Goal: Task Accomplishment & Management: Manage account settings

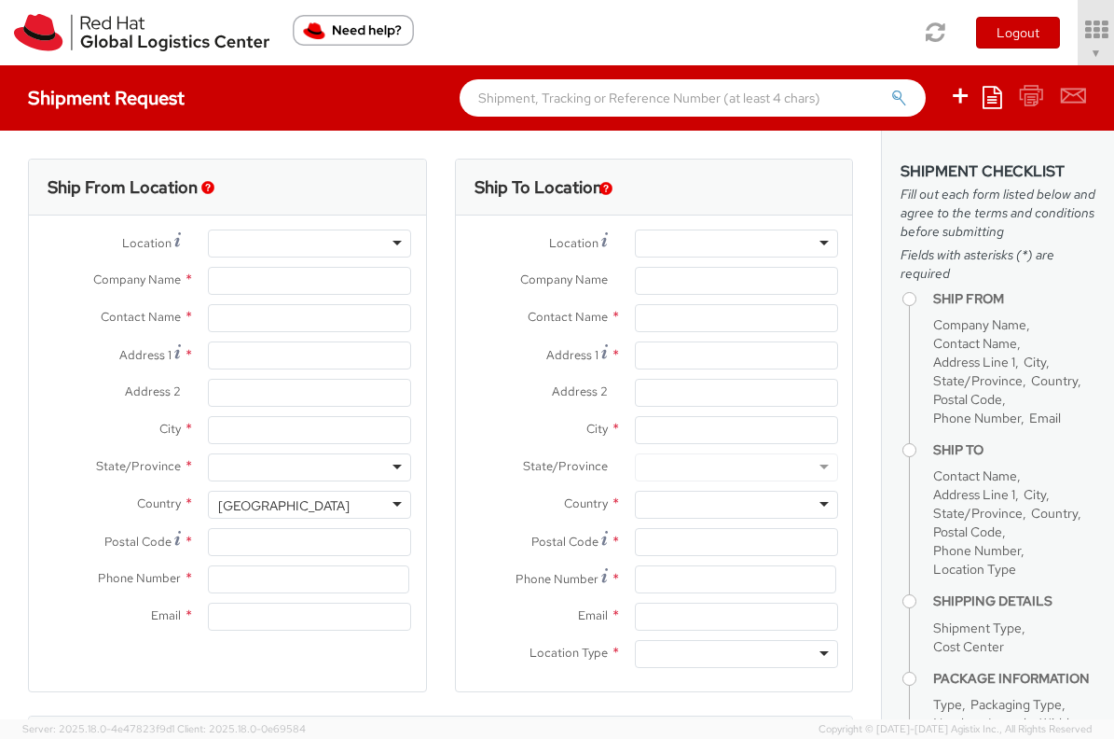
select select "901"
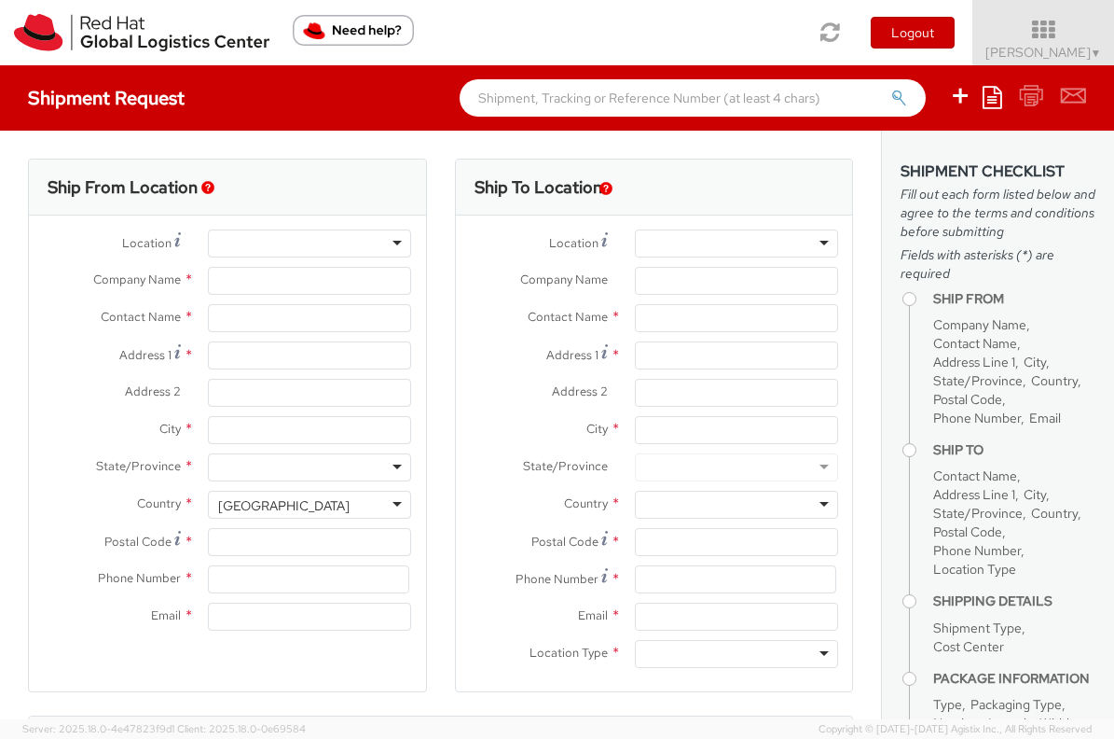
select select
type input "Red Hat, Inc."
type input "[PERSON_NAME]"
type input "100 East Davie Street"
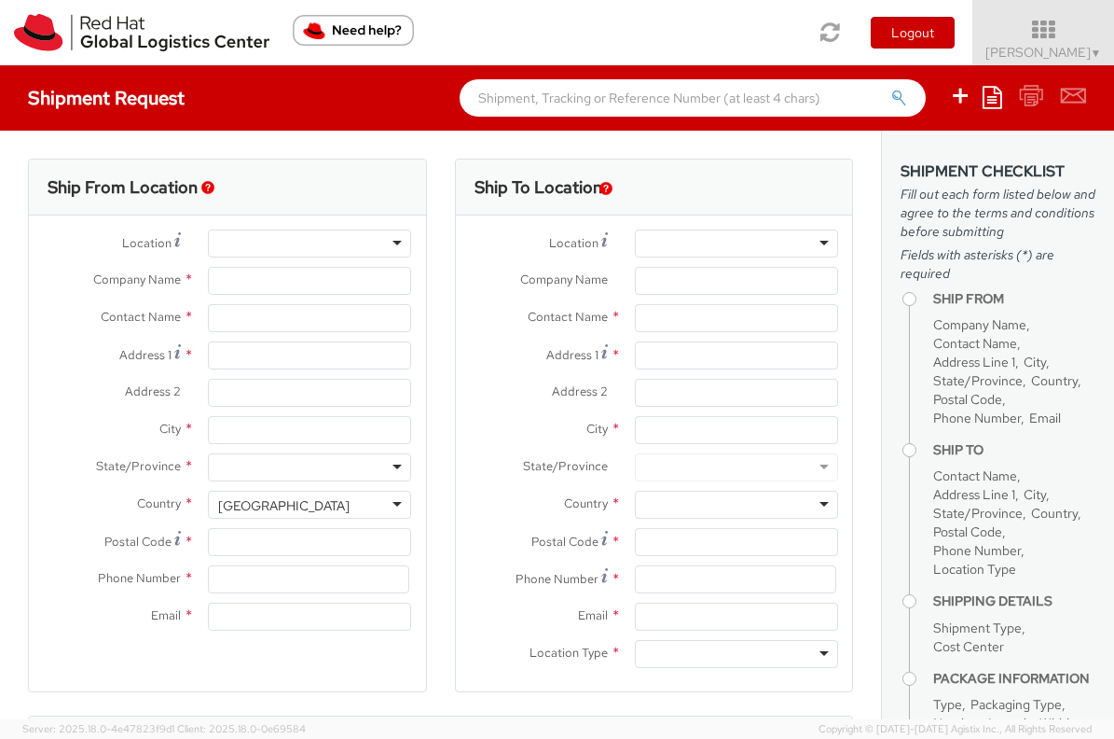
type input "RALEIGH"
type input "27601"
type input "919-754-4950"
type input "solee@redhat.com"
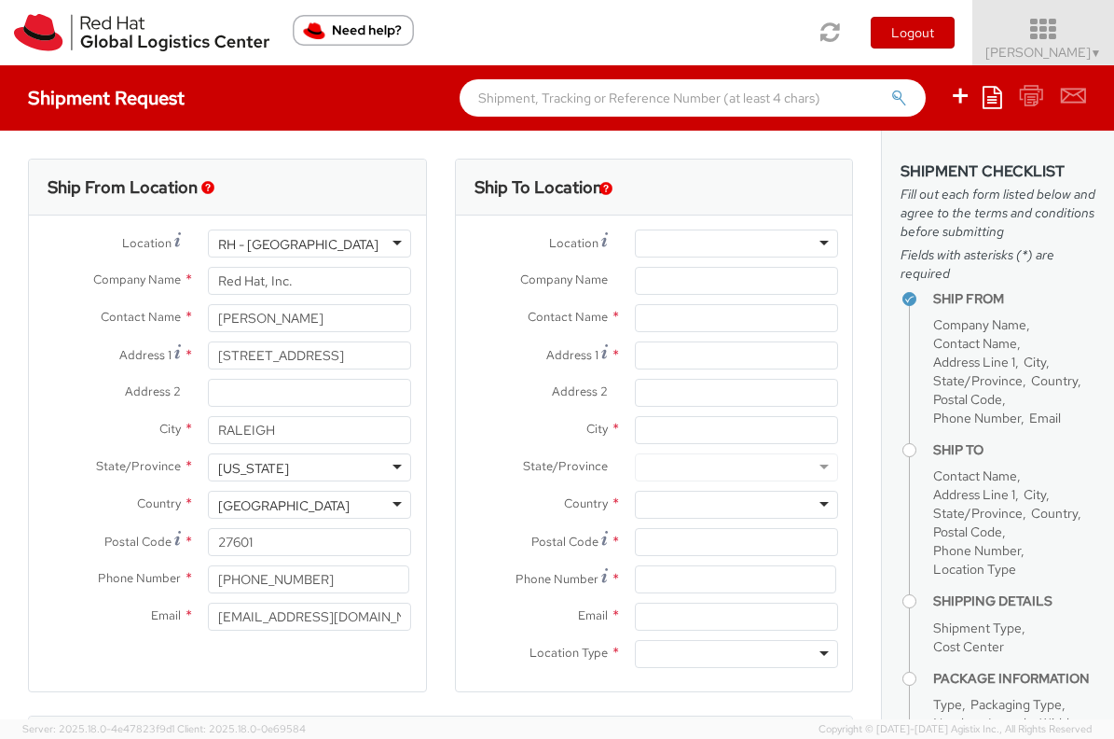
click at [1046, 28] on icon at bounding box center [1043, 30] width 163 height 26
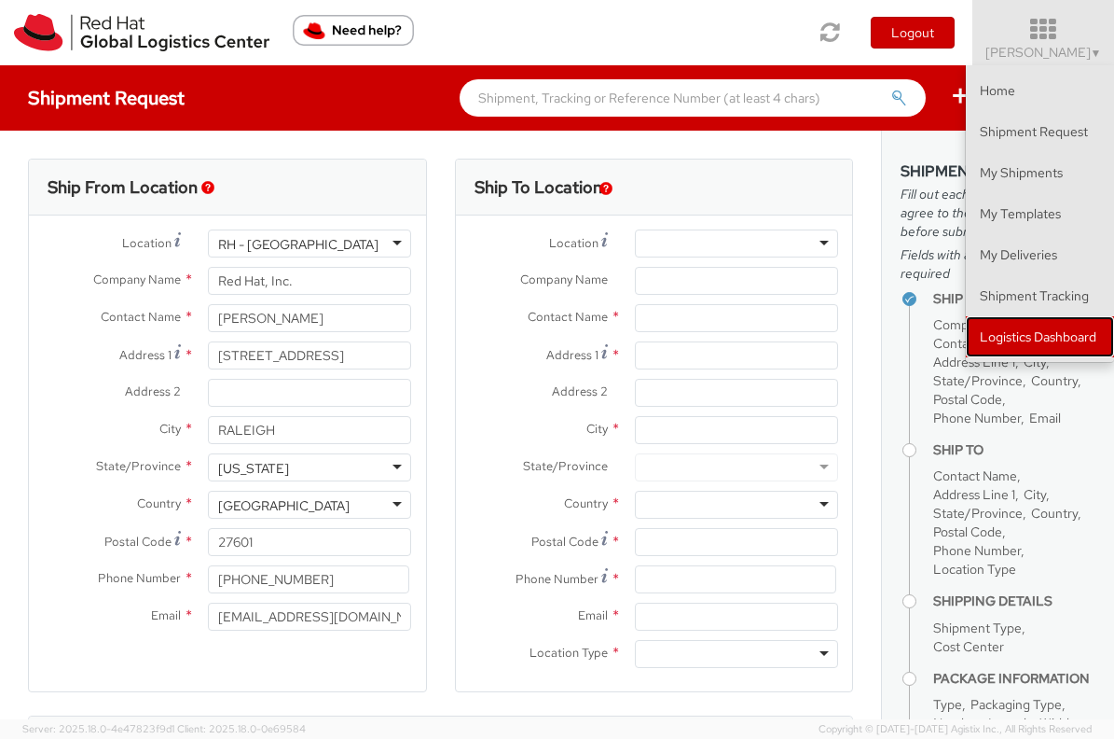
click at [1053, 323] on link "Logistics Dashboard" at bounding box center [1040, 336] width 148 height 41
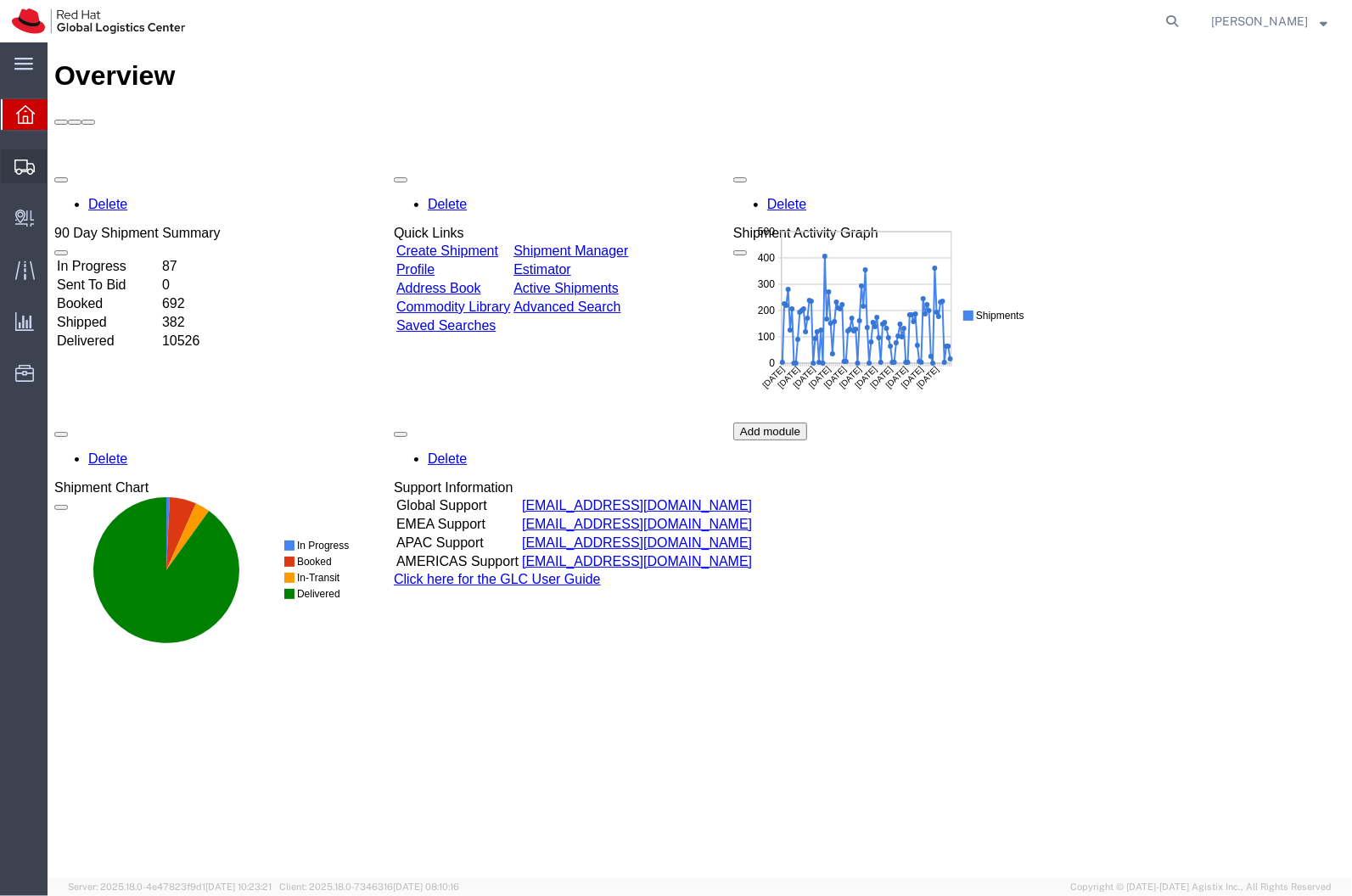
click at [0, 0] on span "Shipment Manager" at bounding box center [0, 0] width 0 height 0
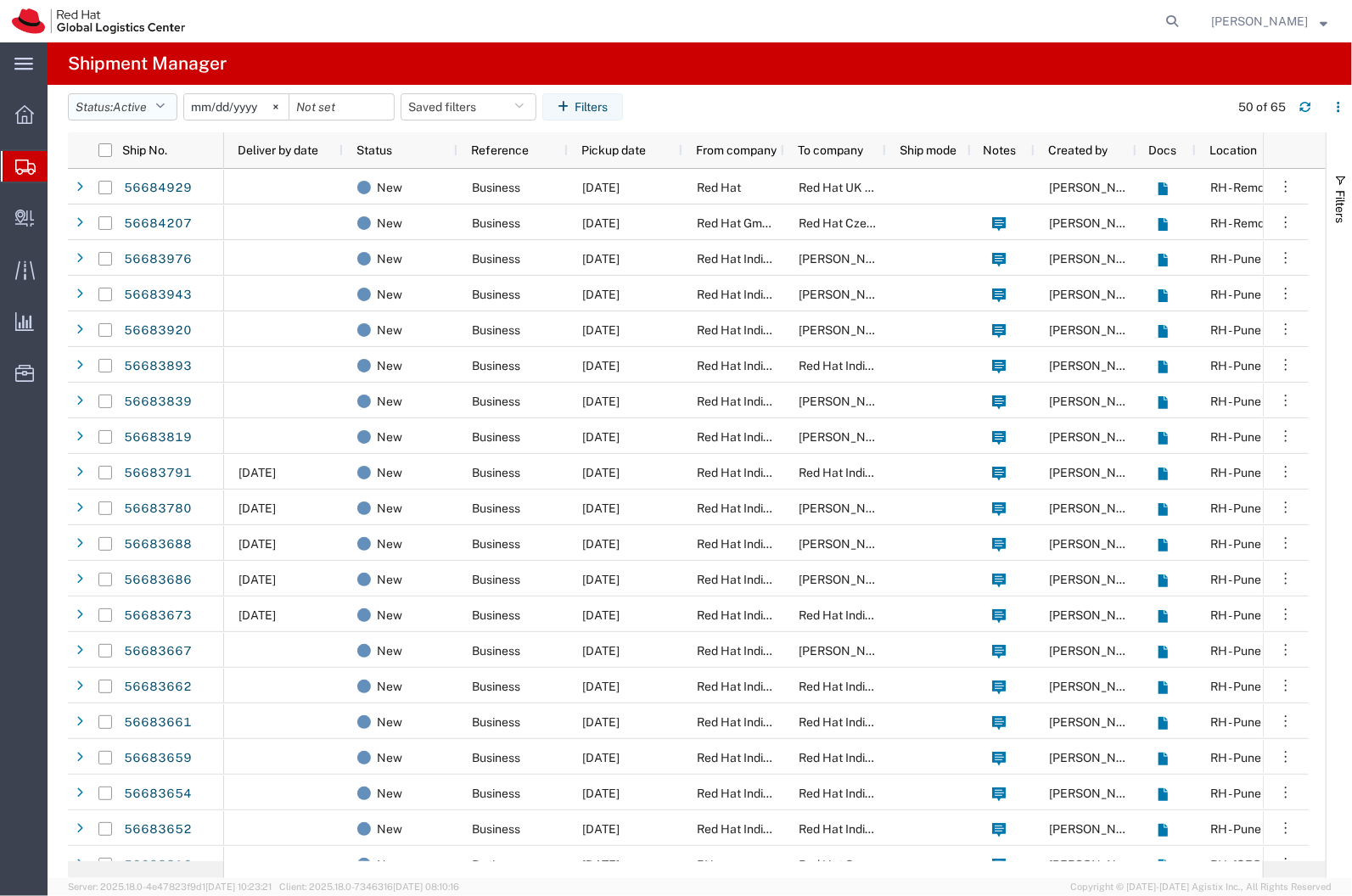
click at [116, 98] on button "Status: Active" at bounding box center [123, 107] width 109 height 27
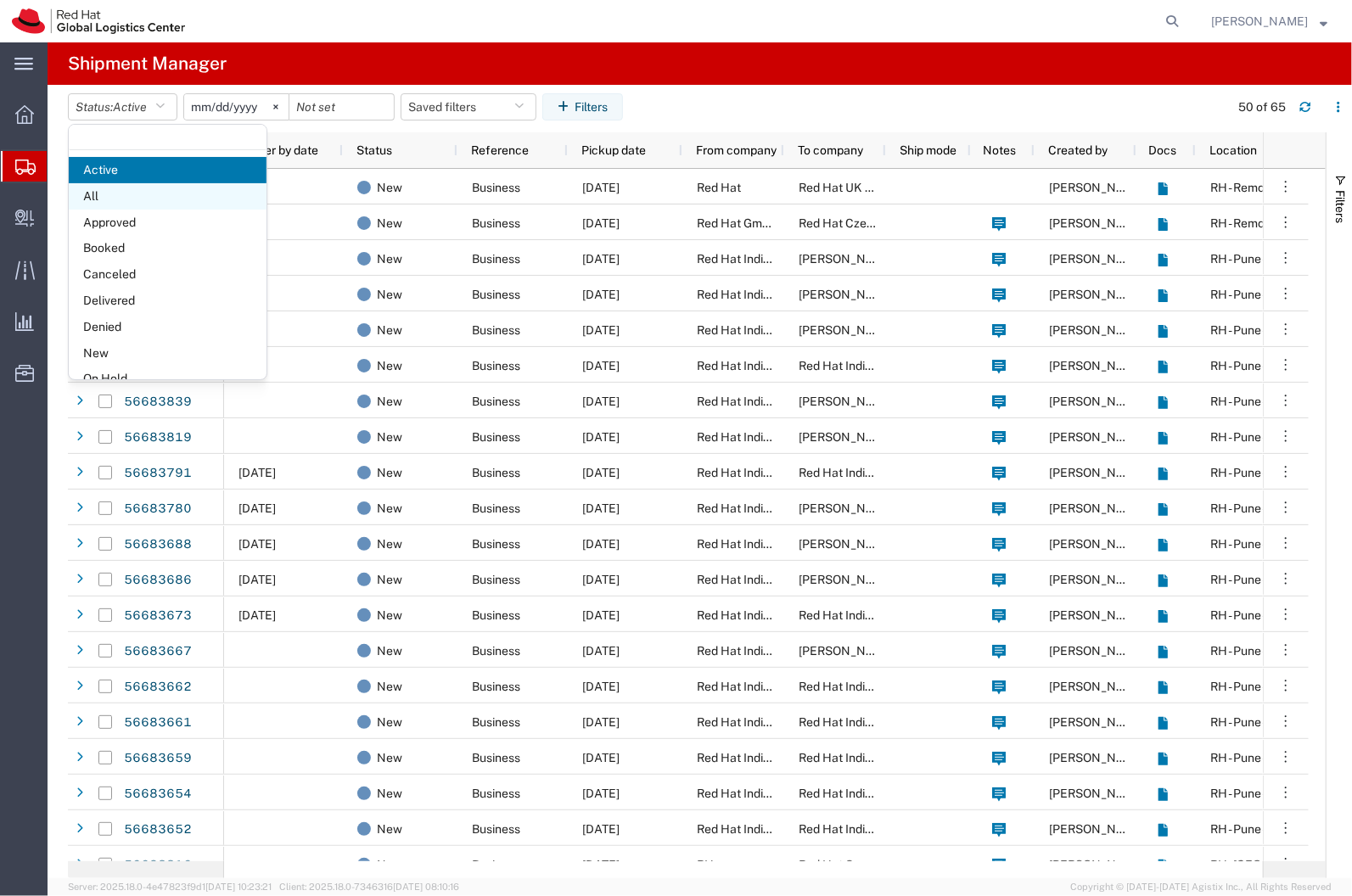
click at [136, 200] on span "All" at bounding box center [167, 196] width 197 height 26
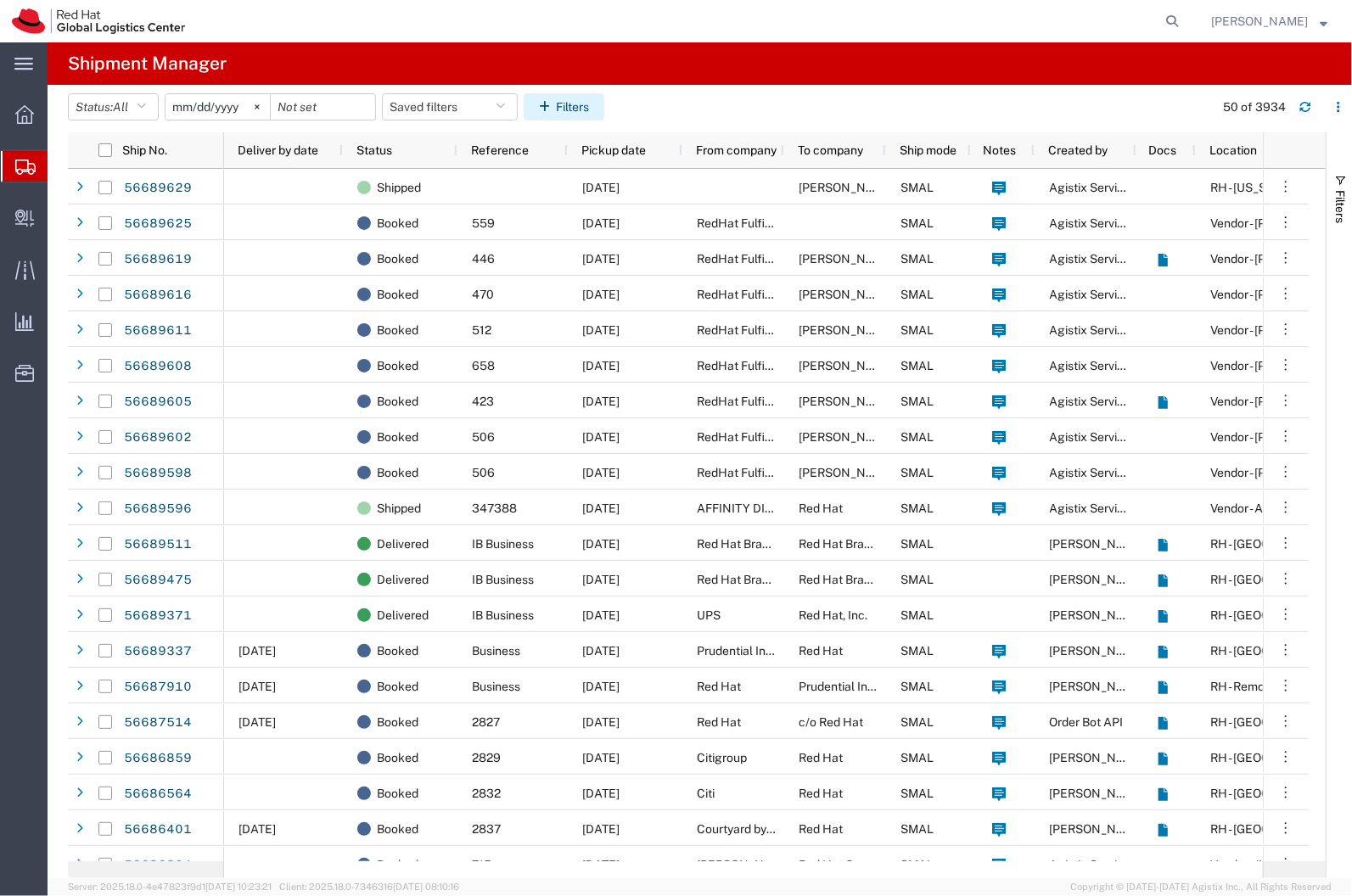
click at [554, 108] on icon "button" at bounding box center [547, 106] width 17 height 12
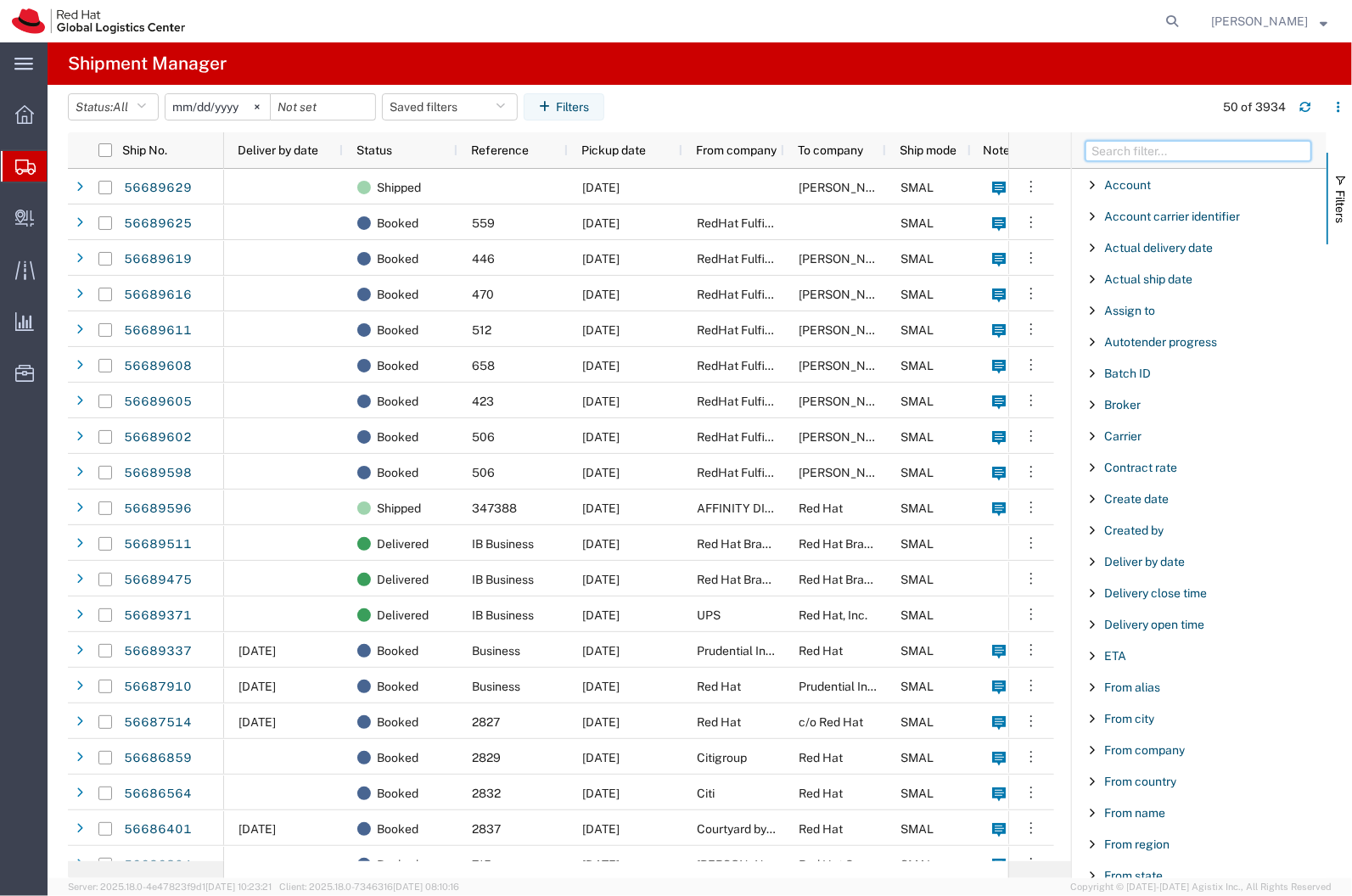
click at [1125, 159] on input "Filter Columns Input" at bounding box center [1198, 151] width 226 height 20
type input "ref"
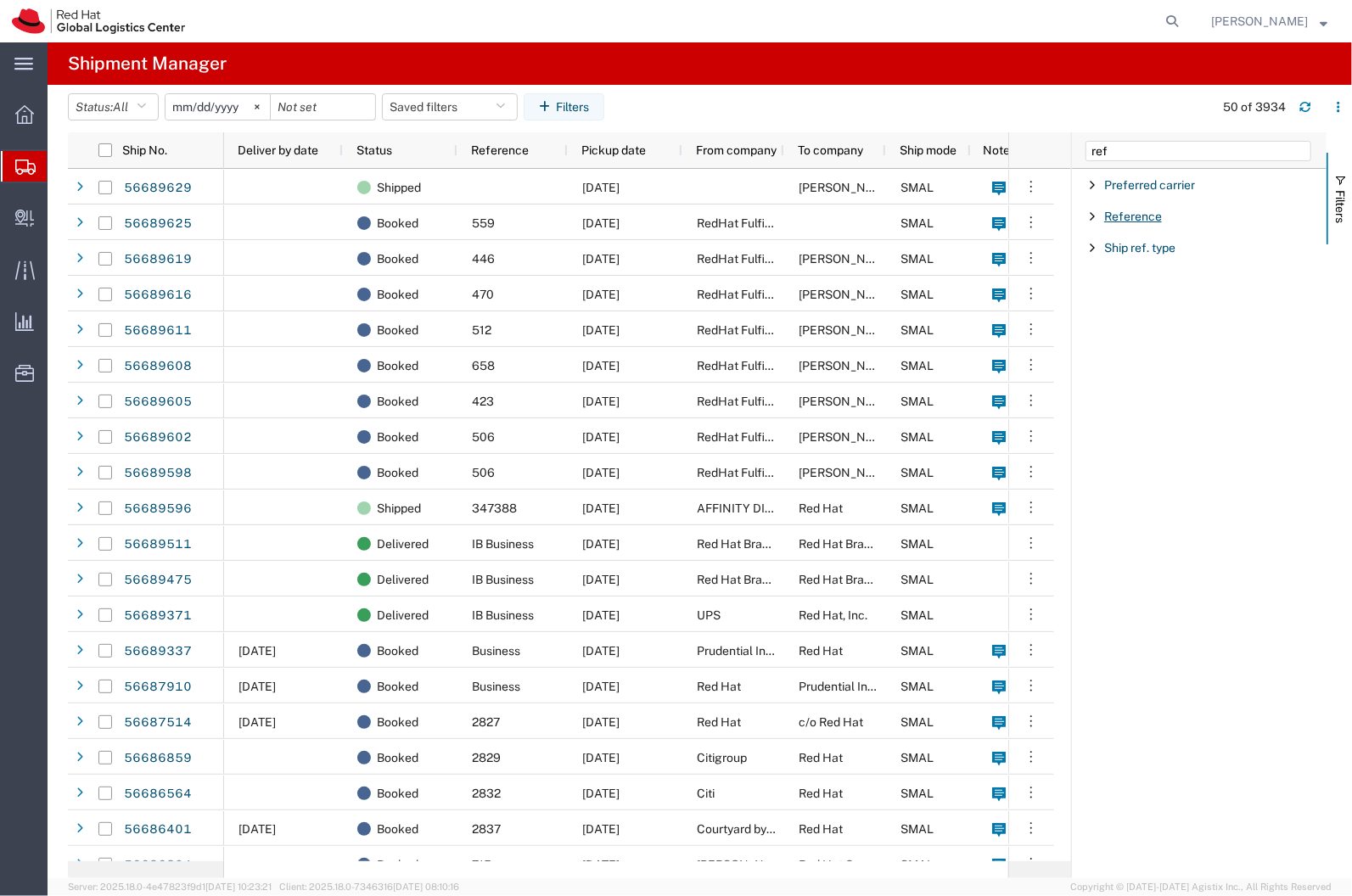
click at [1116, 221] on span "Reference" at bounding box center [1132, 216] width 57 height 14
click at [1142, 300] on div "starts with" at bounding box center [1205, 274] width 243 height 69
click at [1125, 287] on input "Filter Value" at bounding box center [1205, 287] width 222 height 20
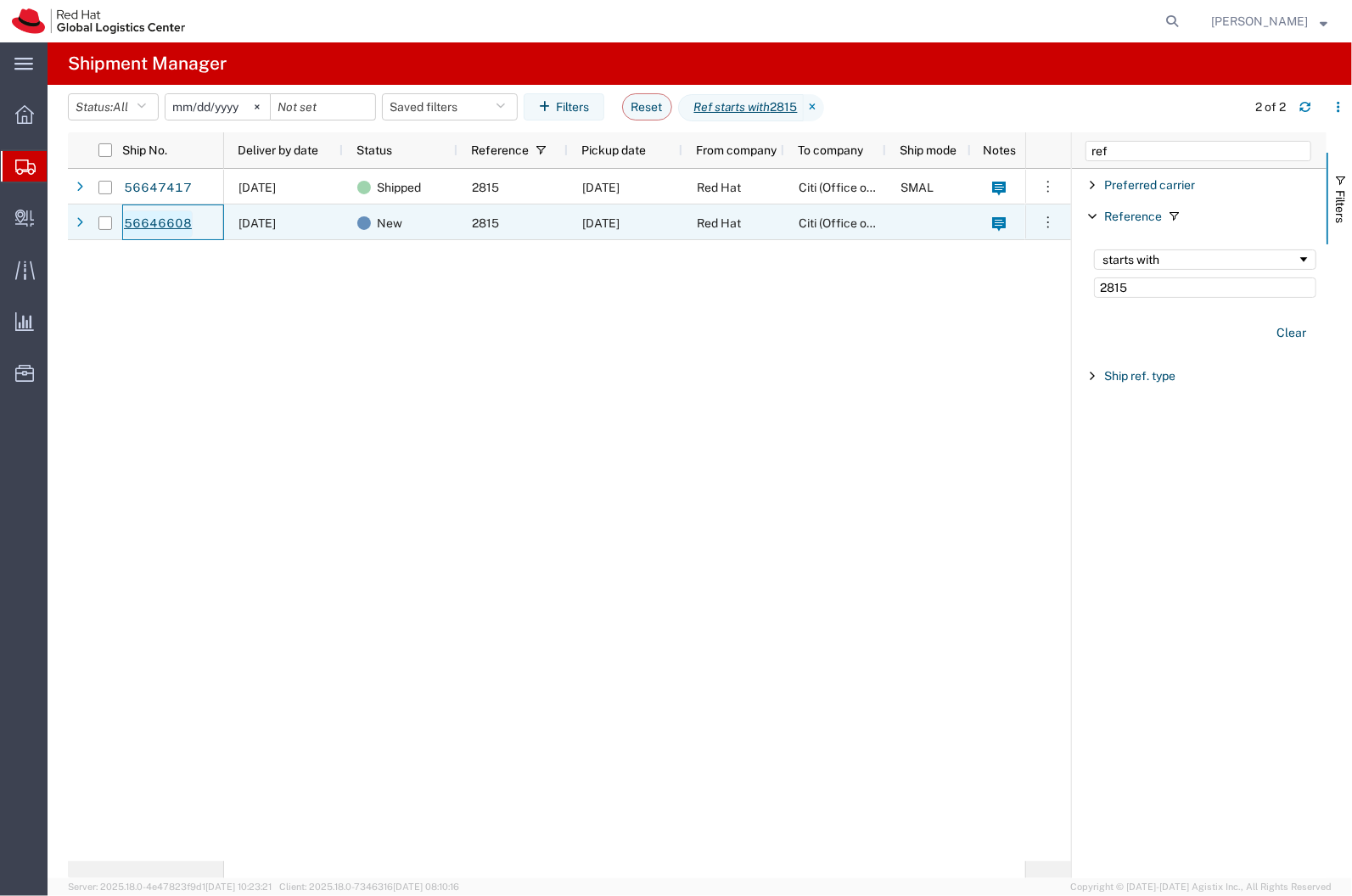
click at [164, 222] on link "56646608" at bounding box center [157, 224] width 69 height 27
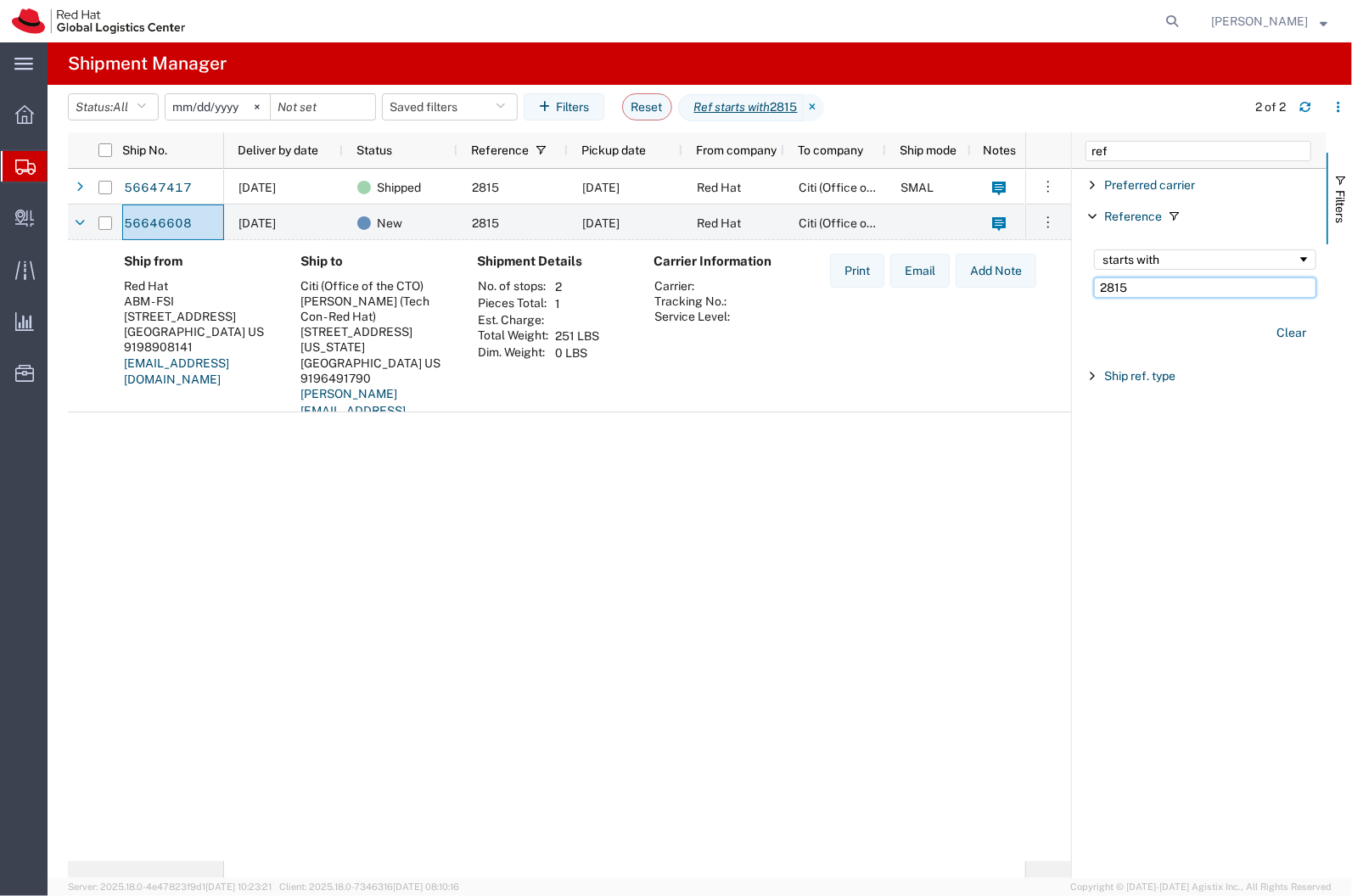
click at [1135, 294] on input "2815" at bounding box center [1205, 287] width 222 height 20
type input "2816"
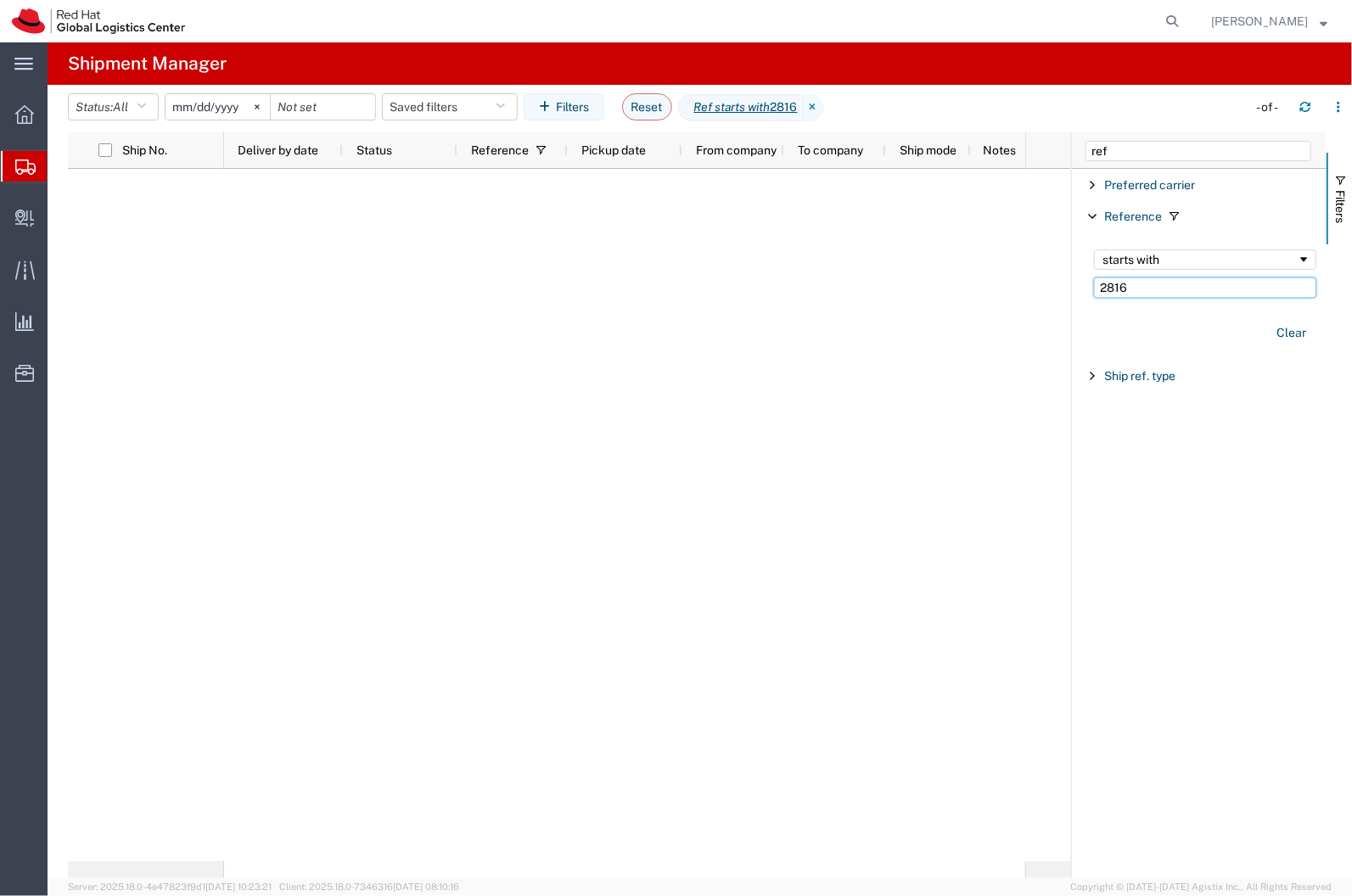
click at [1135, 283] on input "2816" at bounding box center [1205, 287] width 222 height 20
click at [1134, 296] on input "2816" at bounding box center [1205, 287] width 222 height 20
click at [1202, 290] on input "2816" at bounding box center [1205, 287] width 222 height 20
click at [824, 110] on icon at bounding box center [813, 108] width 20 height 27
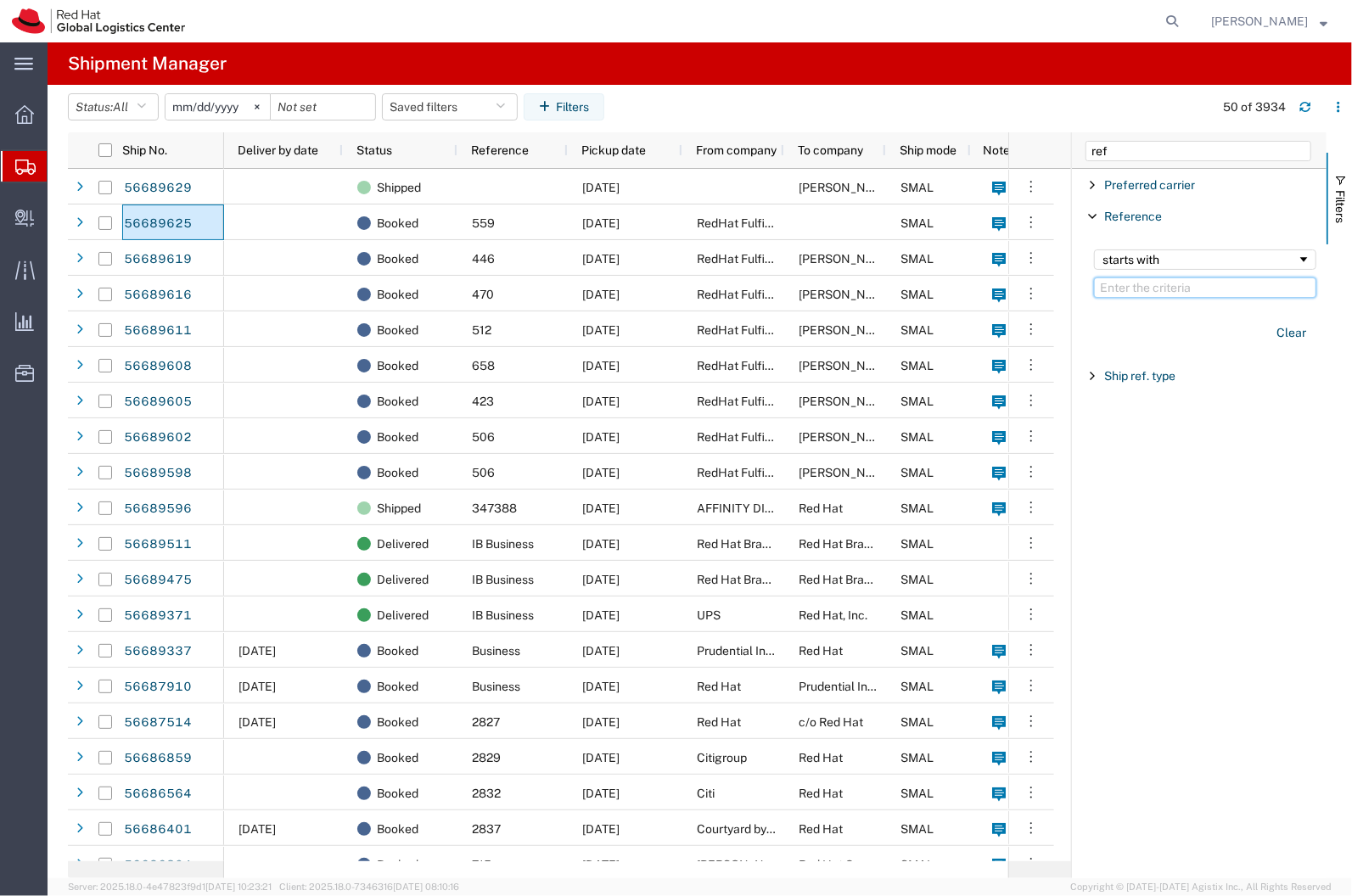
click at [1107, 280] on input "Filter Value" at bounding box center [1205, 287] width 222 height 20
type input "2816"
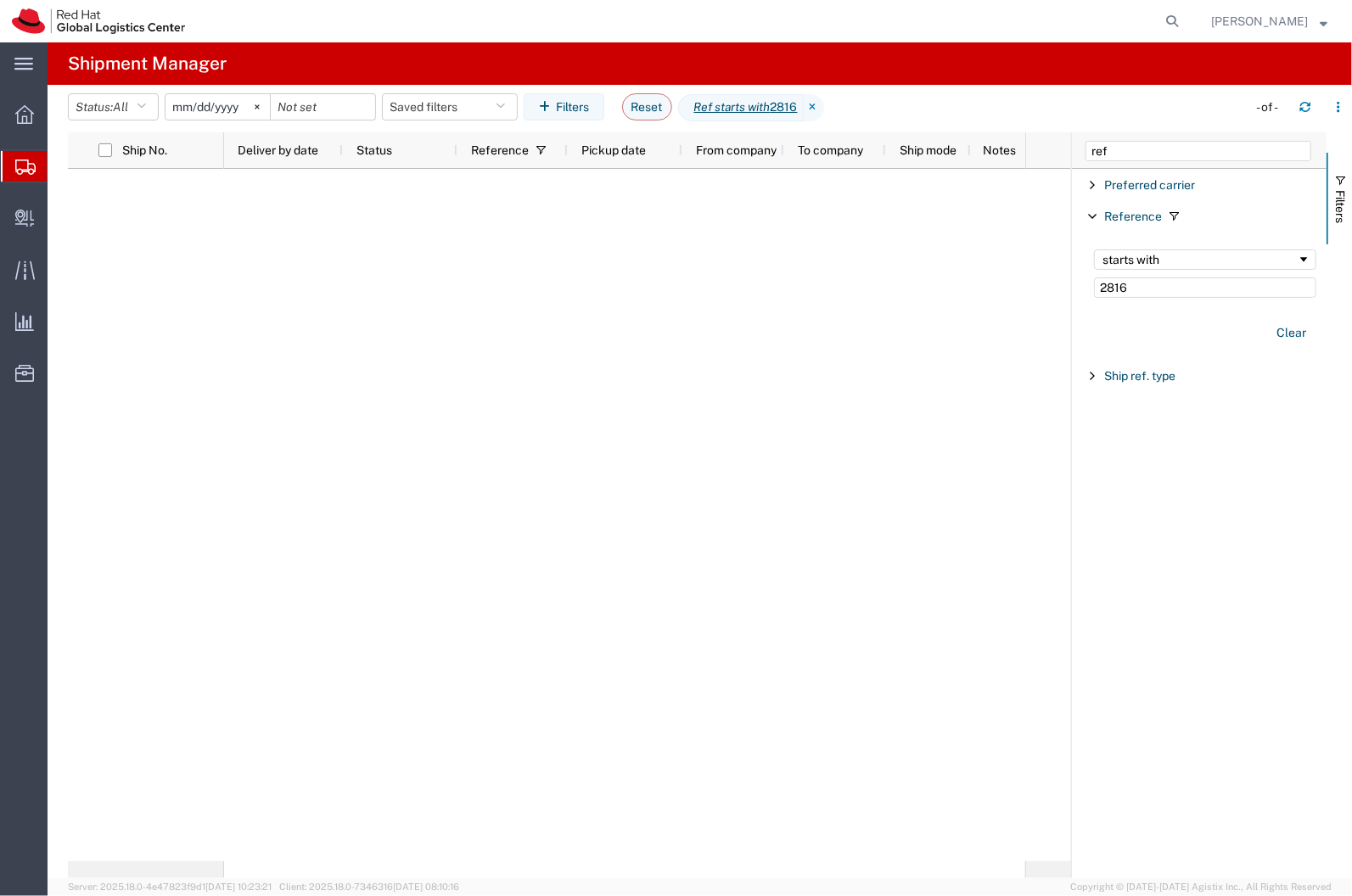
click at [227, 103] on input "2025-08-02" at bounding box center [217, 107] width 105 height 25
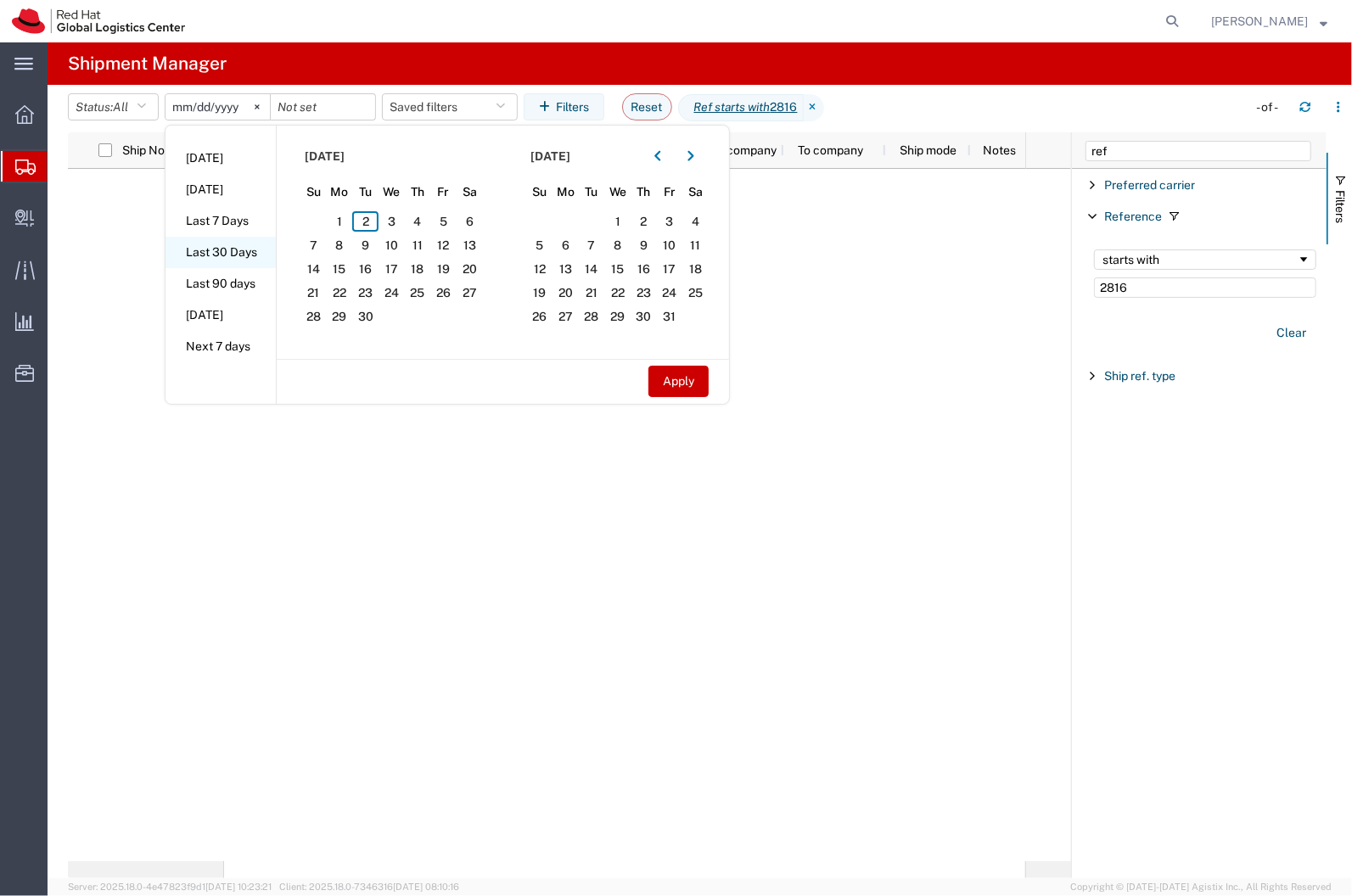
click at [258, 248] on li "Last 30 Days" at bounding box center [220, 252] width 110 height 32
type input "2025-08-04"
type input "2025-09-02"
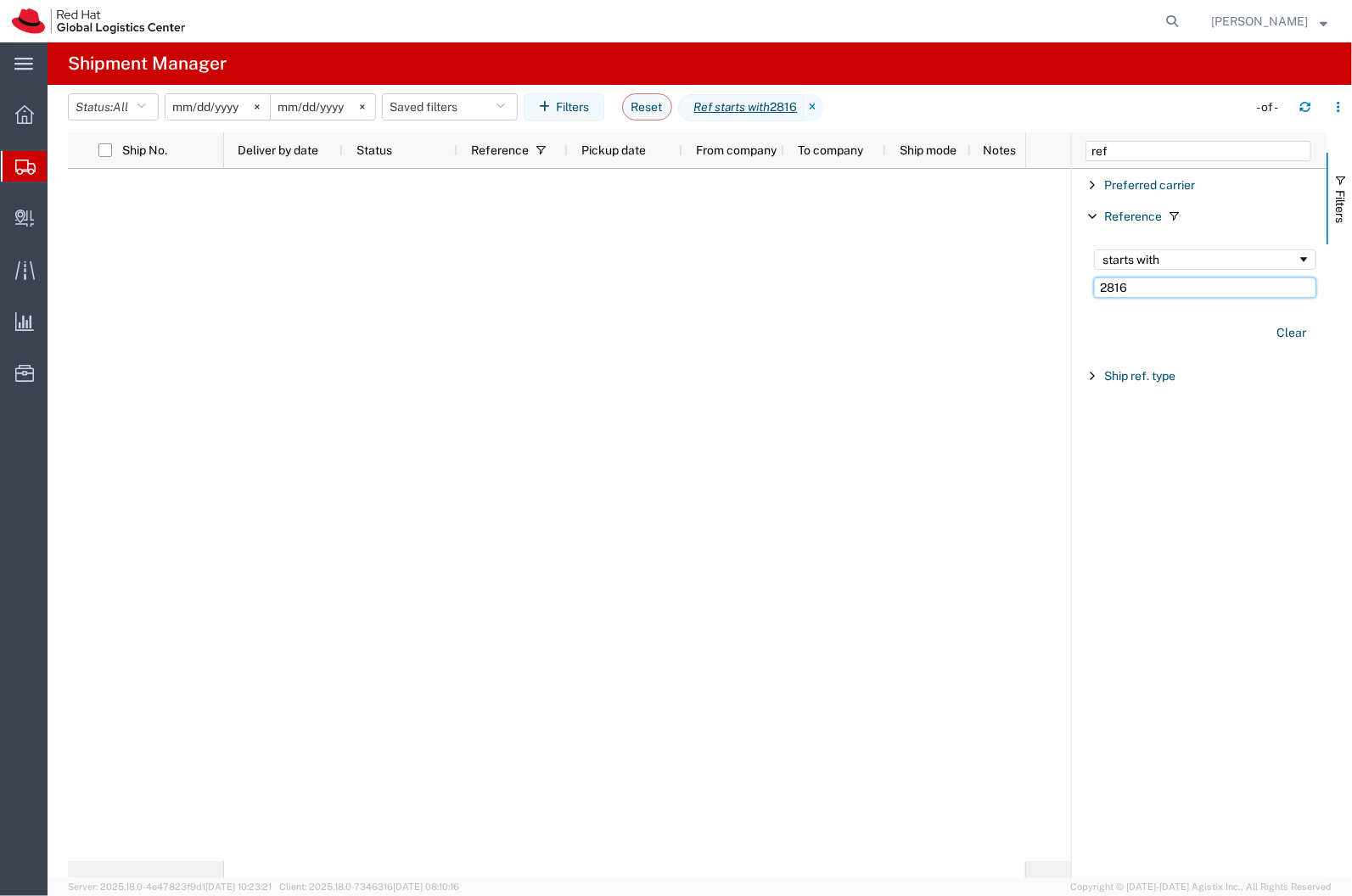
click at [1155, 283] on input "2816" at bounding box center [1205, 287] width 222 height 20
click at [1125, 296] on input "2816" at bounding box center [1205, 287] width 222 height 20
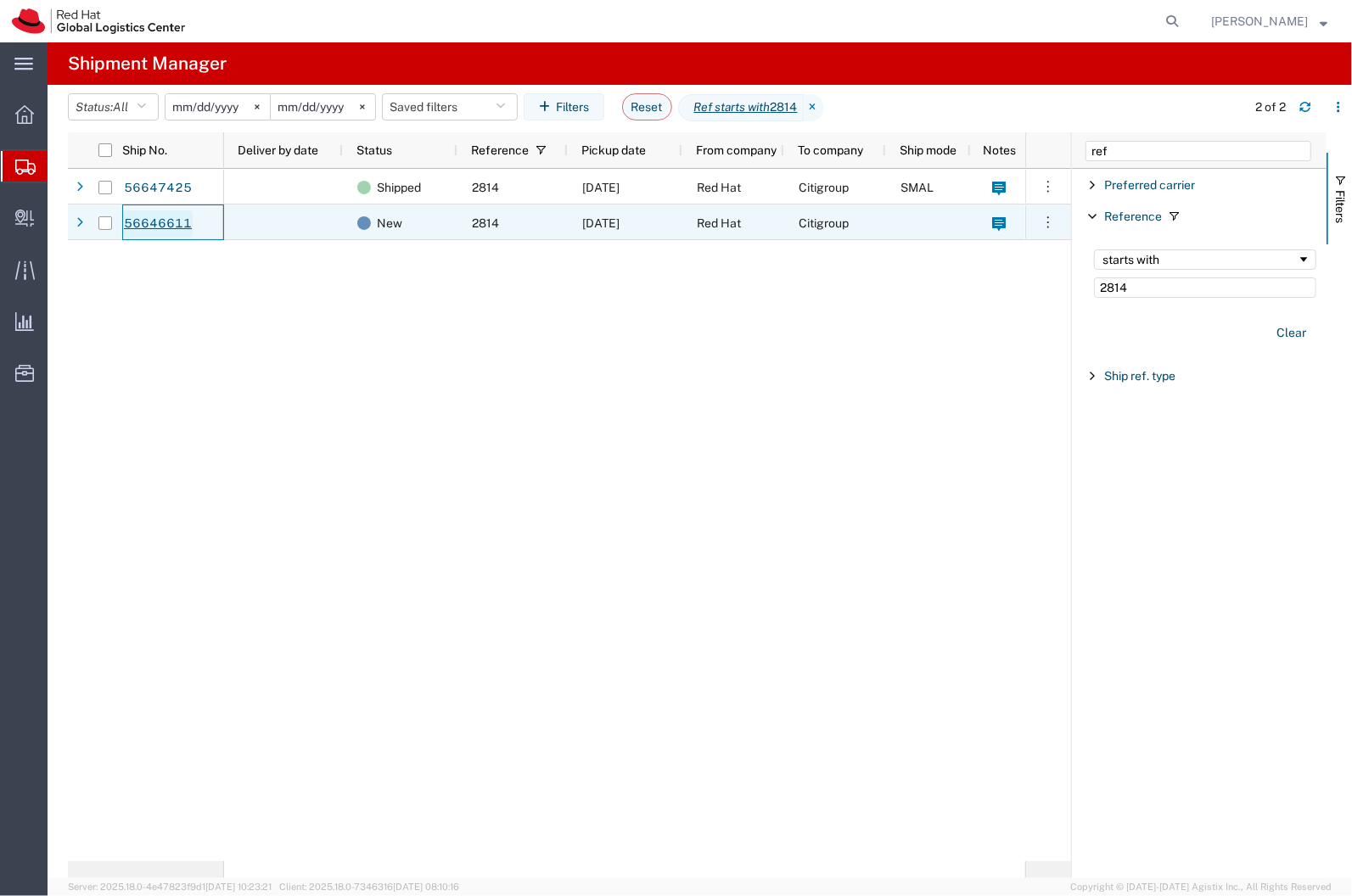
click at [133, 216] on link "56646611" at bounding box center [157, 224] width 69 height 27
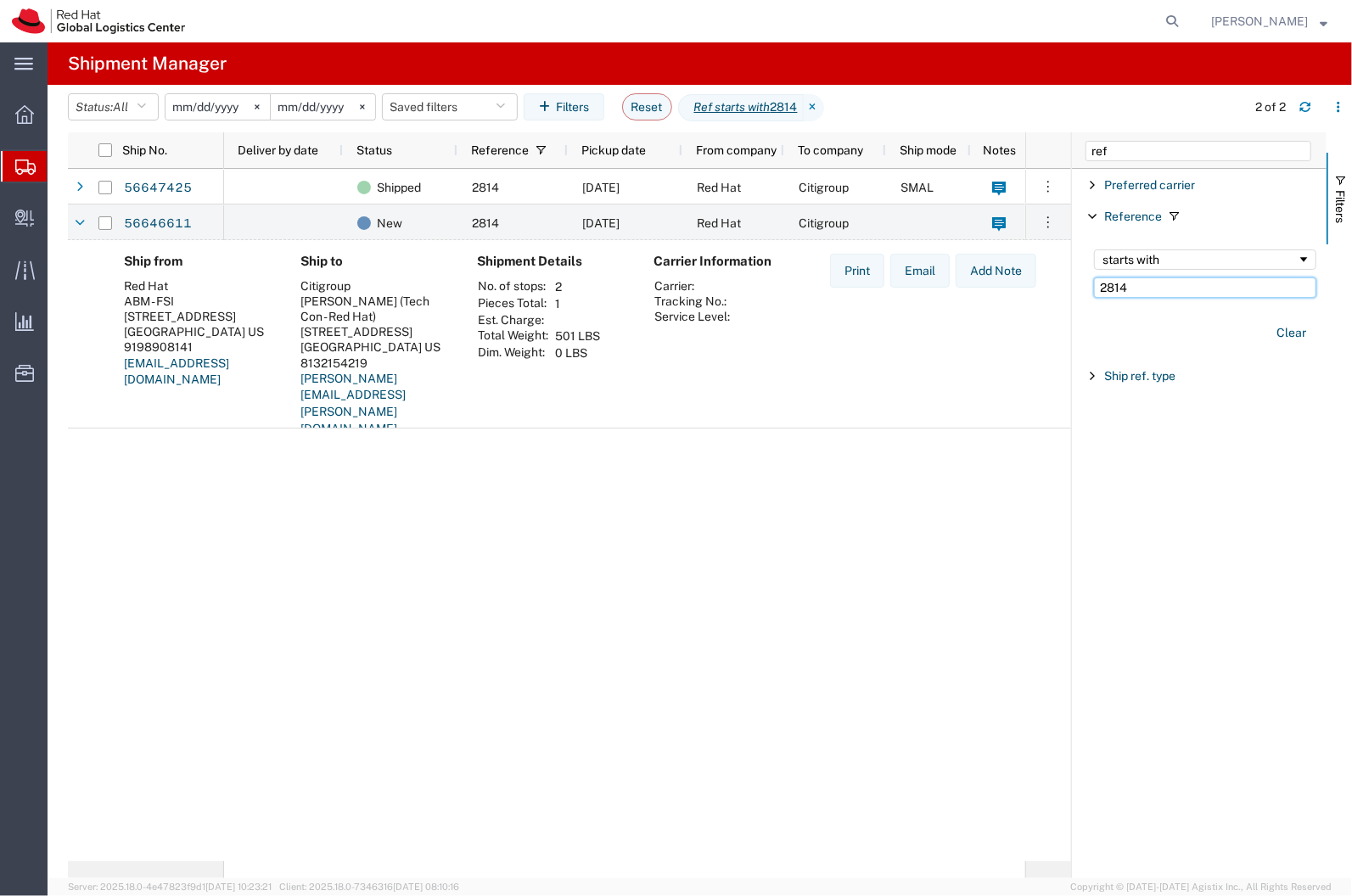
click at [1144, 294] on input "2814" at bounding box center [1205, 287] width 222 height 20
type input "2813"
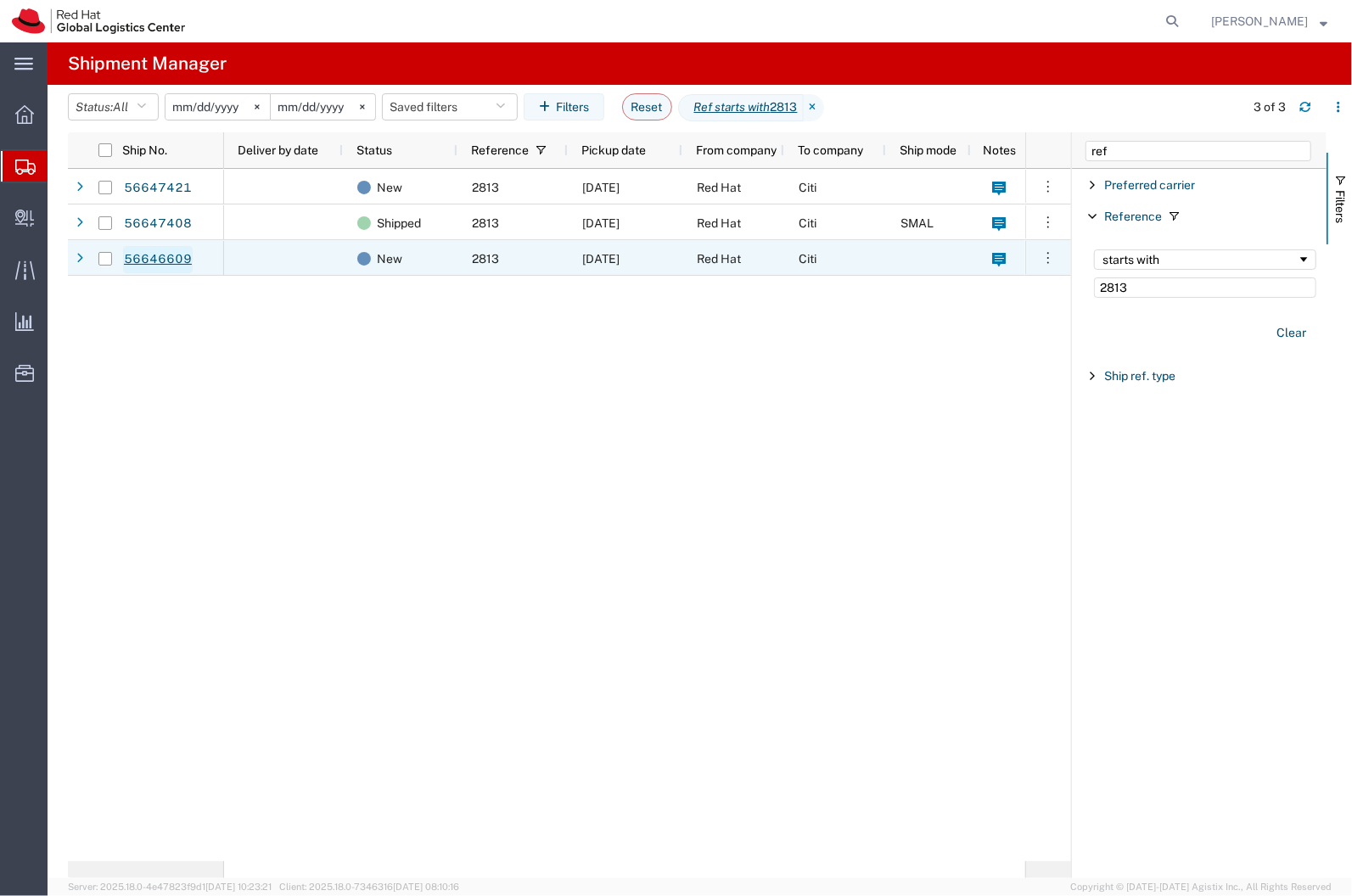
click at [167, 251] on link "56646609" at bounding box center [157, 259] width 69 height 27
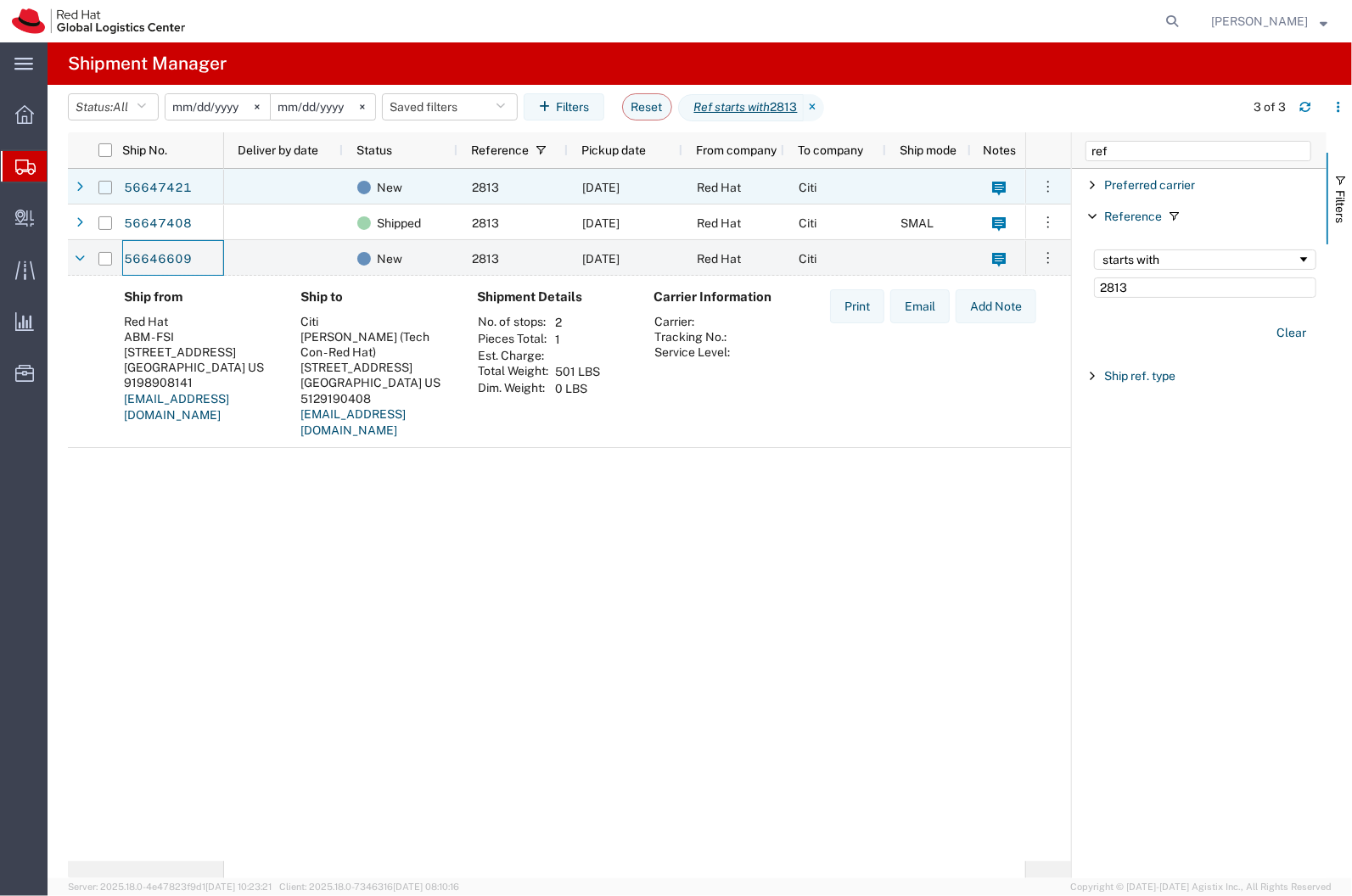
click at [104, 188] on input "Press Space to toggle row selection (unchecked)" at bounding box center [105, 187] width 14 height 14
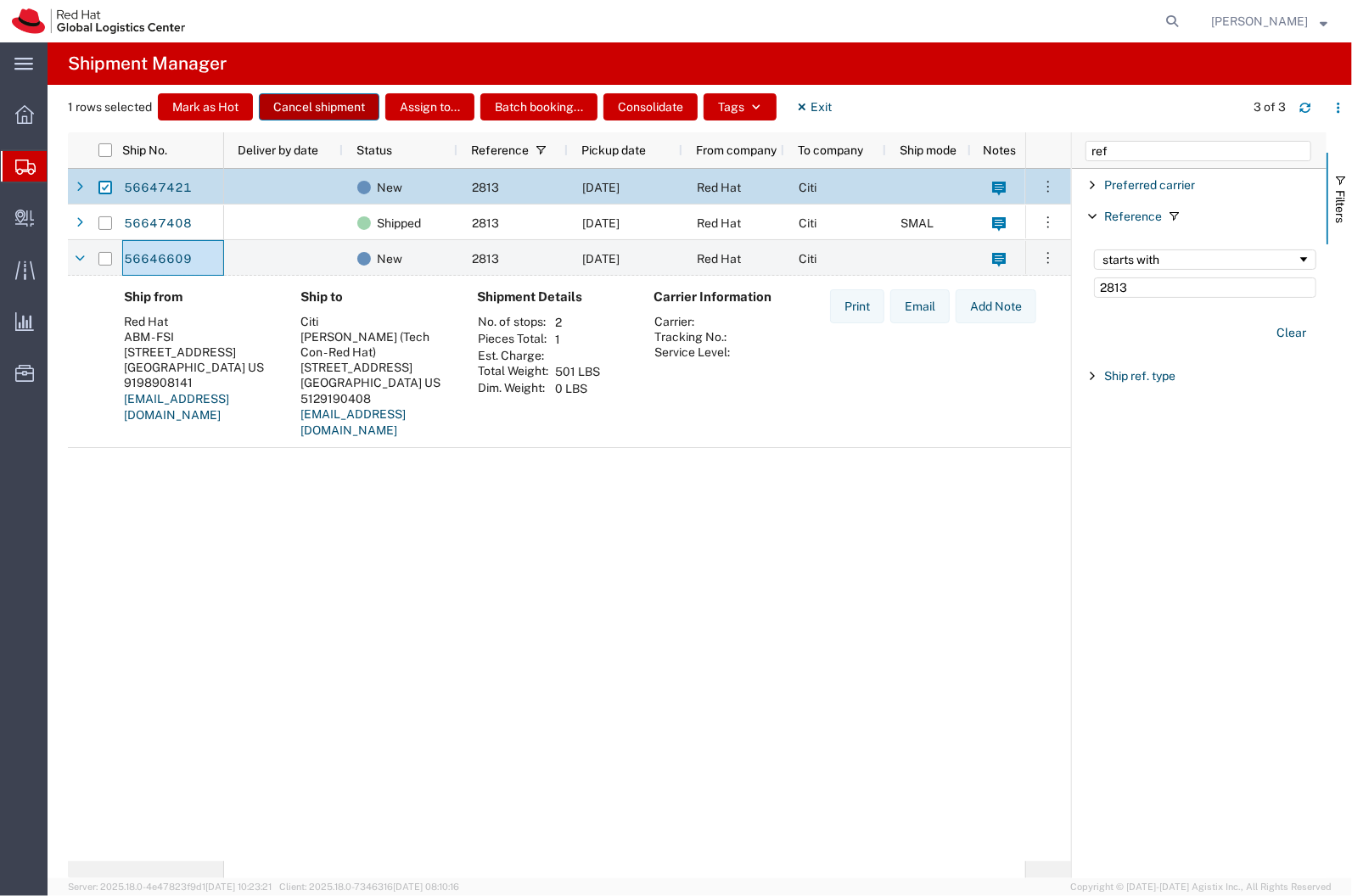
click at [322, 106] on button "Cancel shipment" at bounding box center [318, 107] width 120 height 27
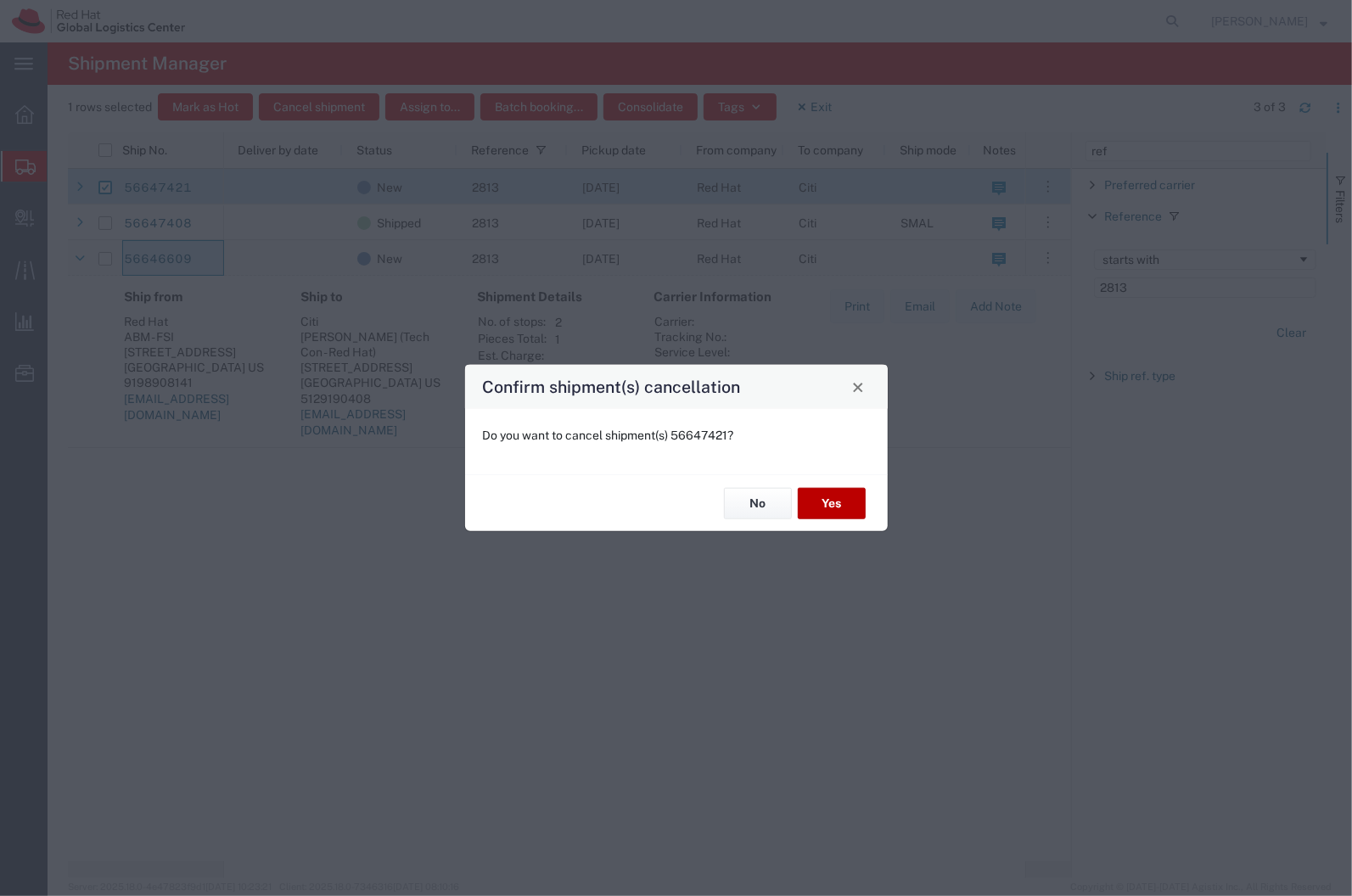
click at [814, 498] on button "Yes" at bounding box center [832, 503] width 68 height 32
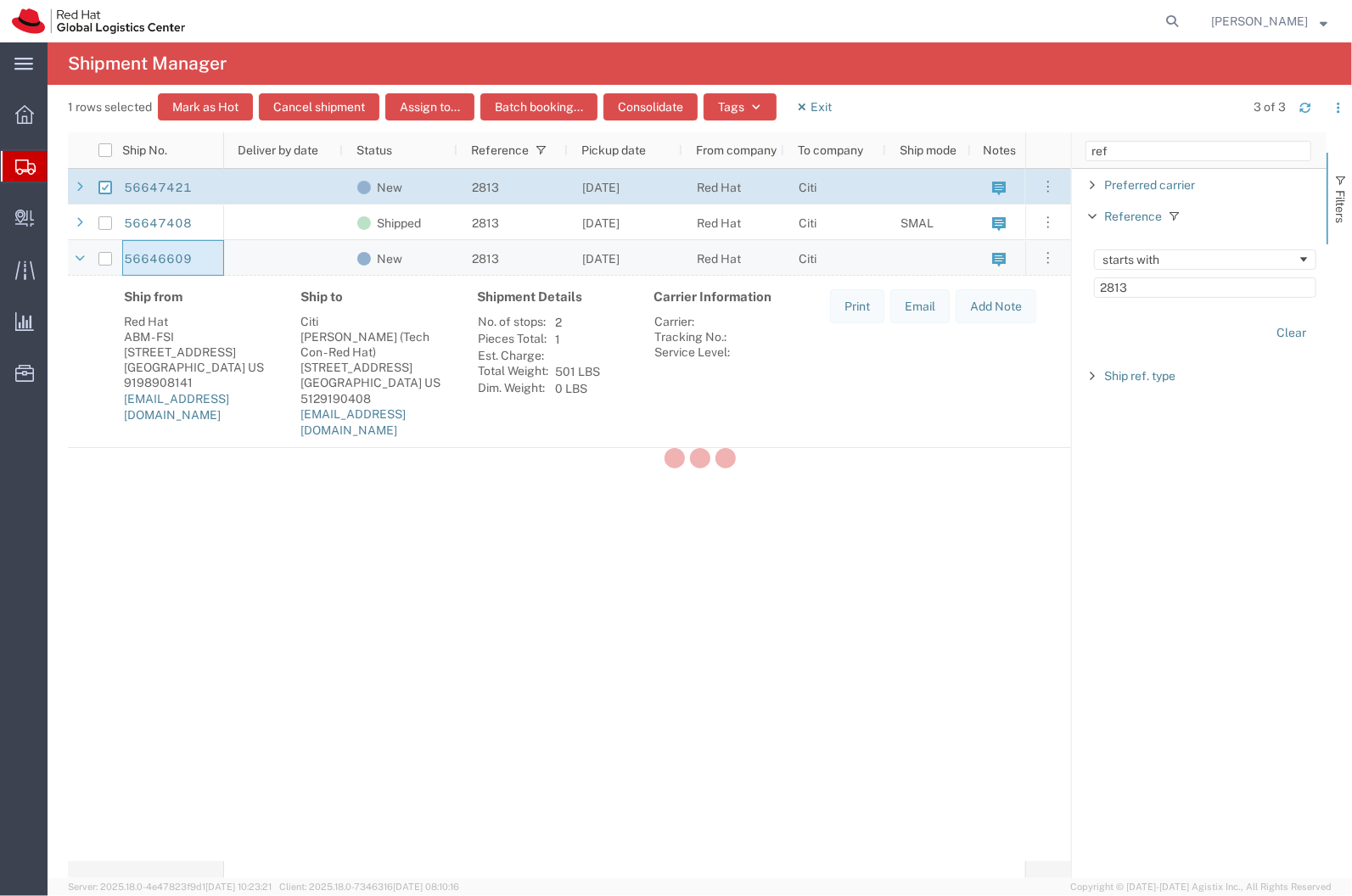
checkbox input "false"
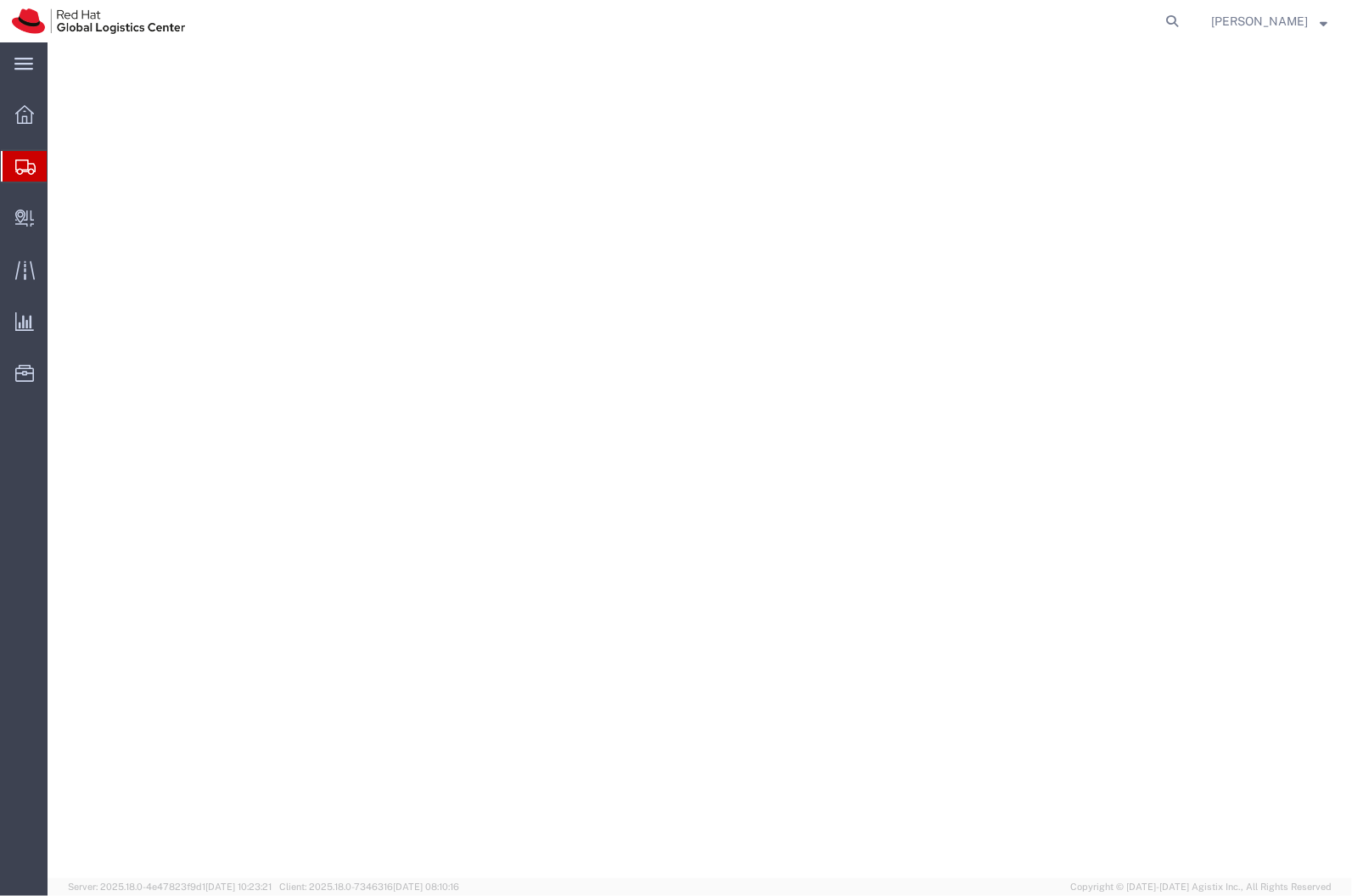
select select
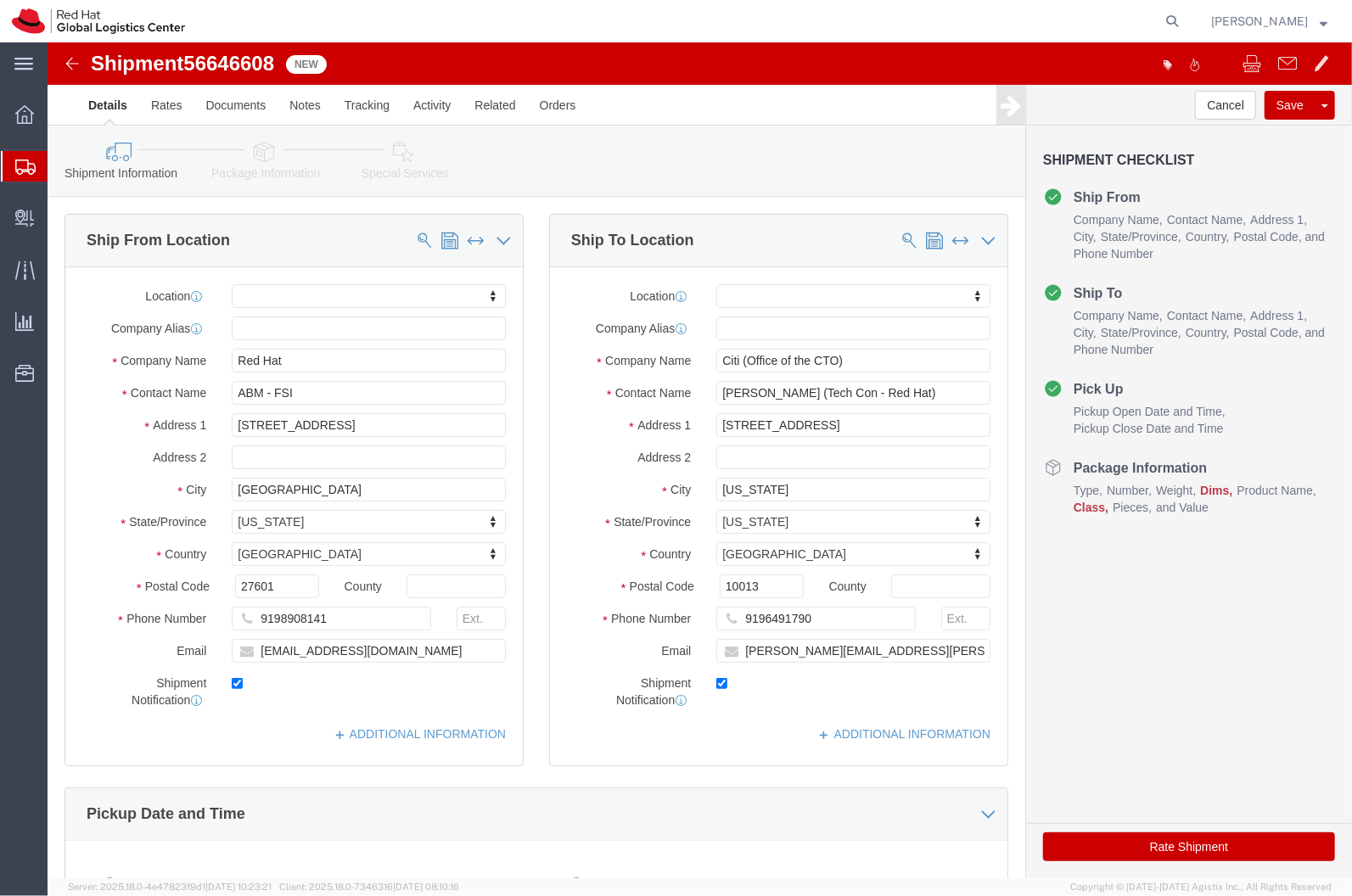
click div "Shipment Information Package Information Special Services"
click icon
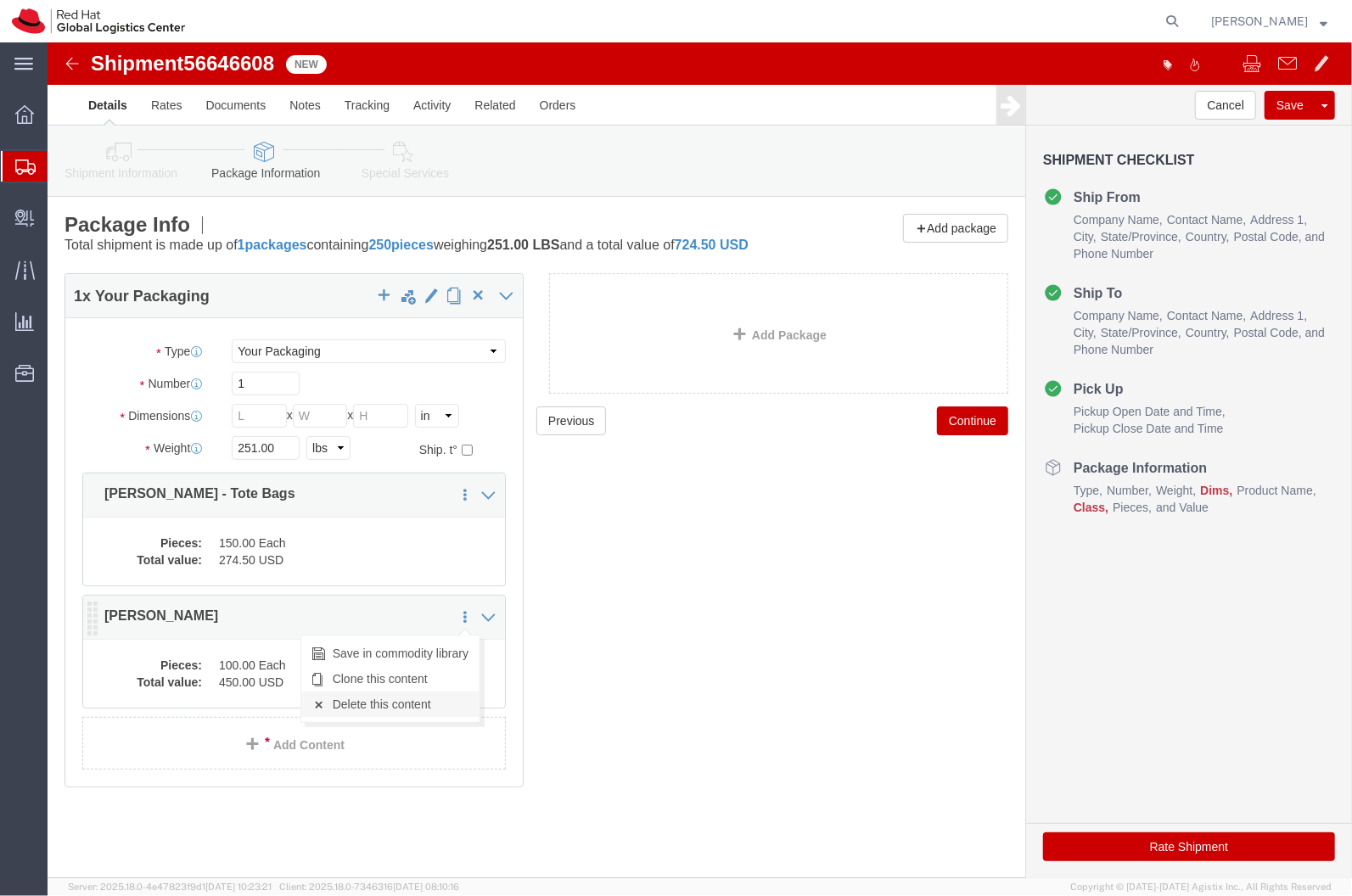
click link "Delete this content"
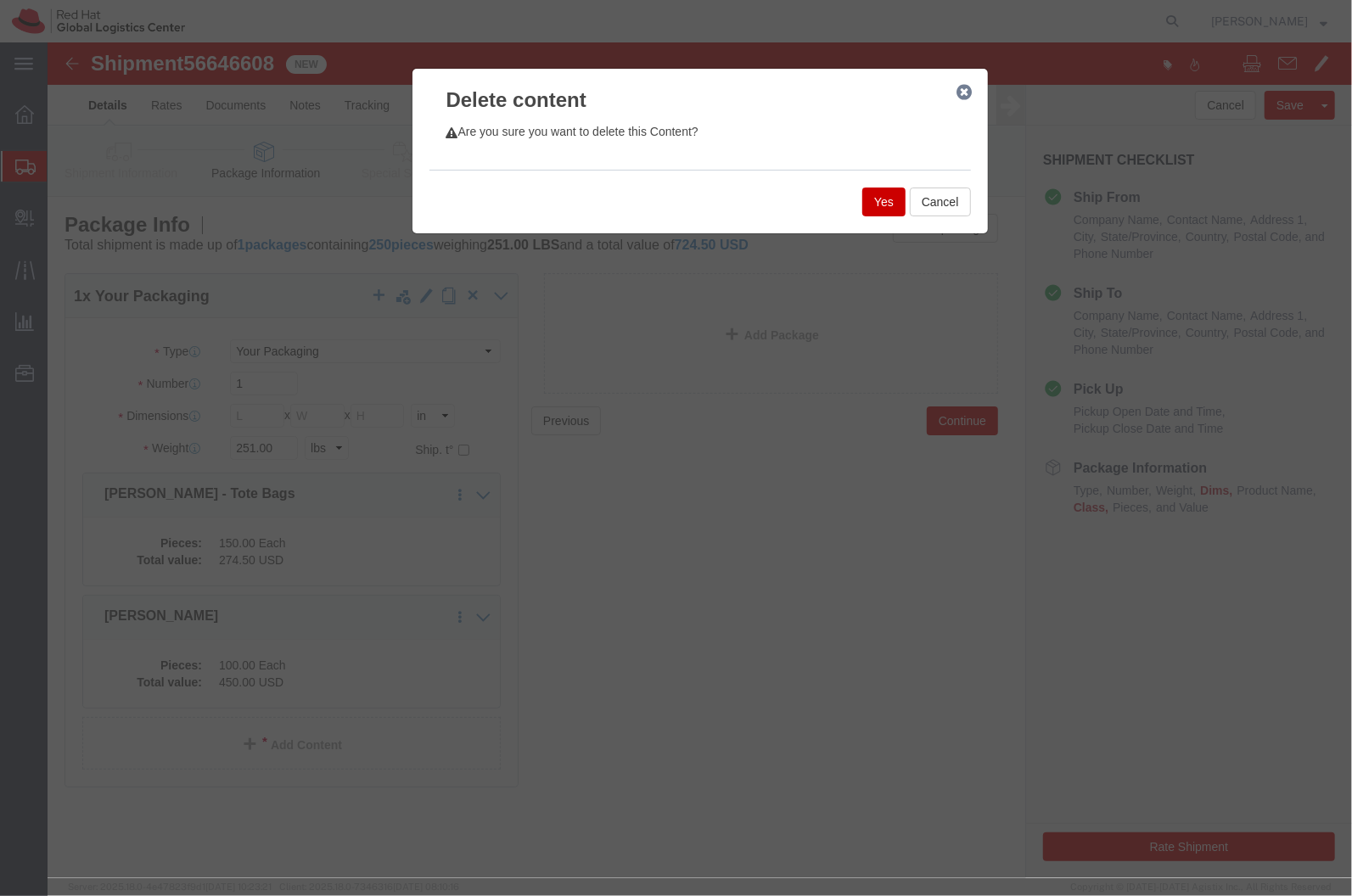
click button "Yes"
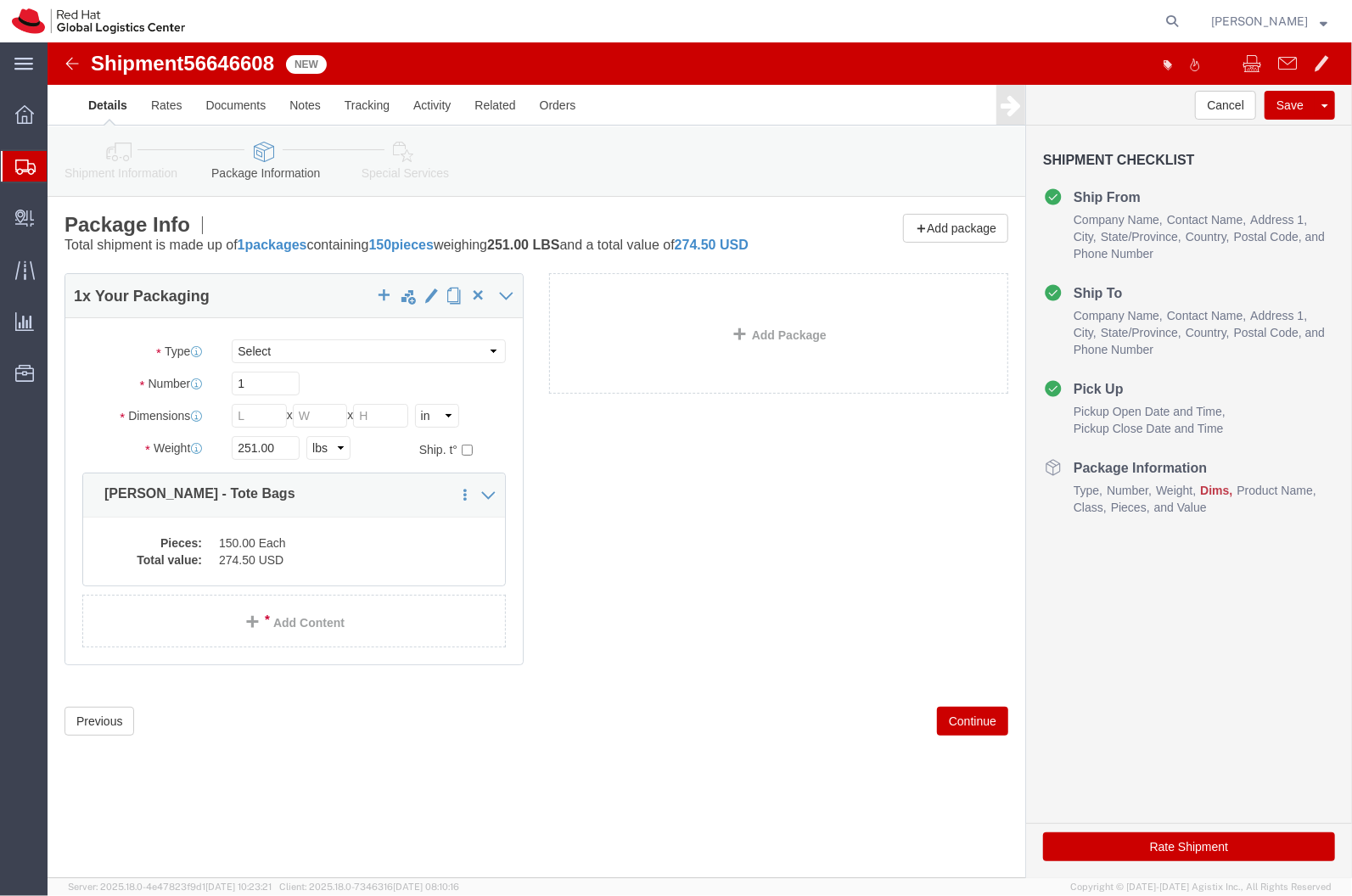
click div "1 x Your Packaging Package Type Select Case(s) Crate(s) Envelope Large Box Medi…"
click icon
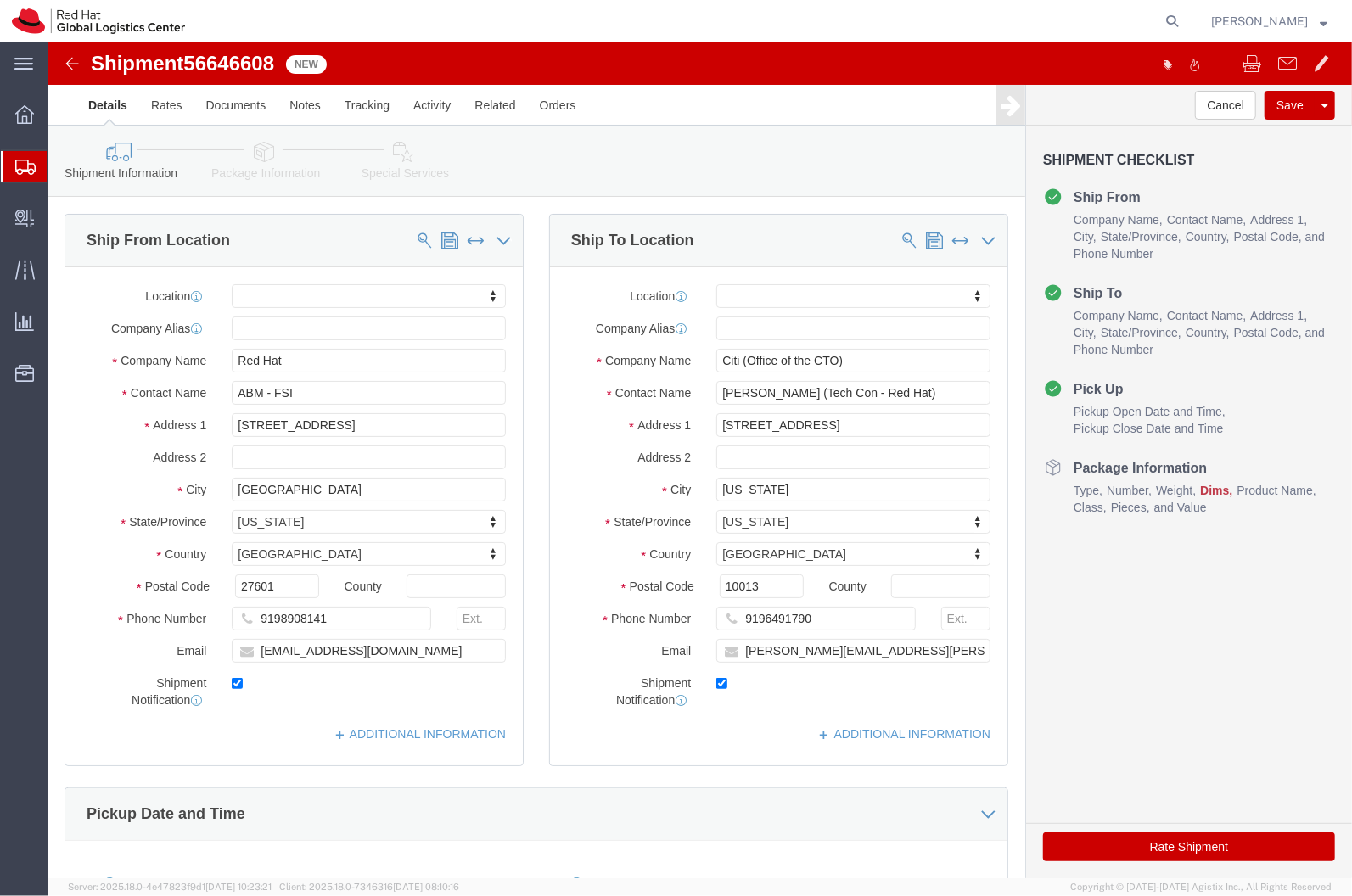
click link "Package Information"
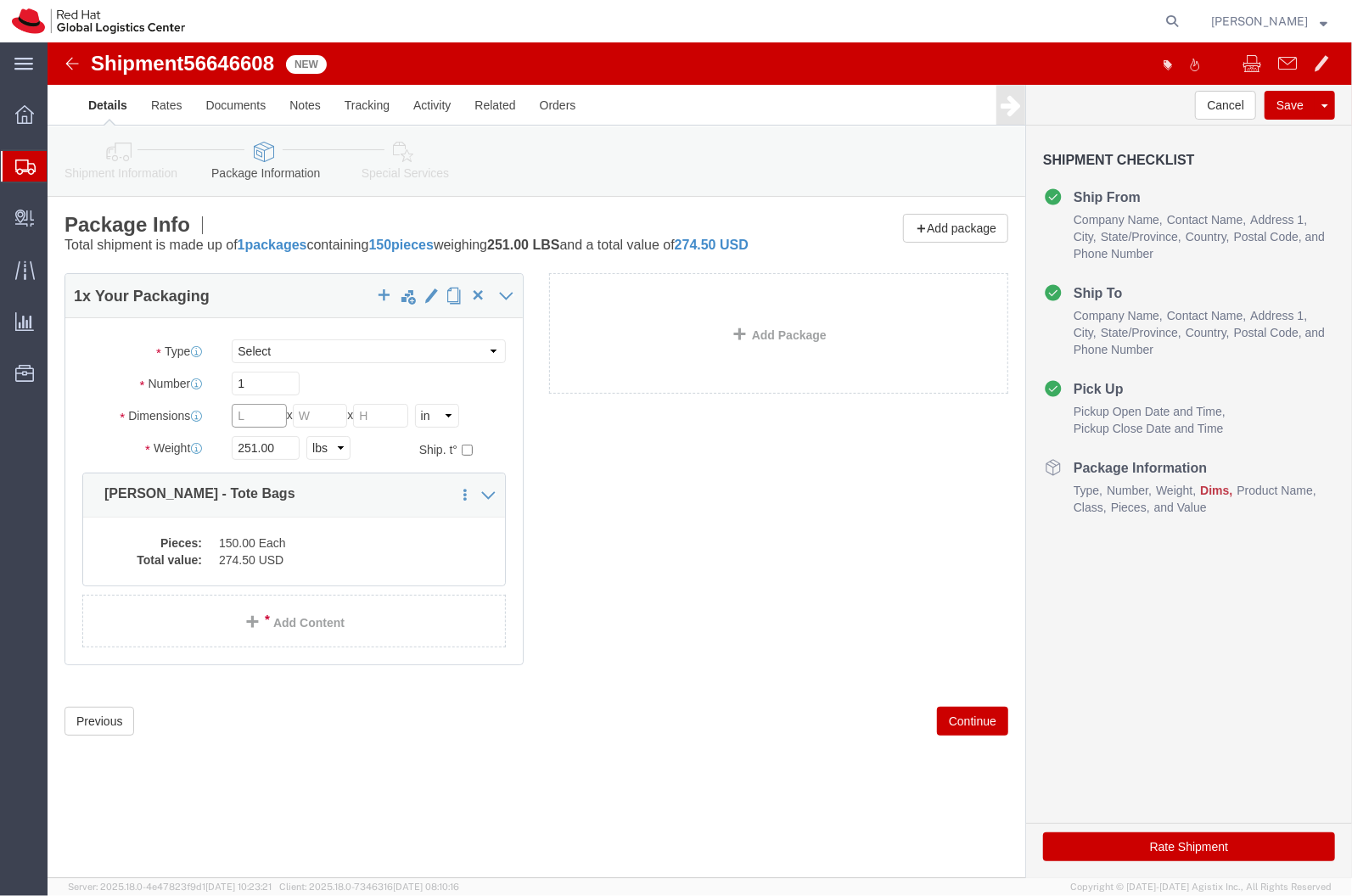
click input "text"
type input "19"
type input "16"
click input "251.00"
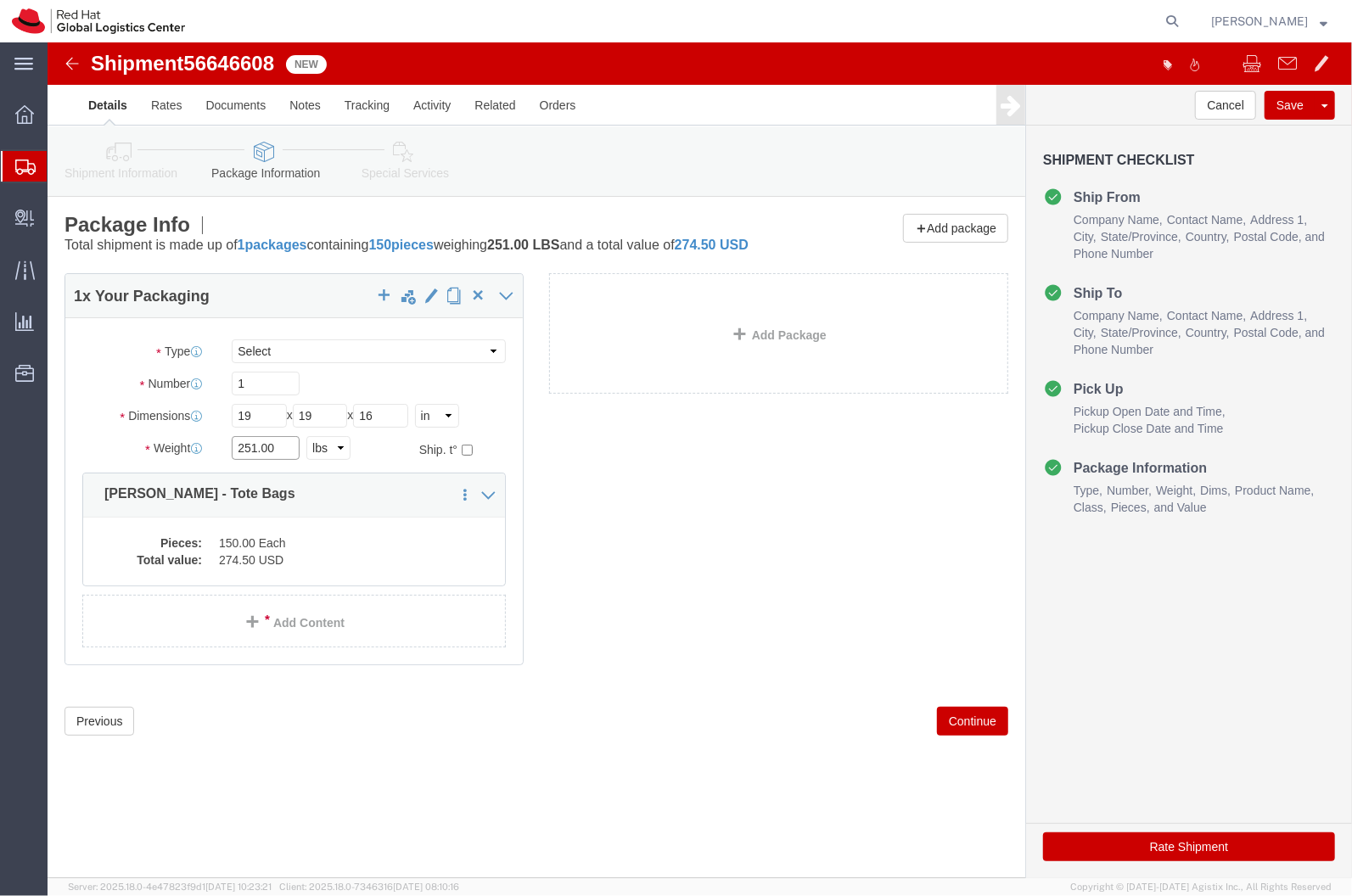
click input "251.00"
type input "14"
click dt "Pieces:"
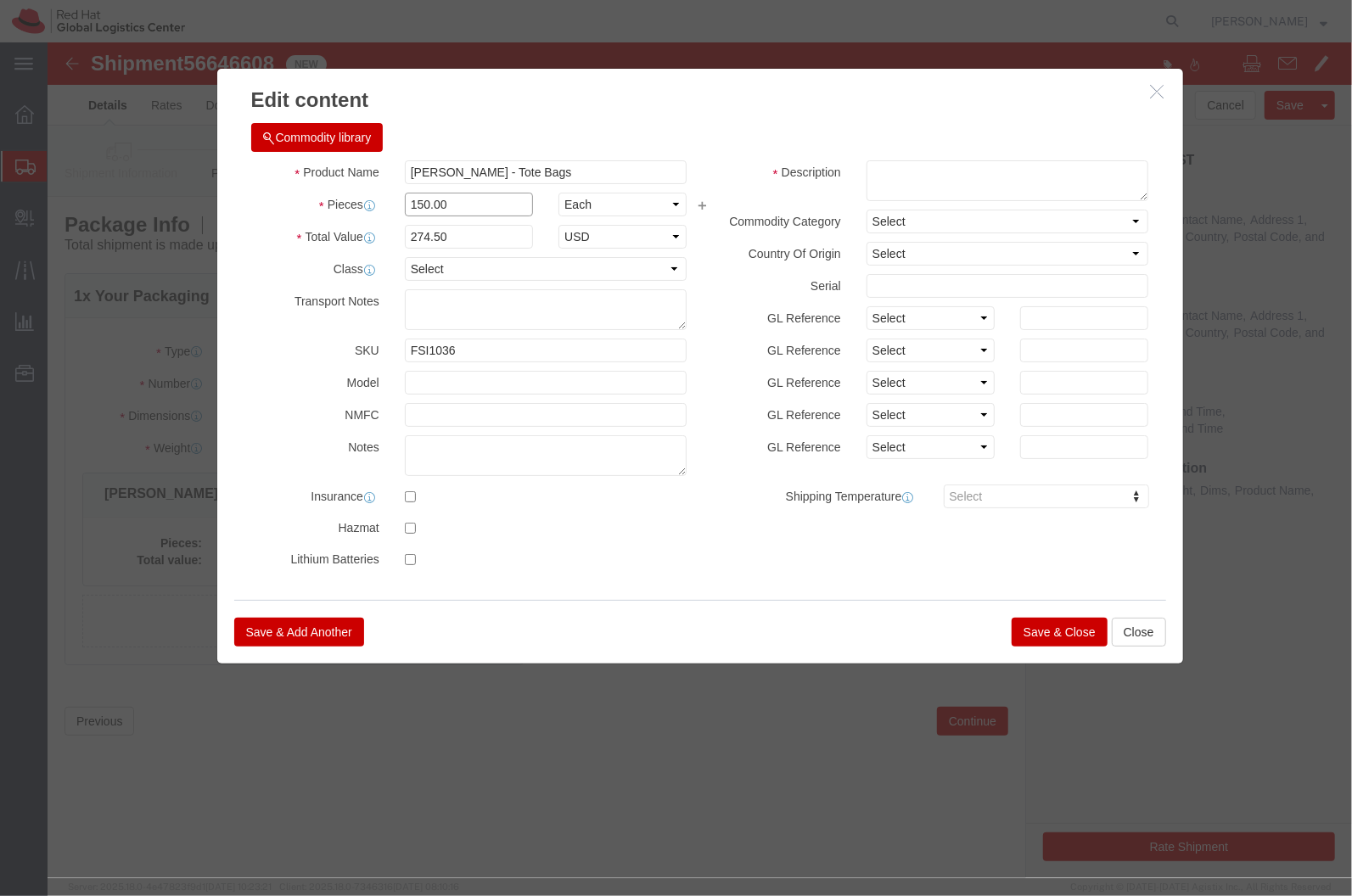
click input "150.00"
type input "100"
type input "183"
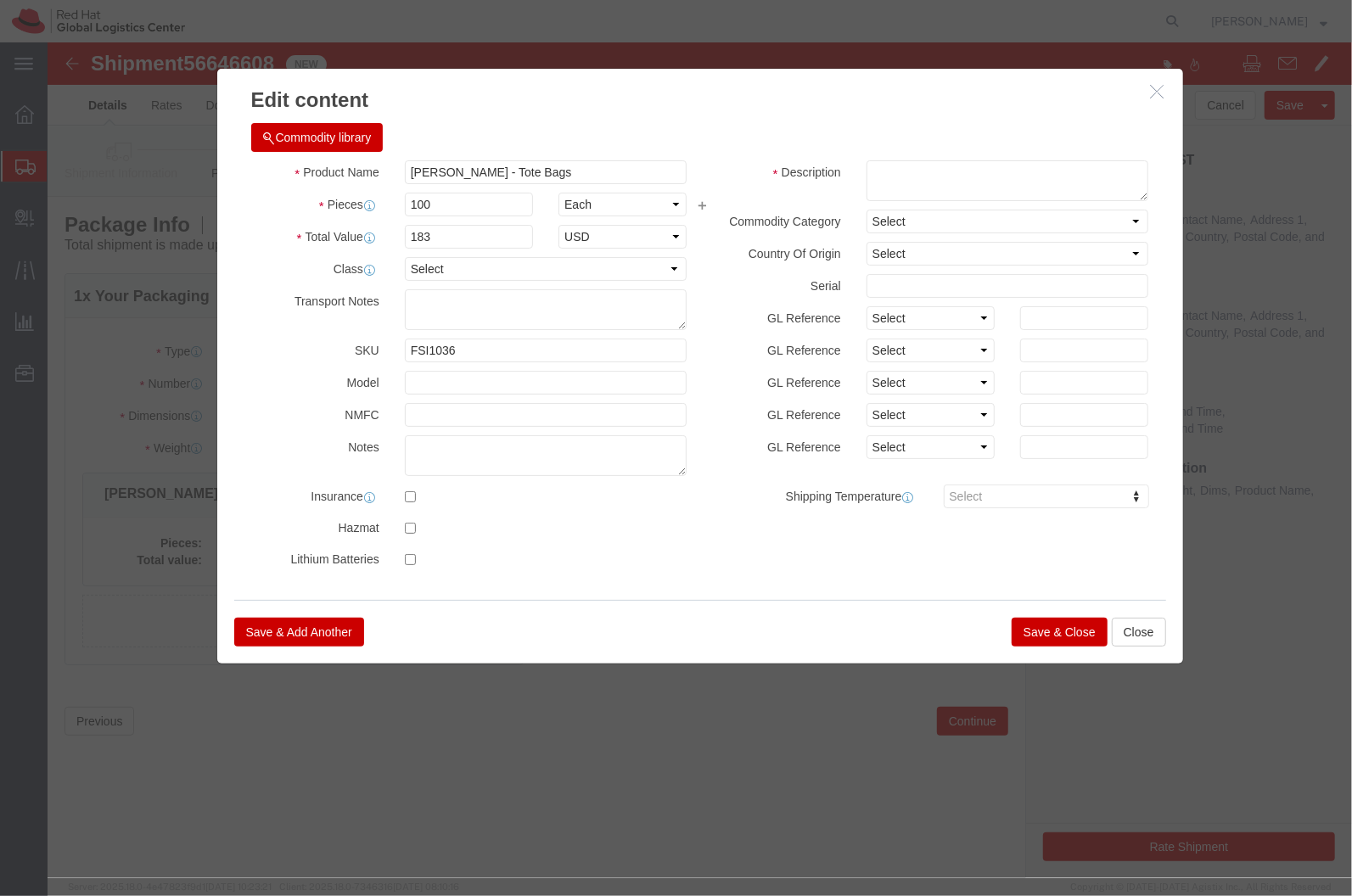
click button "Save & Close"
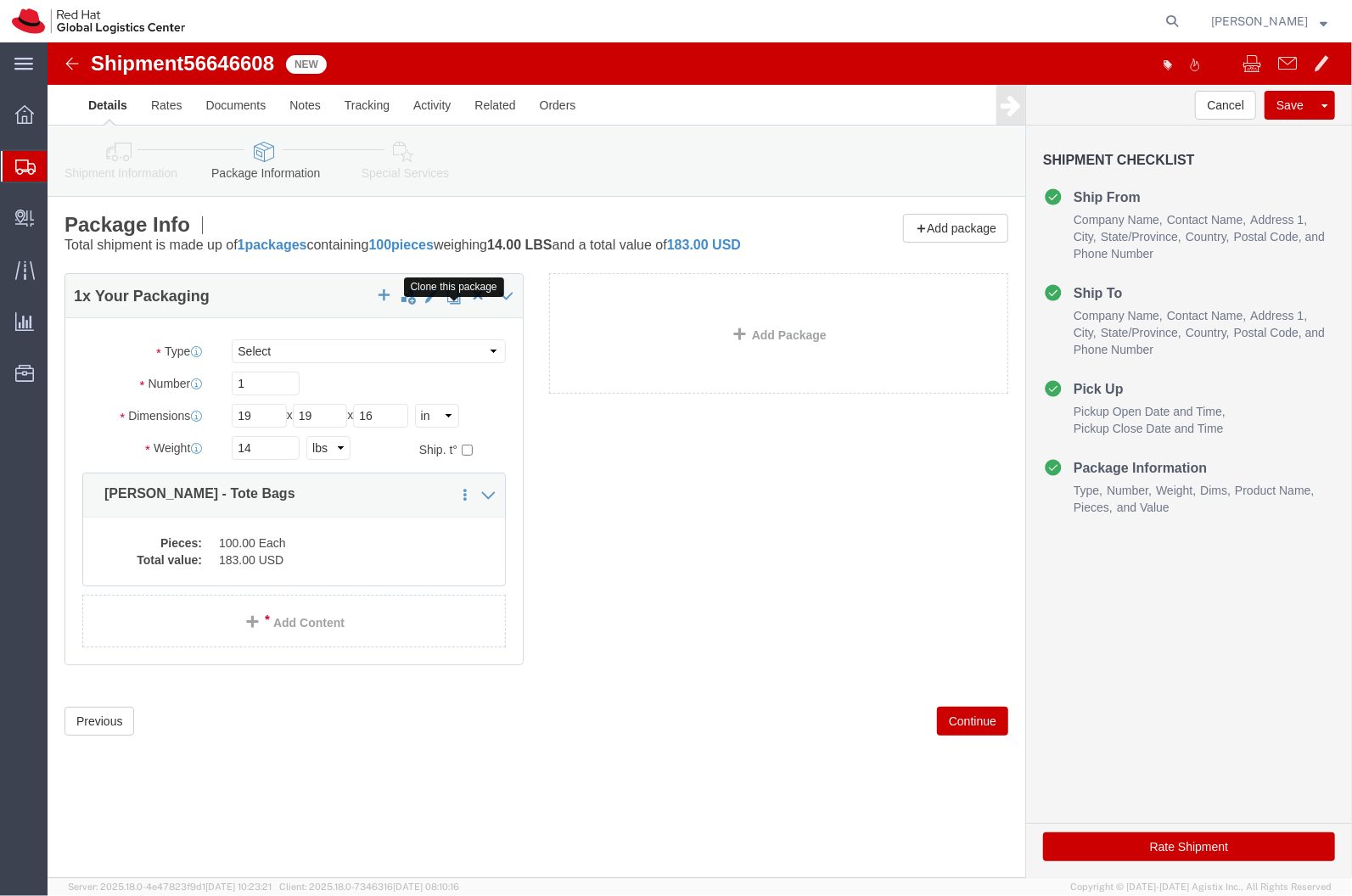
click button "button"
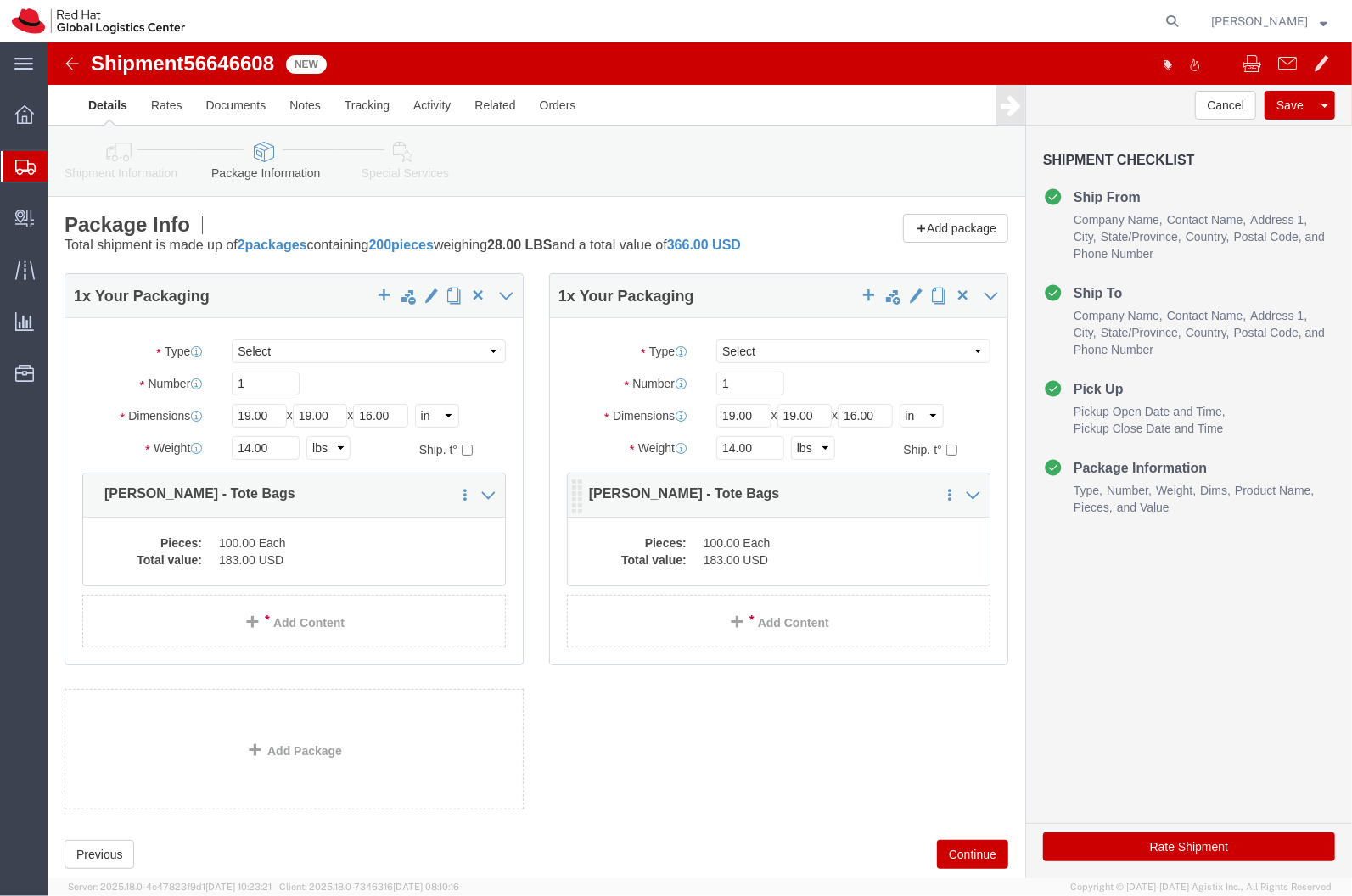
click dd "100.00 Each"
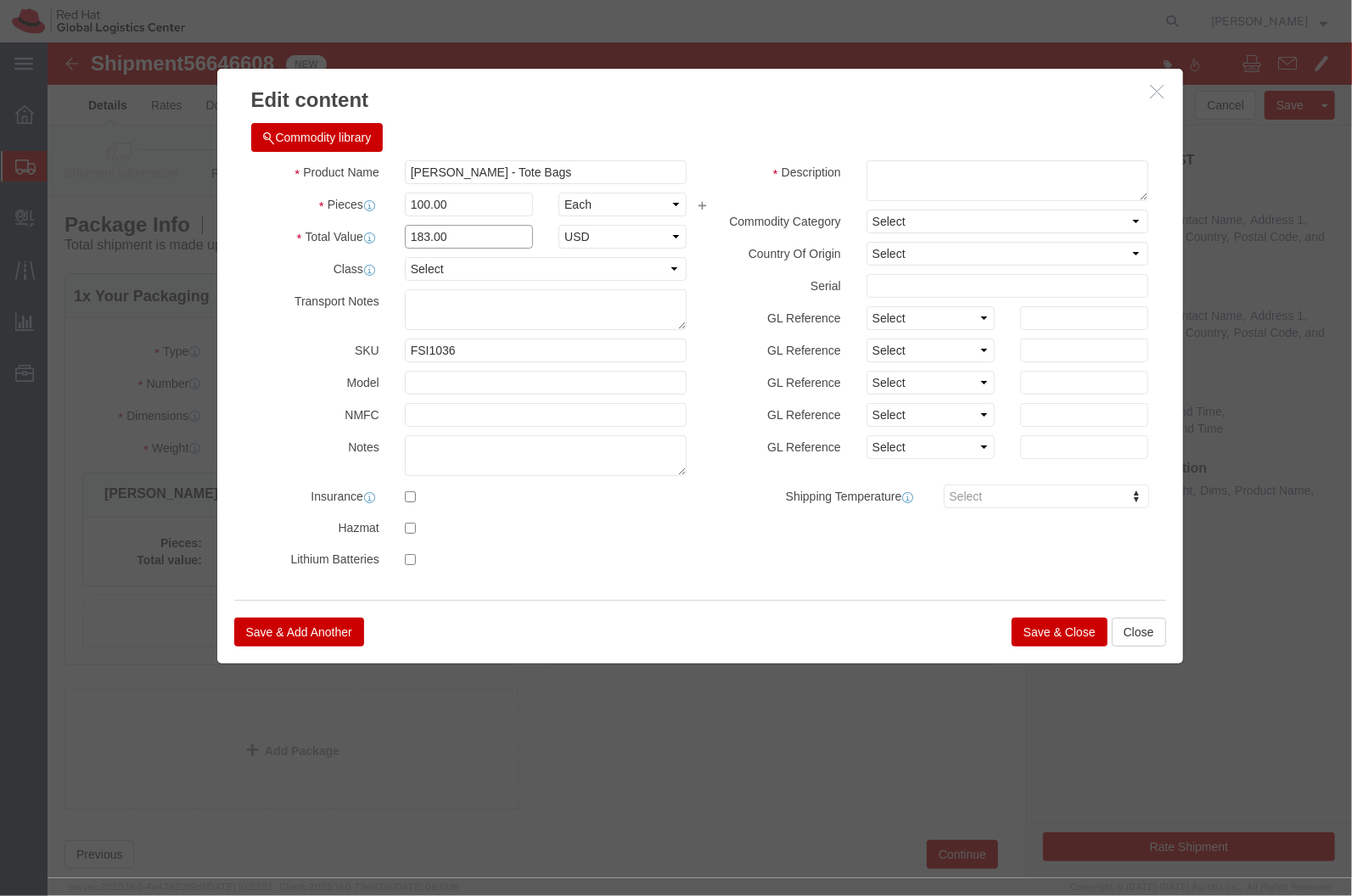
click input "183.00"
type input "50"
click button "Close"
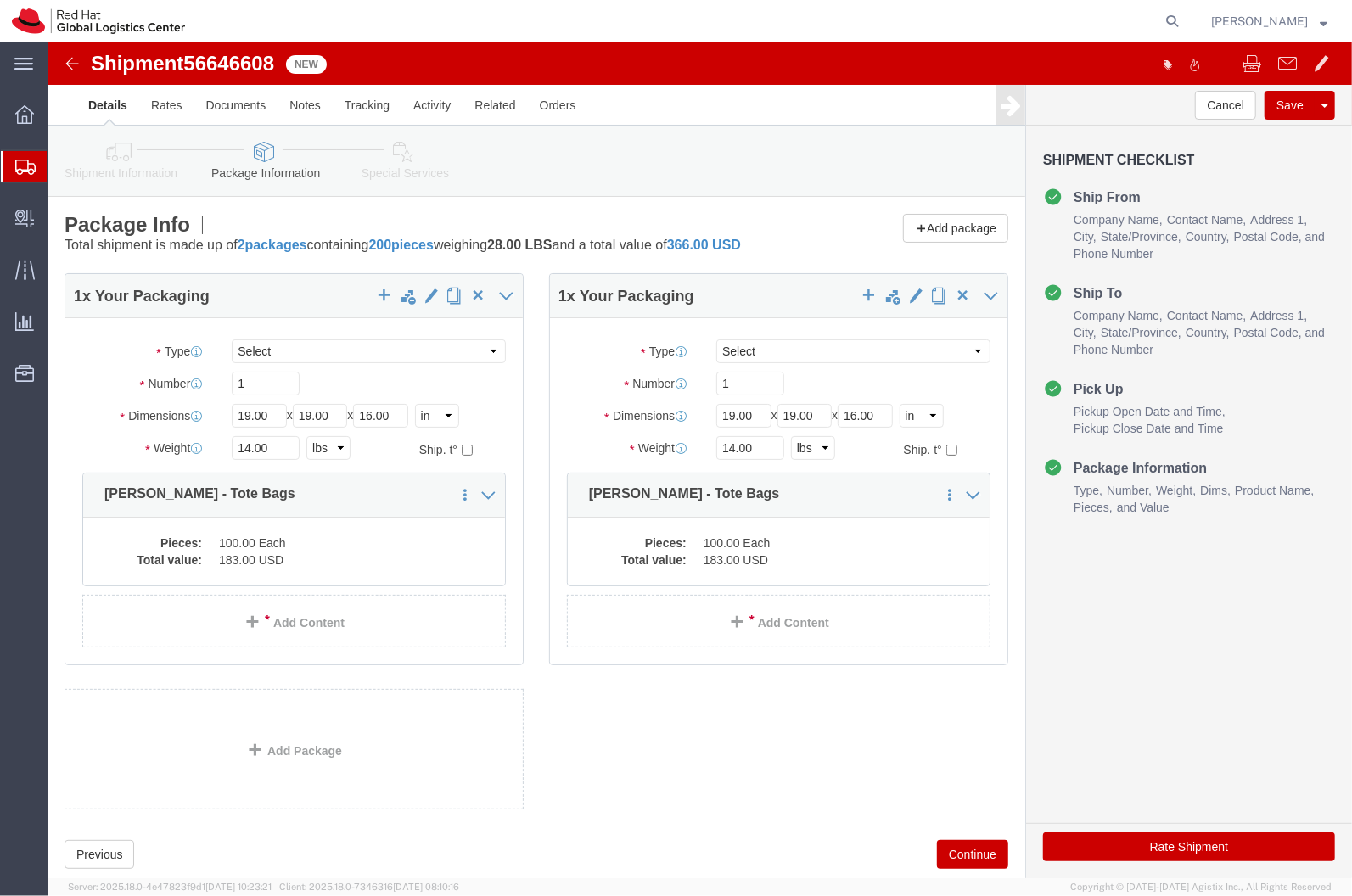
click div "Package Type Select Case(s) Crate(s) Envelope Large Box Medium Box PAK Skid(s) …"
click dd "183.00 USD"
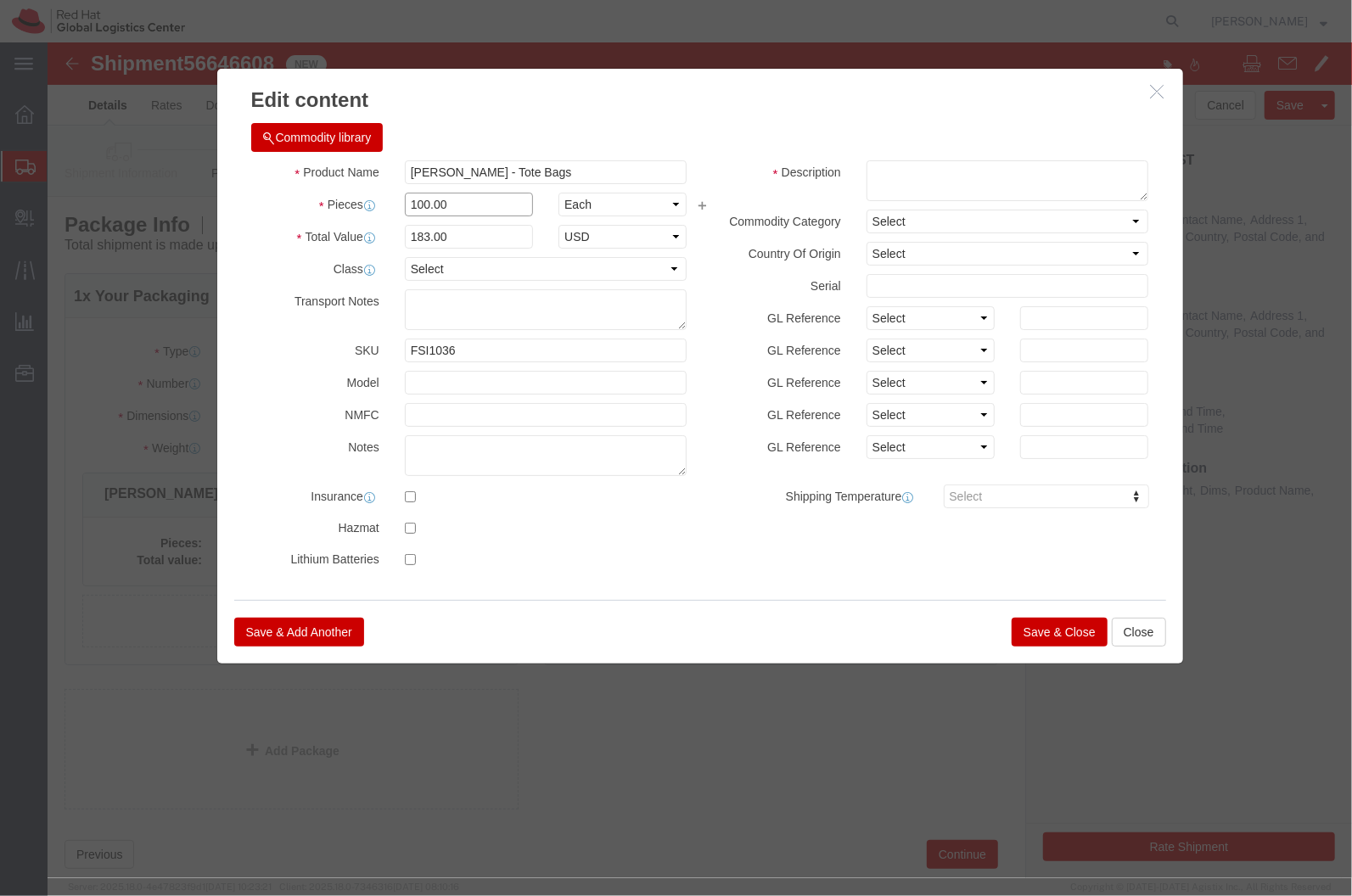
click input "100.00"
type input "50"
type input "91.5"
click div "Save & Add Another Save & Close Close"
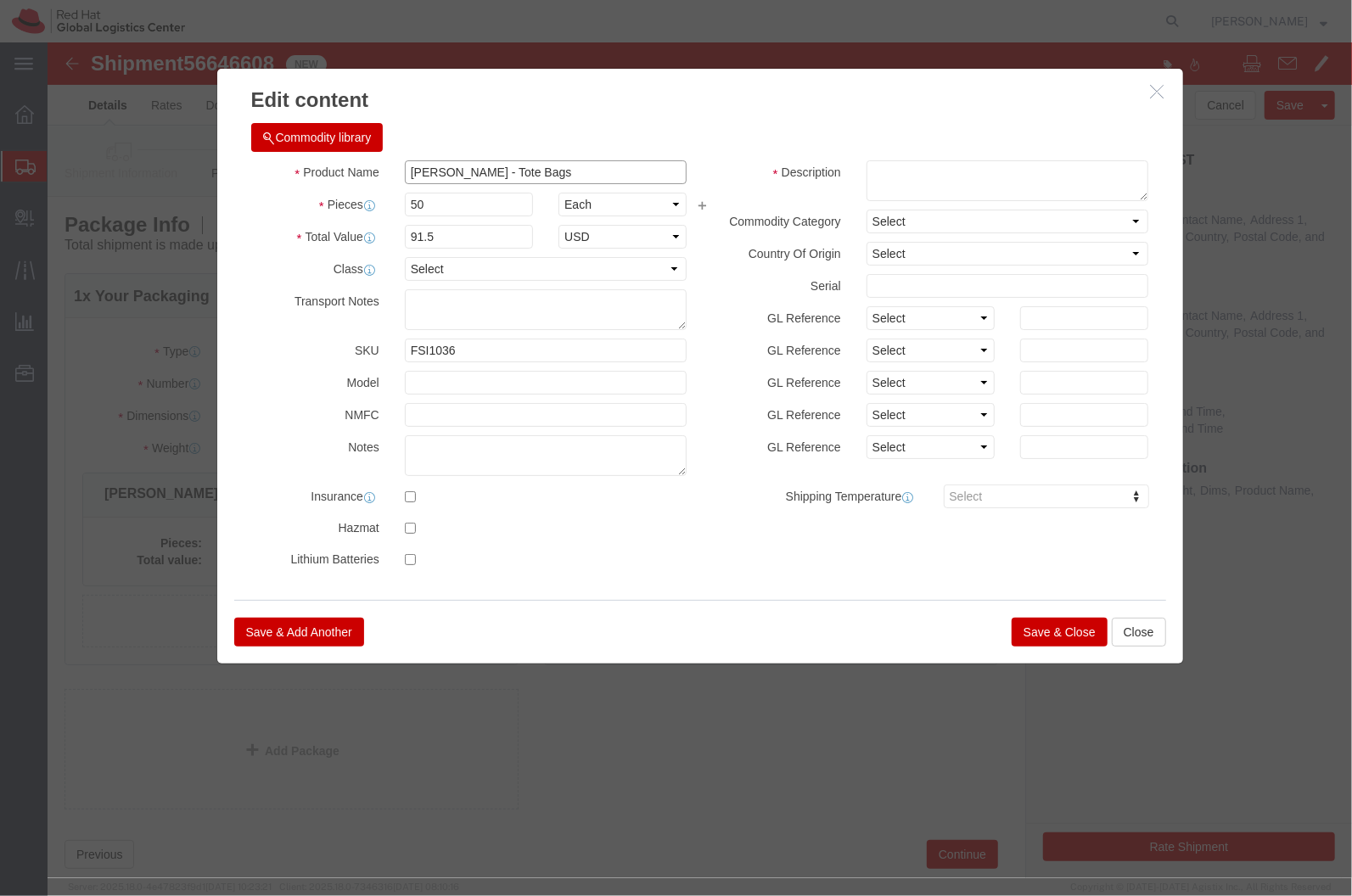
click input "[PERSON_NAME] - Tote Bags"
drag, startPoint x: 409, startPoint y: 128, endPoint x: 508, endPoint y: 115, distance: 99.8
click div "Commodity library Product Name K.Janes - Tote Bags Pieces 50 Select Bag Barrels…"
click textarea
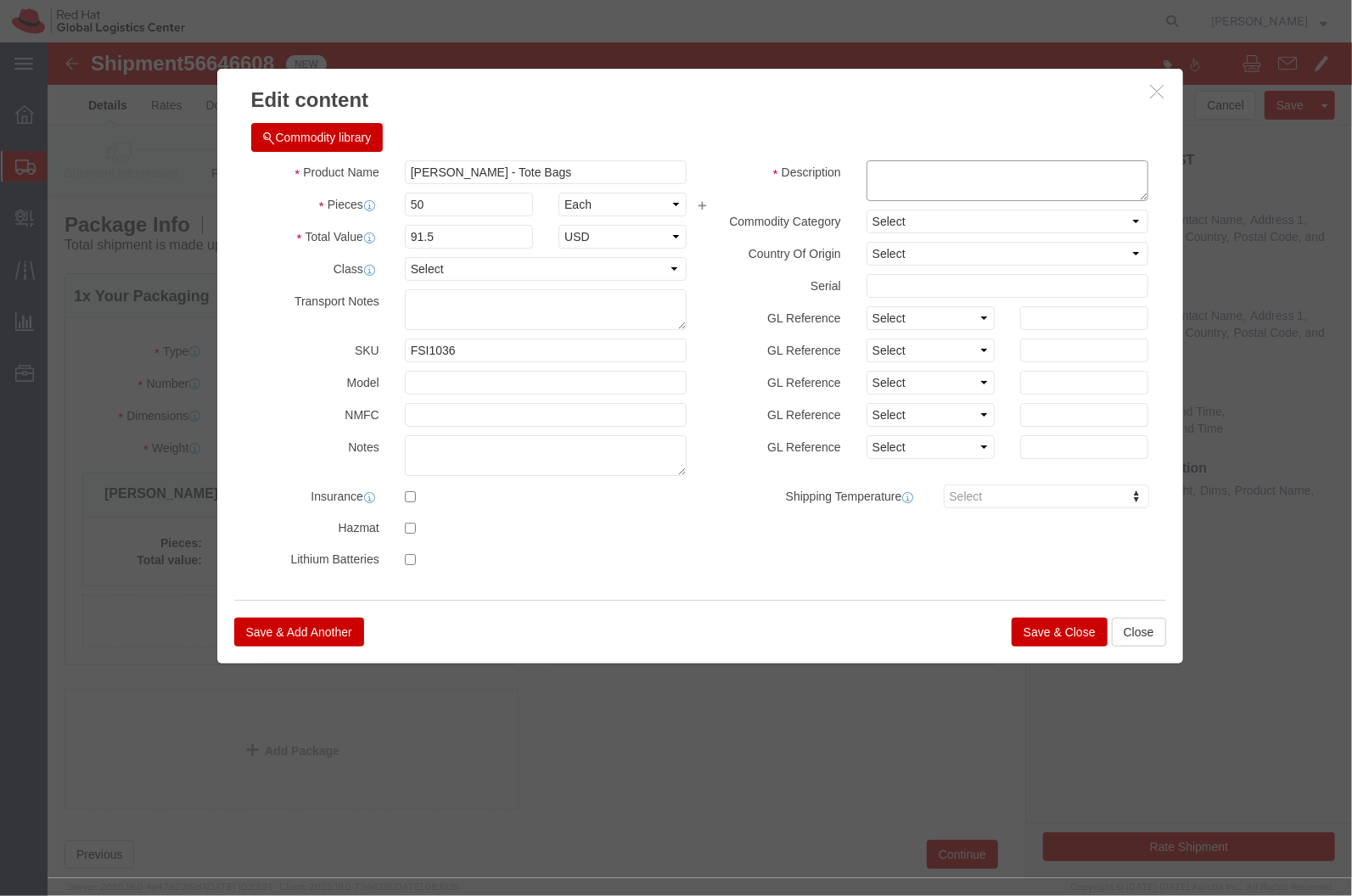
paste textarea "Tote Bags"
type textarea "Tote Bags"
click div
click button "Save & Close"
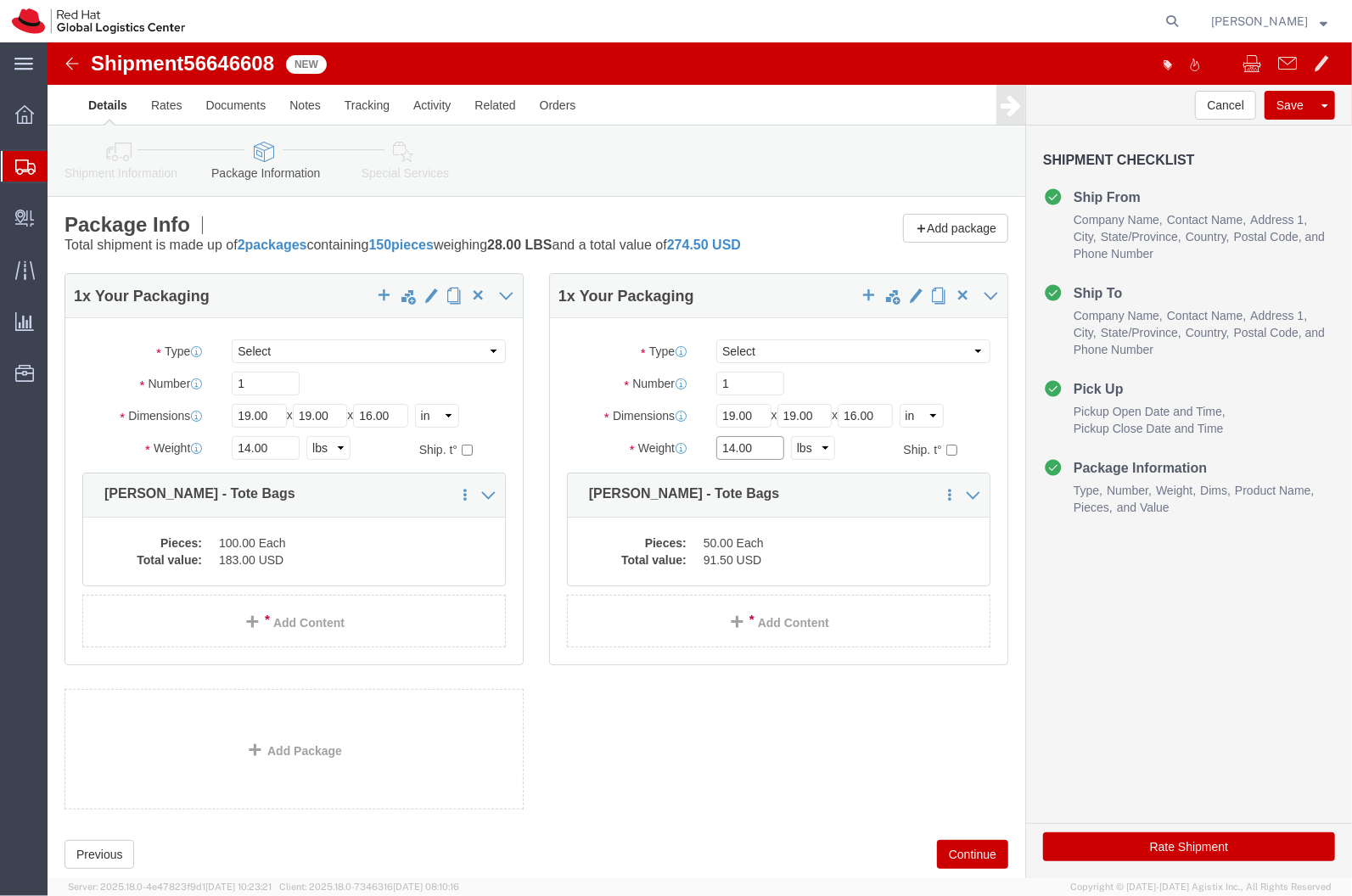
click input "14.00"
type input "8.00"
click button "Rate Shipment"
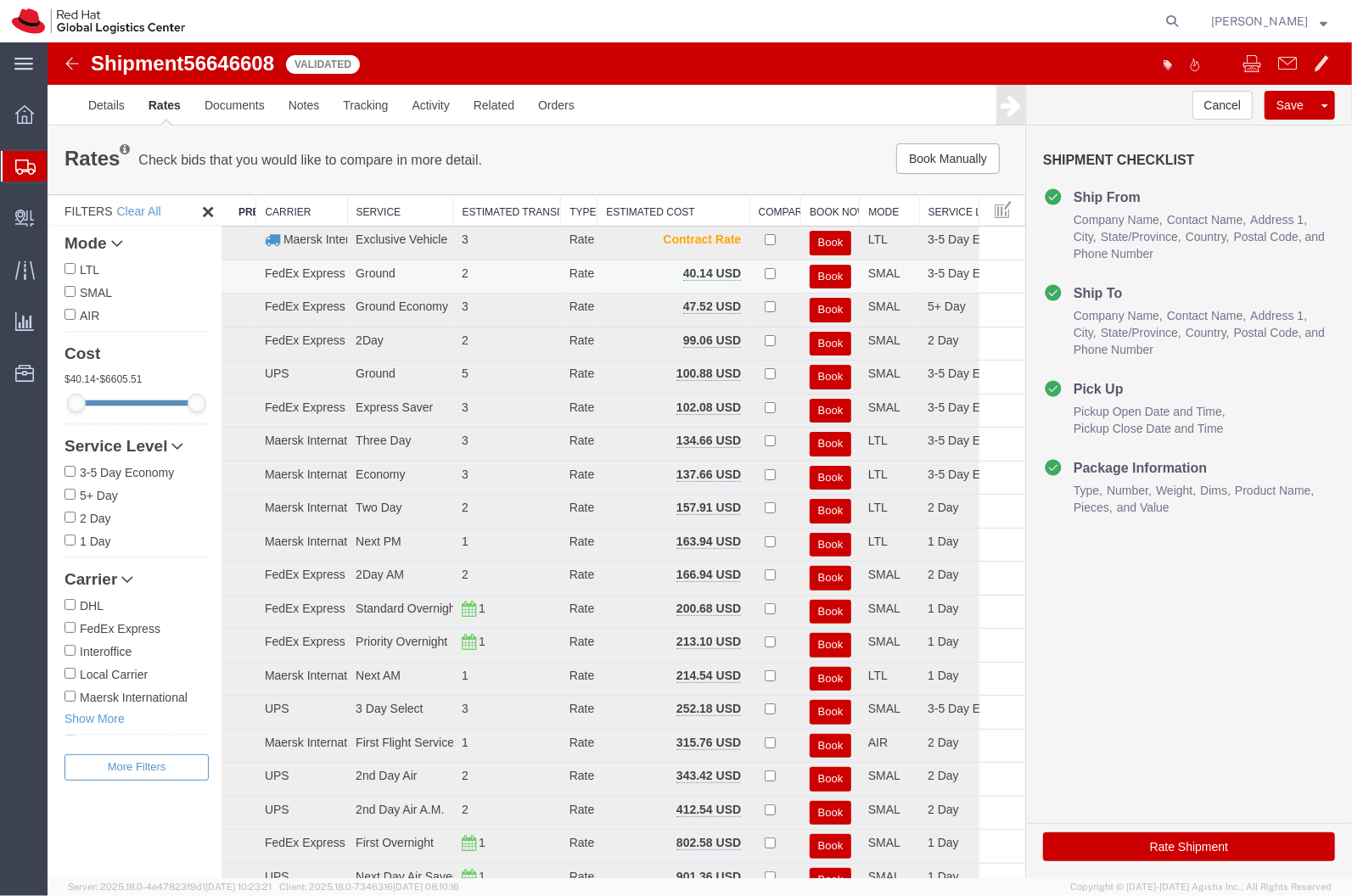
click at [811, 268] on button "Book" at bounding box center [830, 276] width 42 height 25
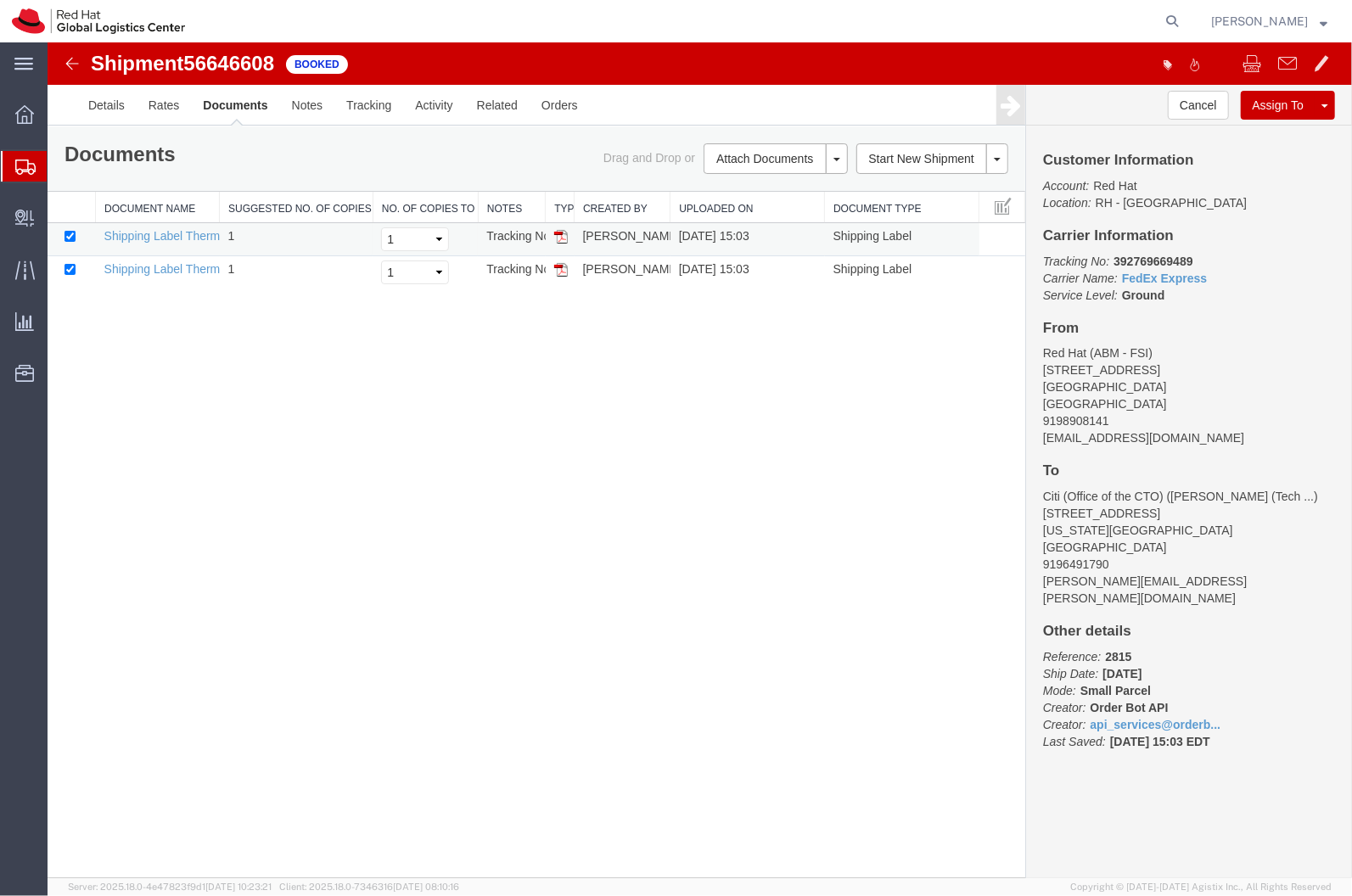
click at [143, 225] on td "Shipping Label Thermal" at bounding box center [156, 238] width 124 height 33
drag, startPoint x: 167, startPoint y: 241, endPoint x: 170, endPoint y: 265, distance: 24.2
click at [167, 241] on link "Shipping Label Thermal" at bounding box center [166, 235] width 126 height 14
click at [197, 258] on td "Shipping Label Thermal" at bounding box center [156, 272] width 124 height 33
drag, startPoint x: 204, startPoint y: 268, endPoint x: 590, endPoint y: 62, distance: 437.5
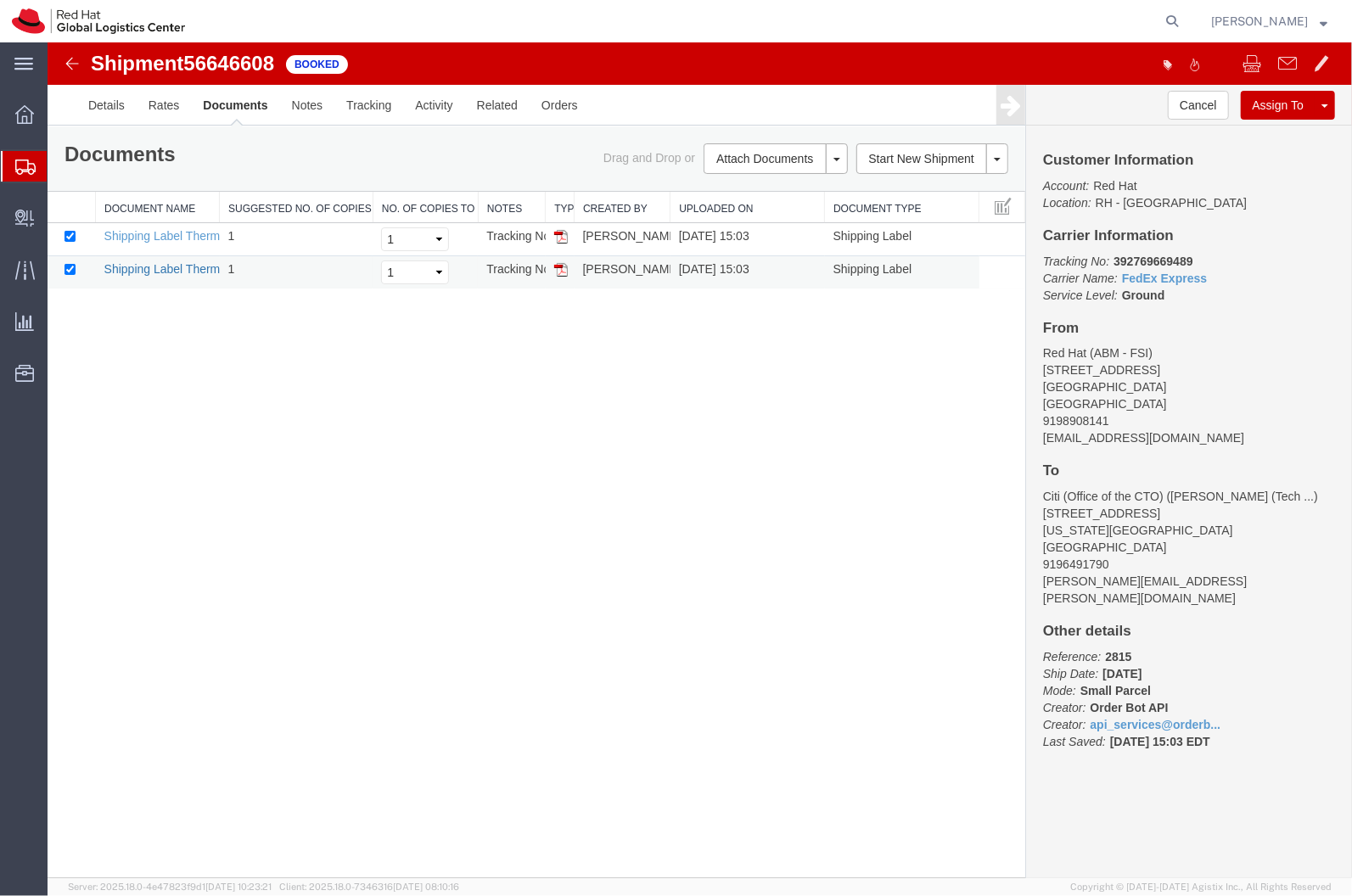
click at [204, 268] on link "Shipping Label Thermal" at bounding box center [166, 267] width 126 height 14
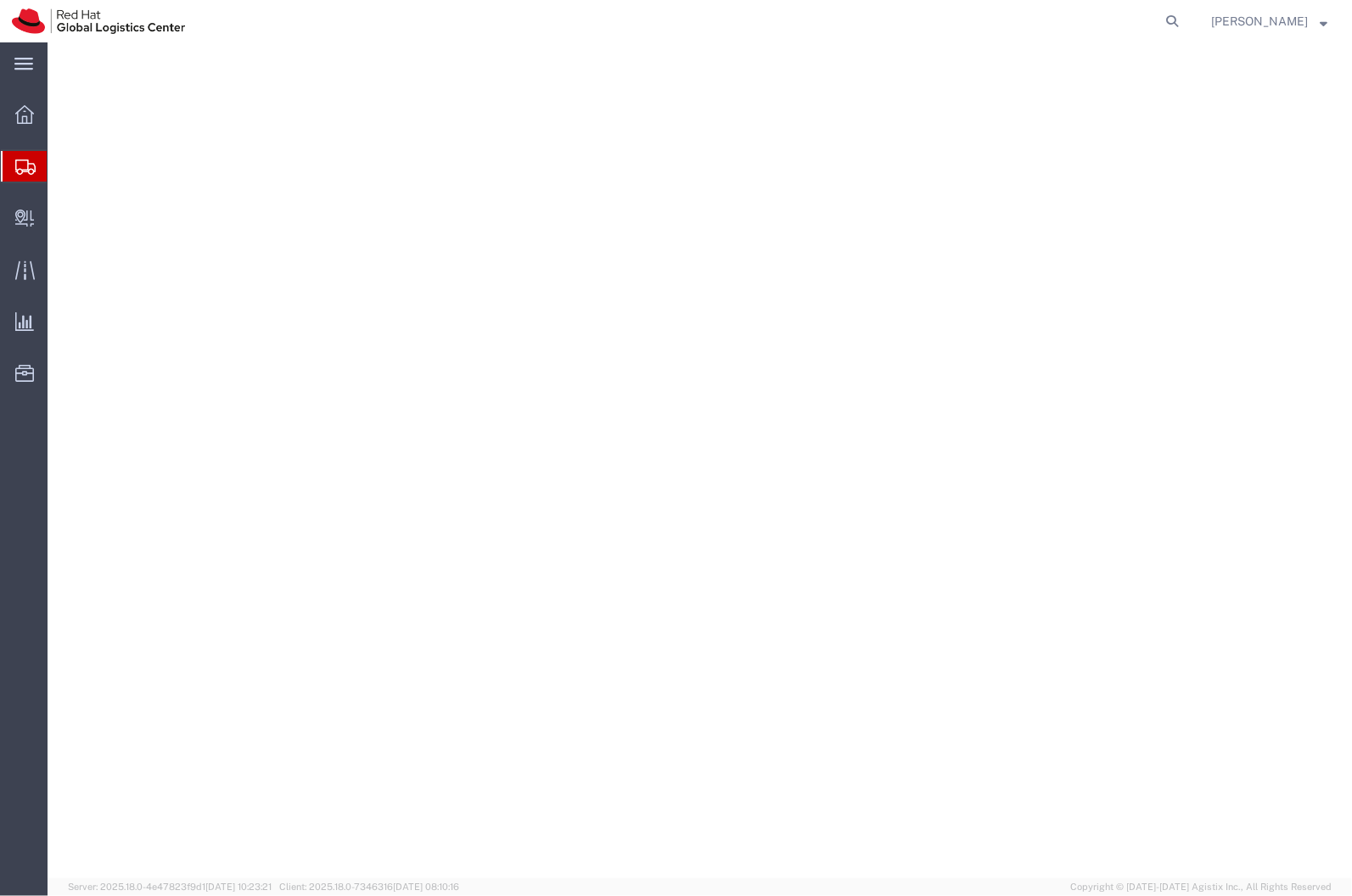
select select
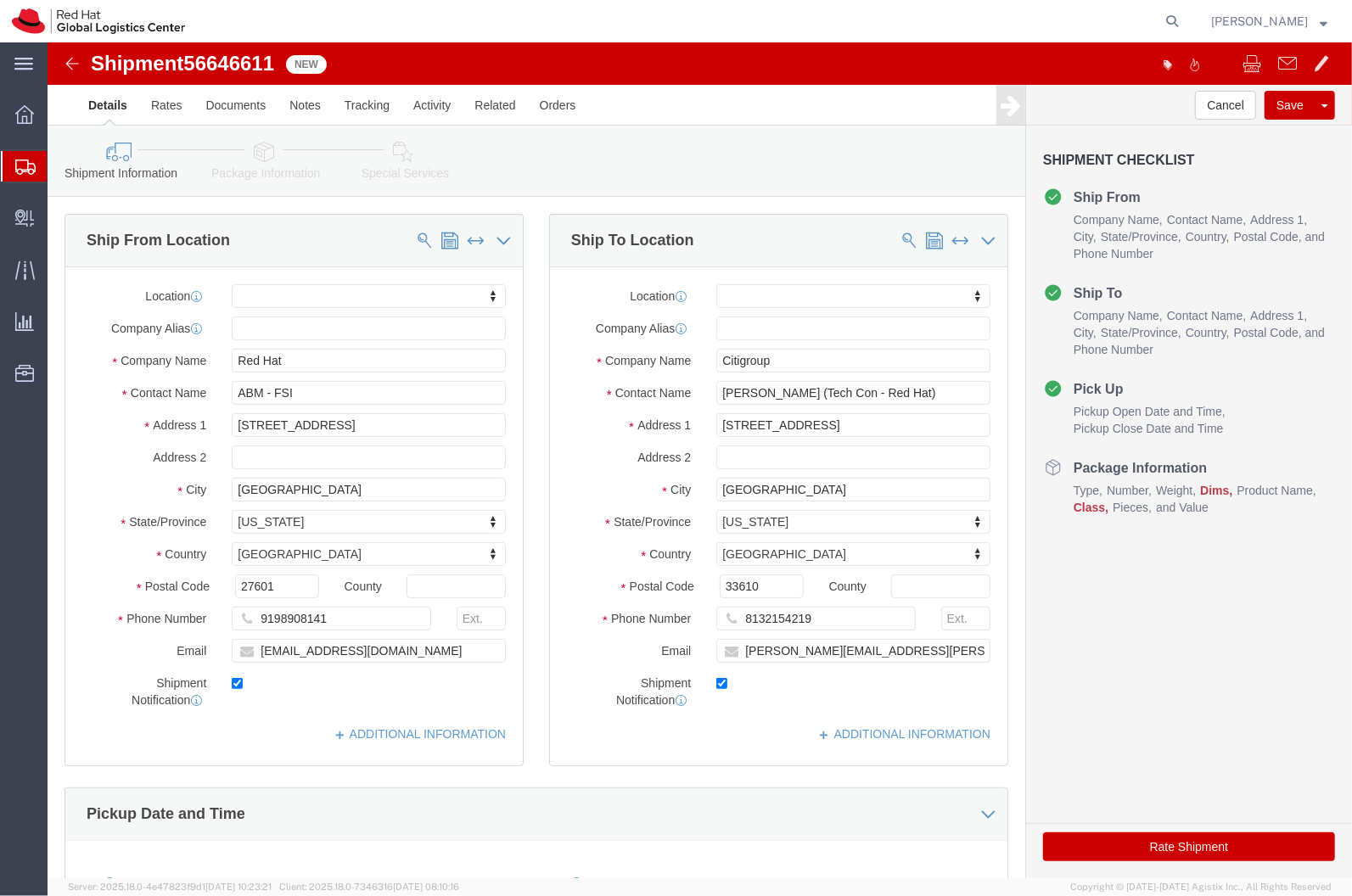
drag, startPoint x: 207, startPoint y: 95, endPoint x: 201, endPoint y: 132, distance: 37.5
click link "Package Information"
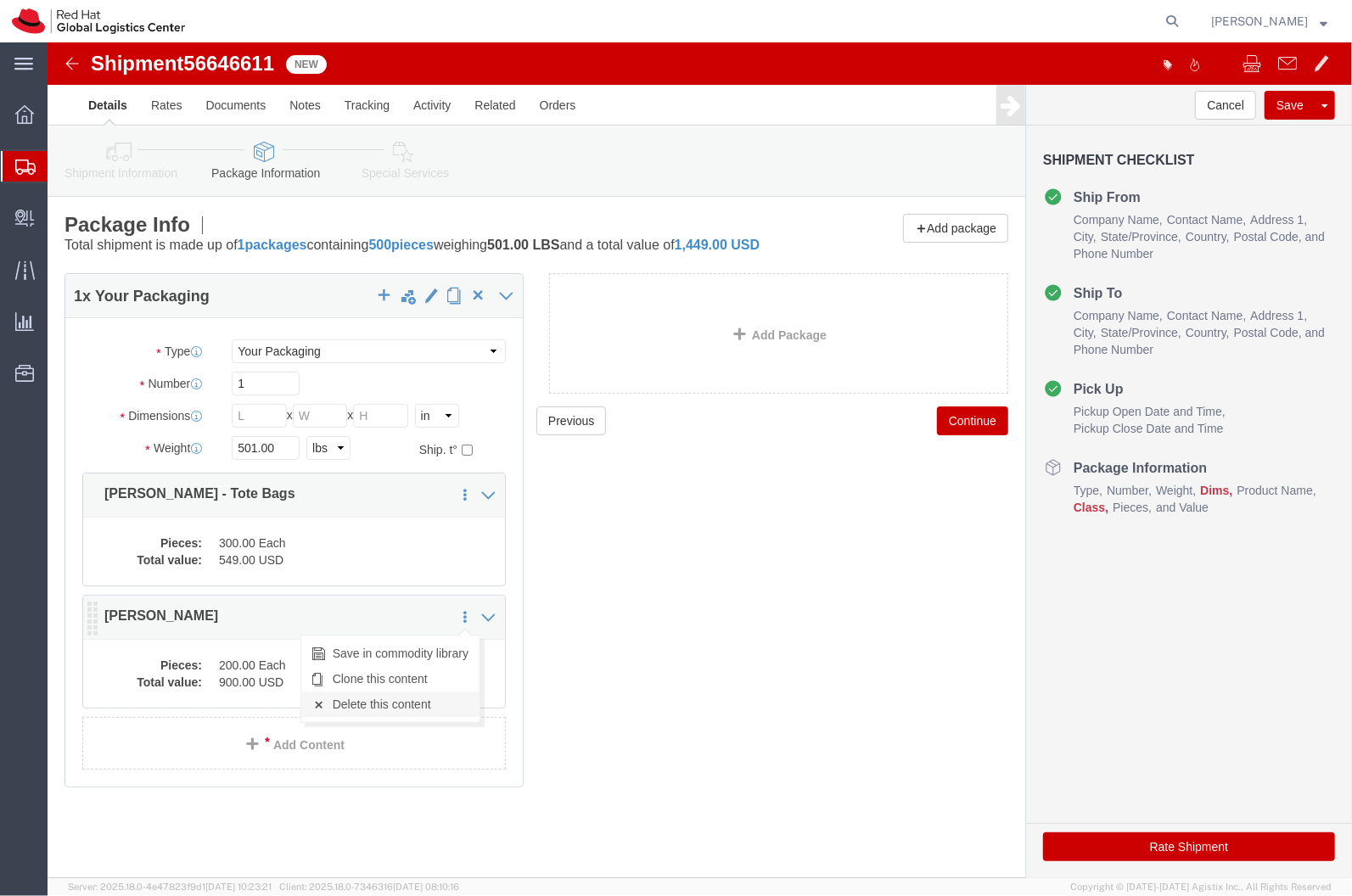
click link "Delete this content"
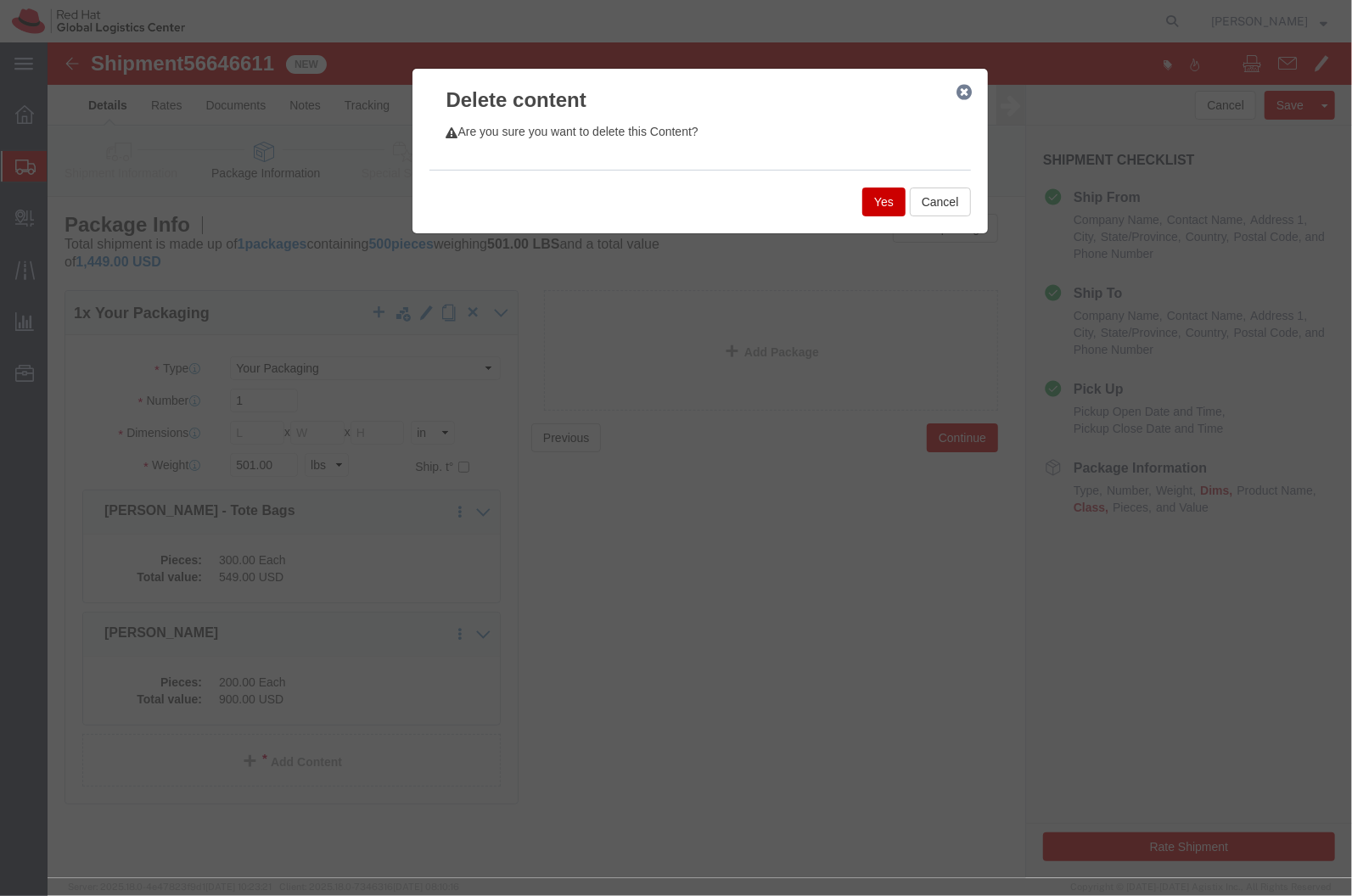
click button "Yes"
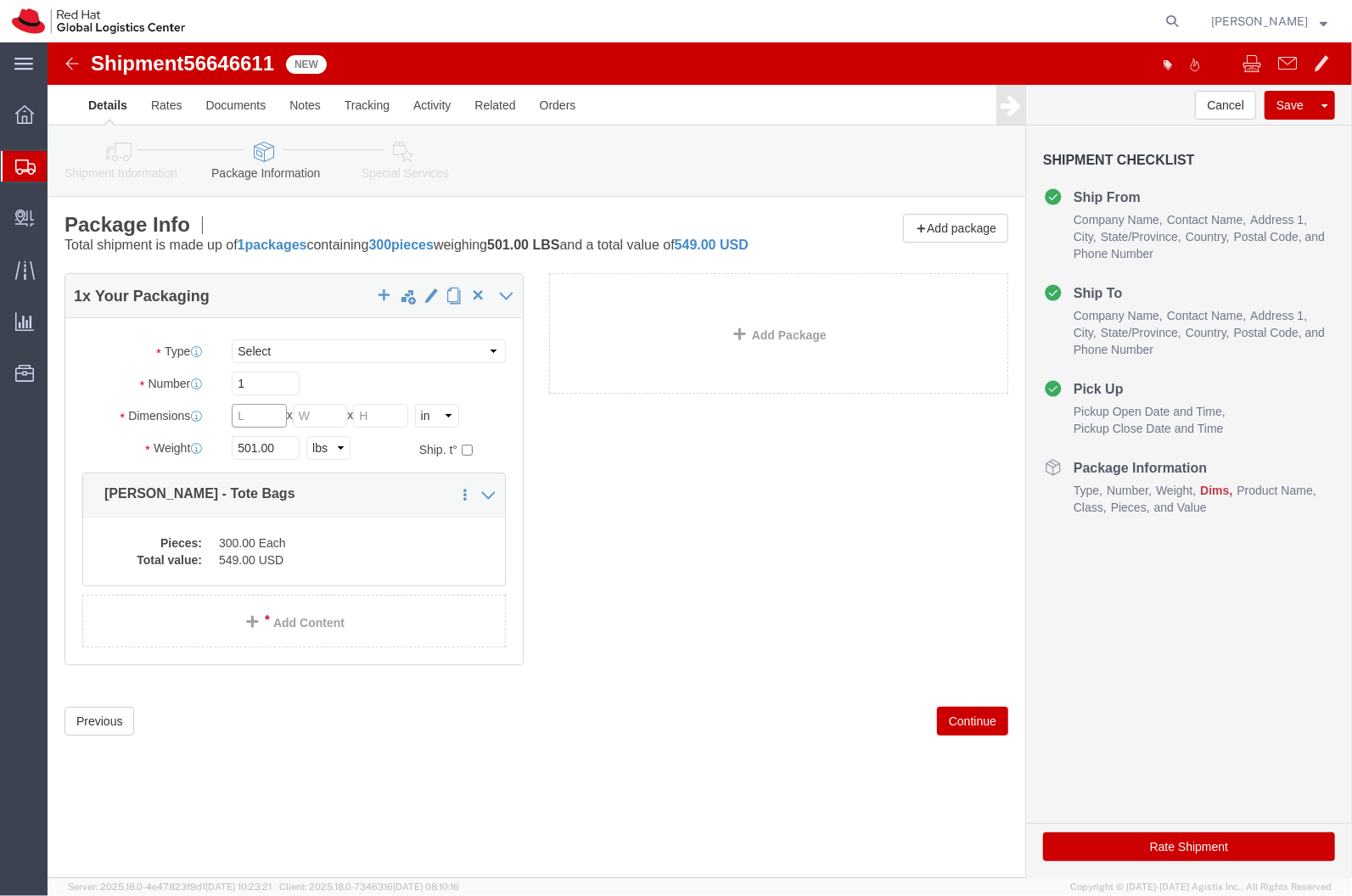
click input "text"
type input "18.5"
type input "15.5"
click input "501.00"
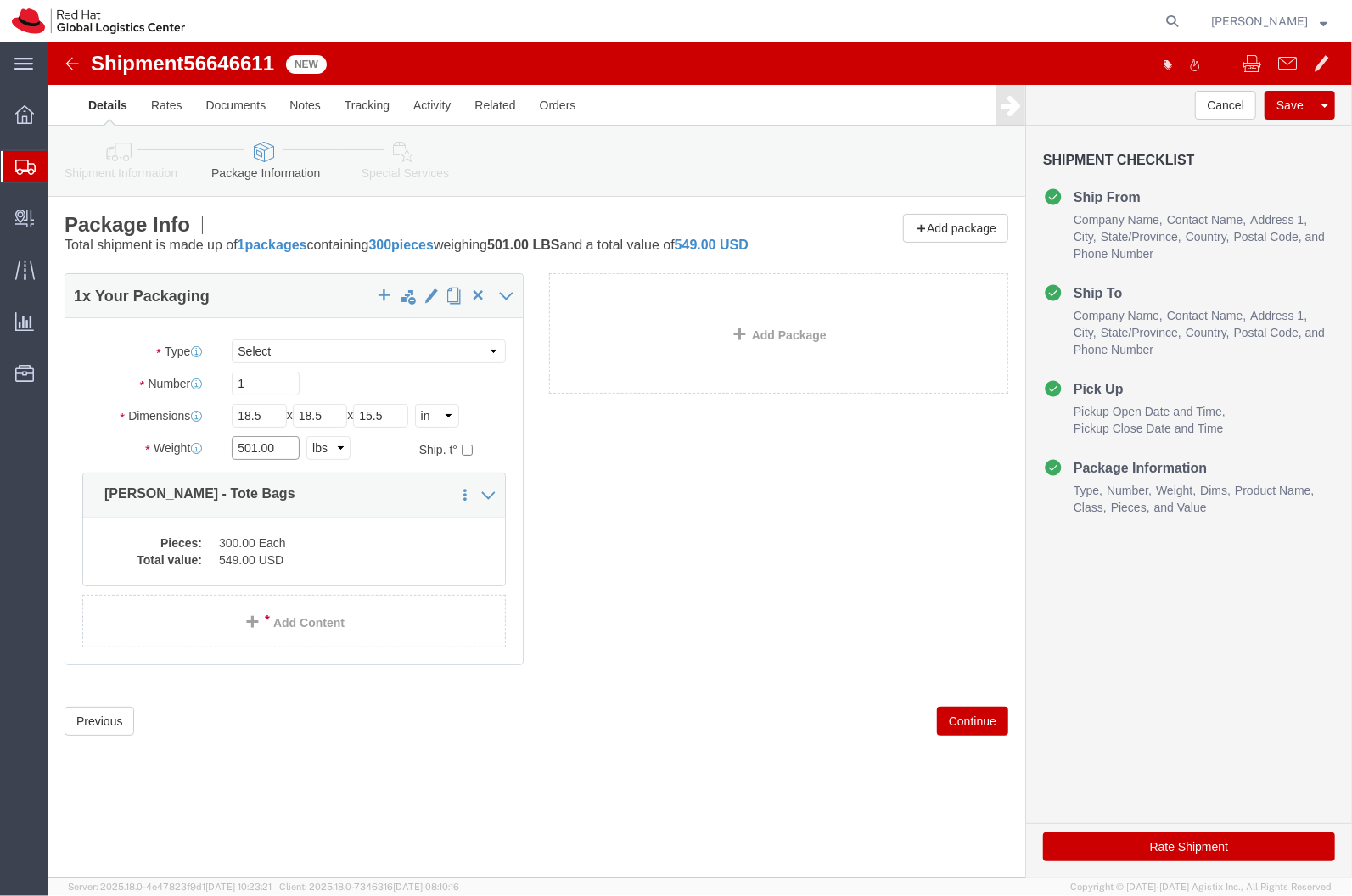
click input "501.00"
type input "14"
click div "1 x Your Packaging Package Type Select Case(s) Crate(s) Envelope Large Box Medi…"
click dd "300.00 Each"
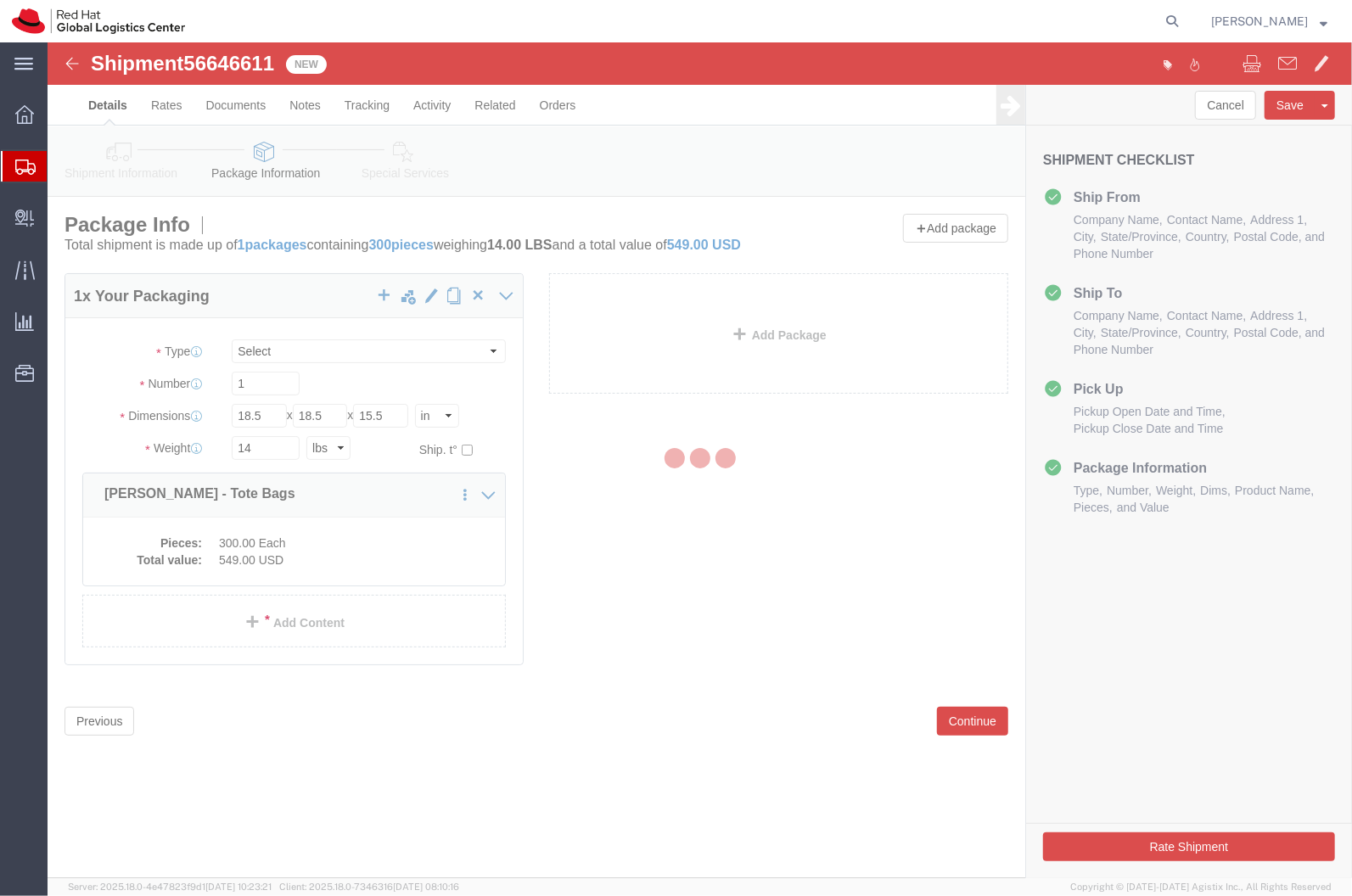
click at [409, 563] on div at bounding box center [699, 460] width 1304 height 836
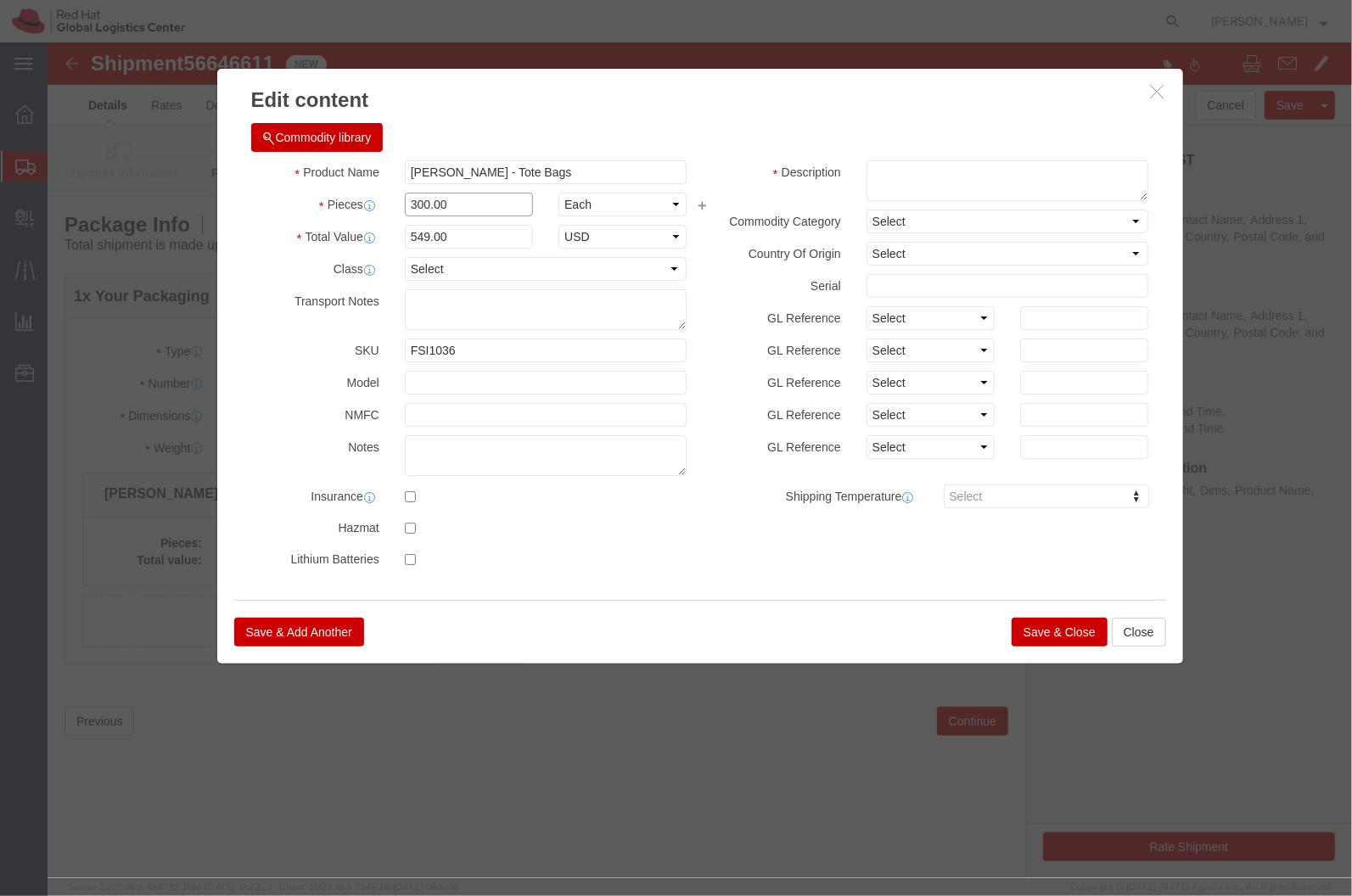
click input "300.00"
type input "100"
type input "183"
click div "Commodity library"
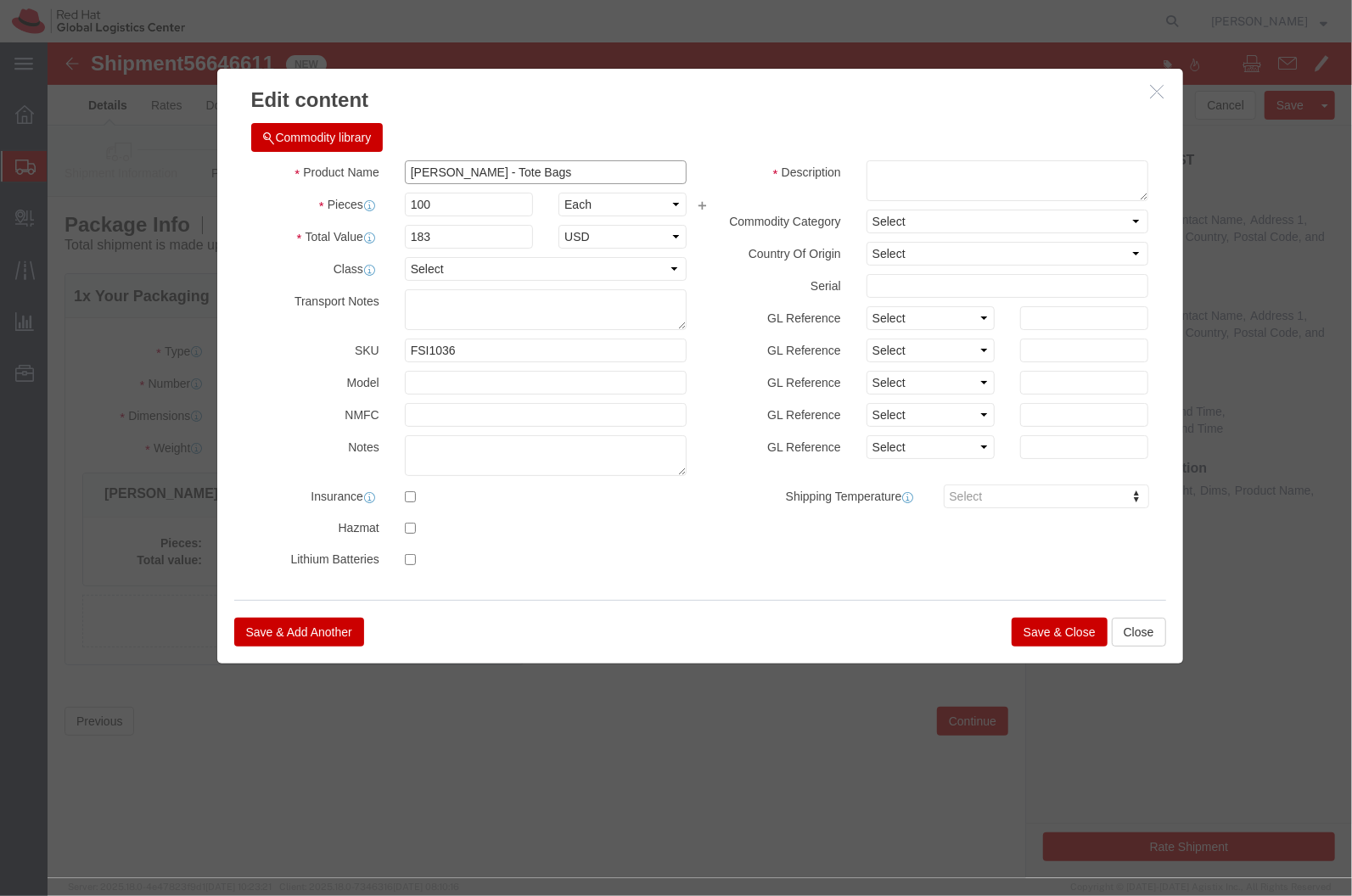
click input "[PERSON_NAME] - Tote Bags"
drag, startPoint x: 416, startPoint y: 129, endPoint x: 520, endPoint y: 135, distance: 104.2
click input "[PERSON_NAME] - Tote Bags"
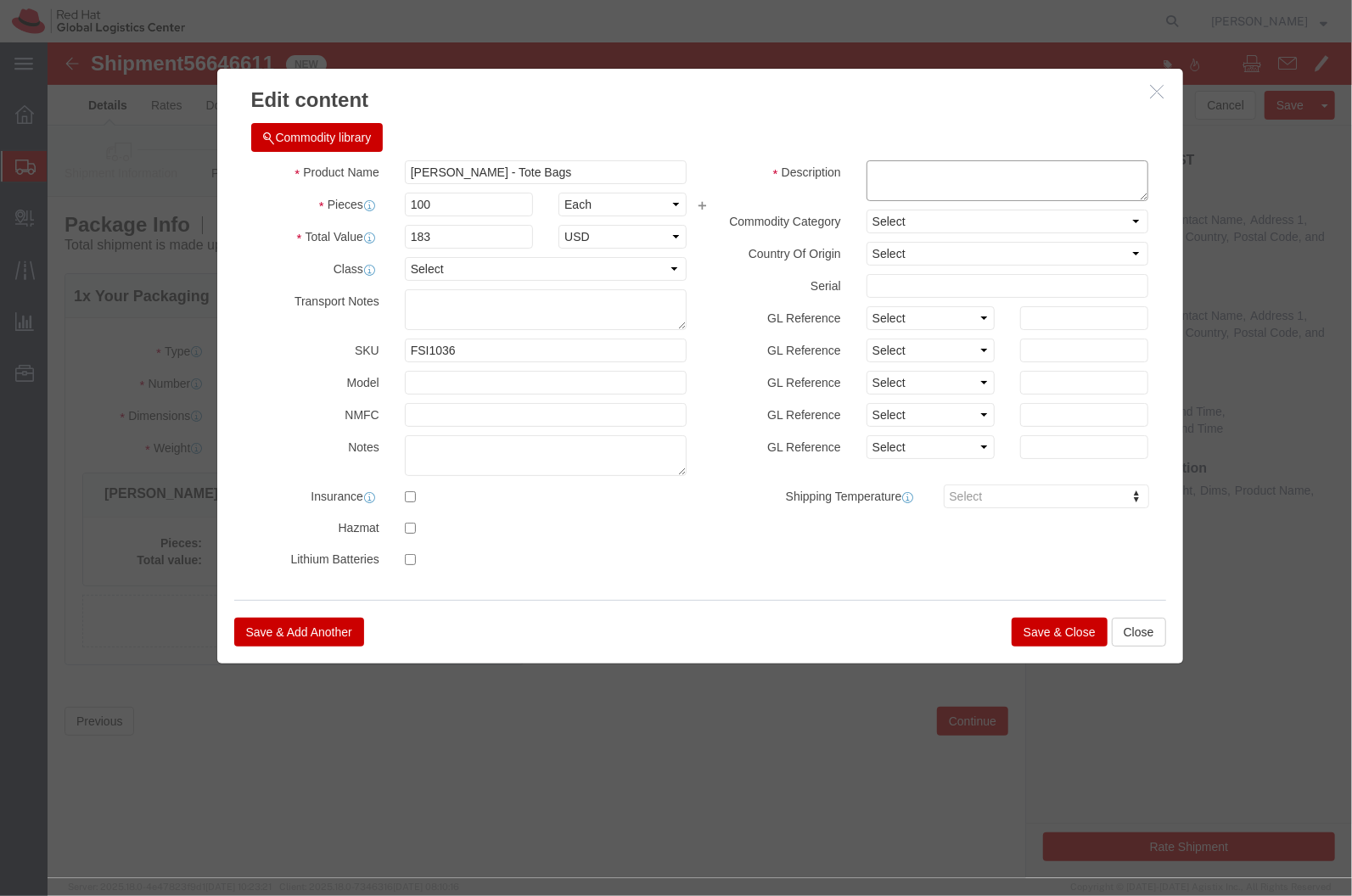
click textarea
paste textarea "Tote Bags"
type textarea "Tote Bags"
click button "Save & Close"
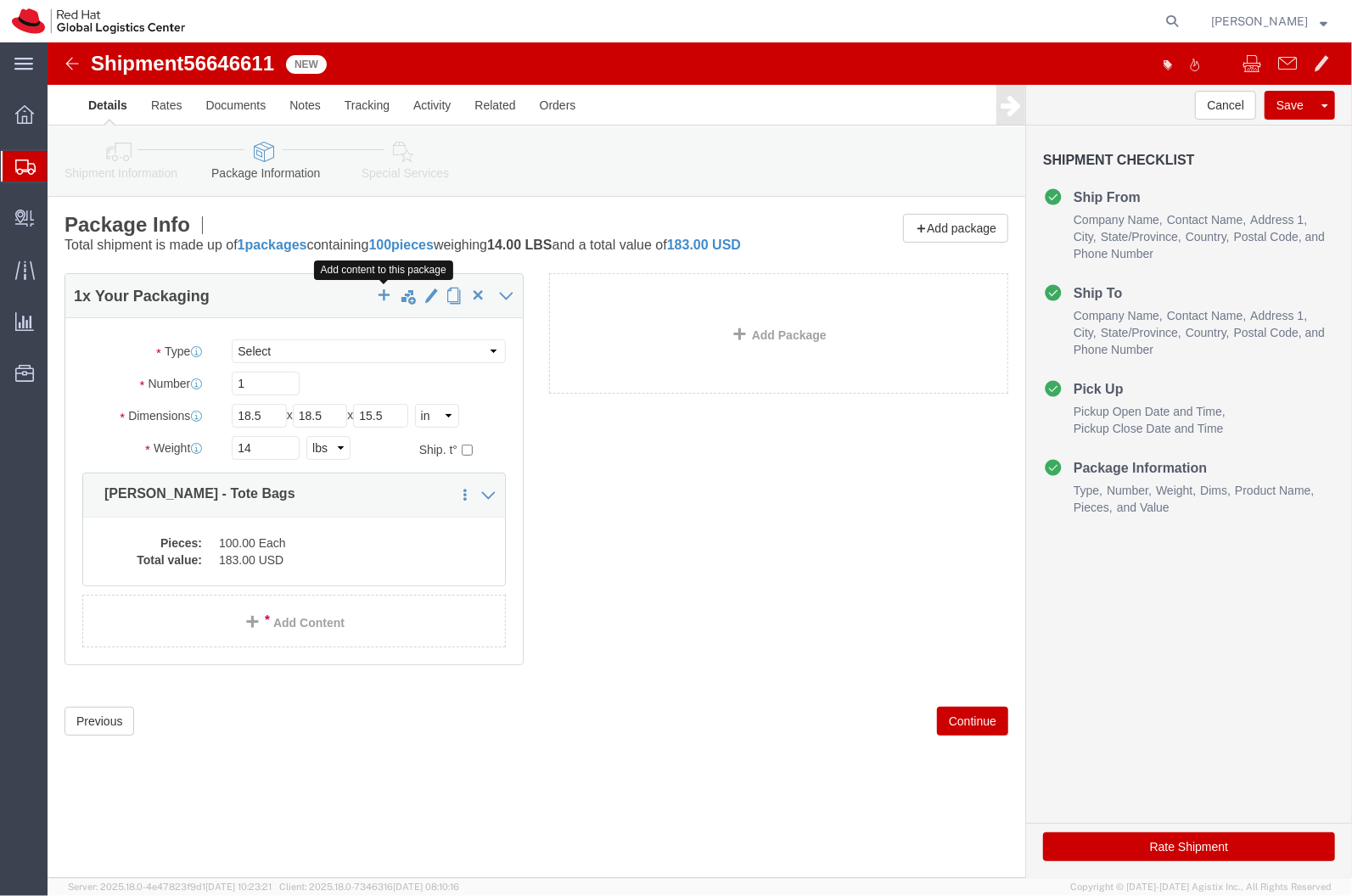
click span "button"
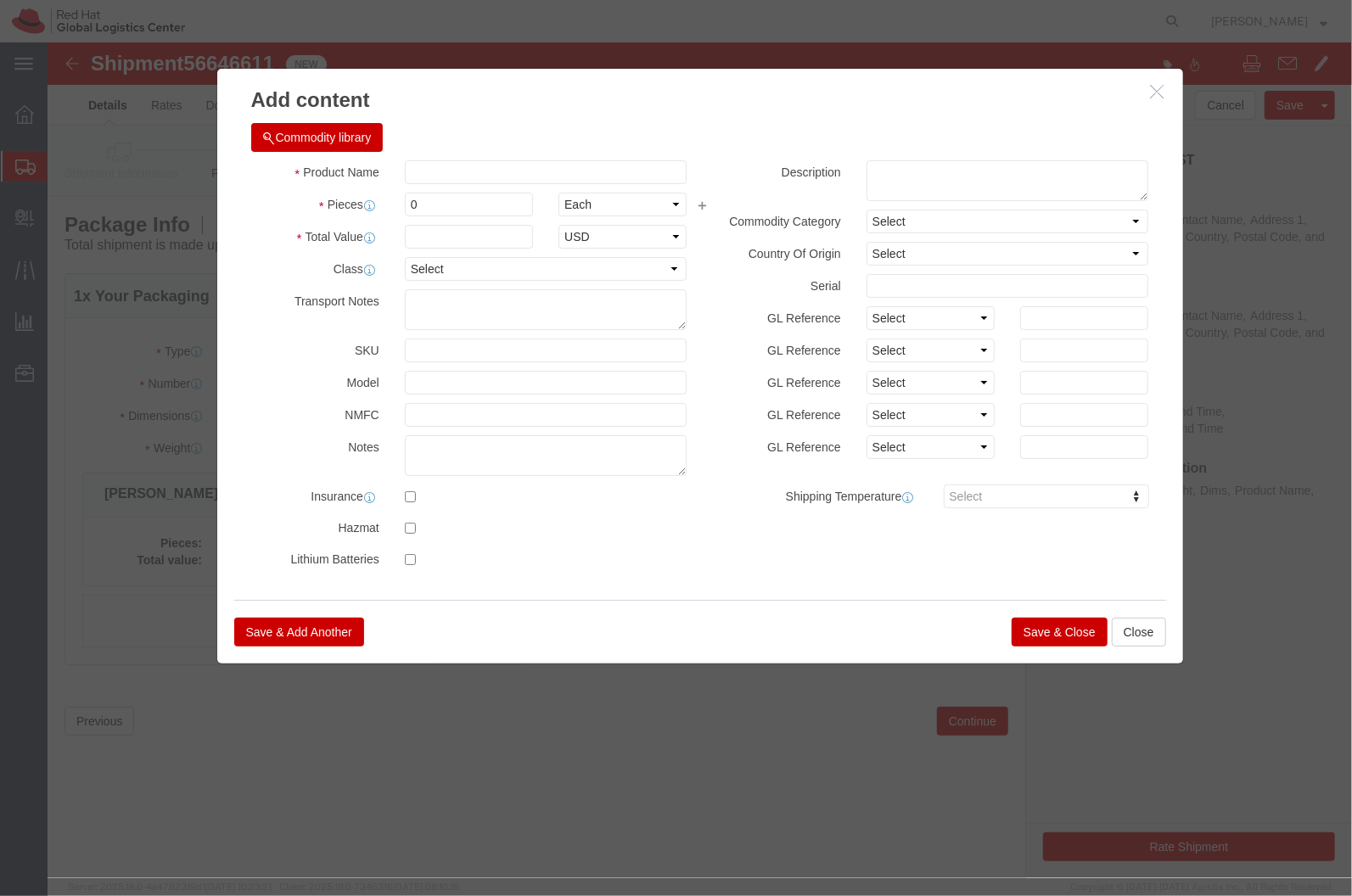
click h3 "Add content"
click icon "button"
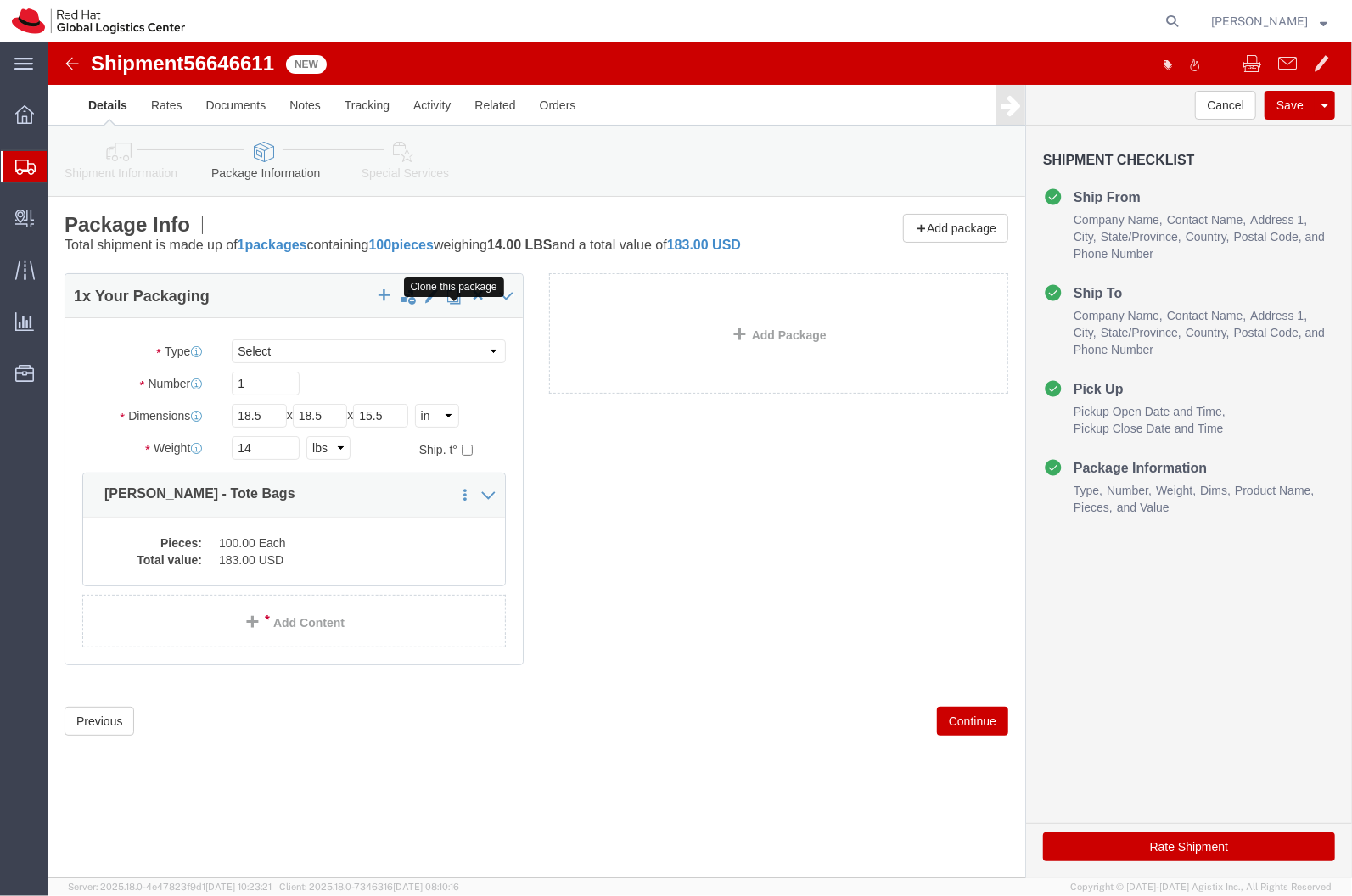
click span "button"
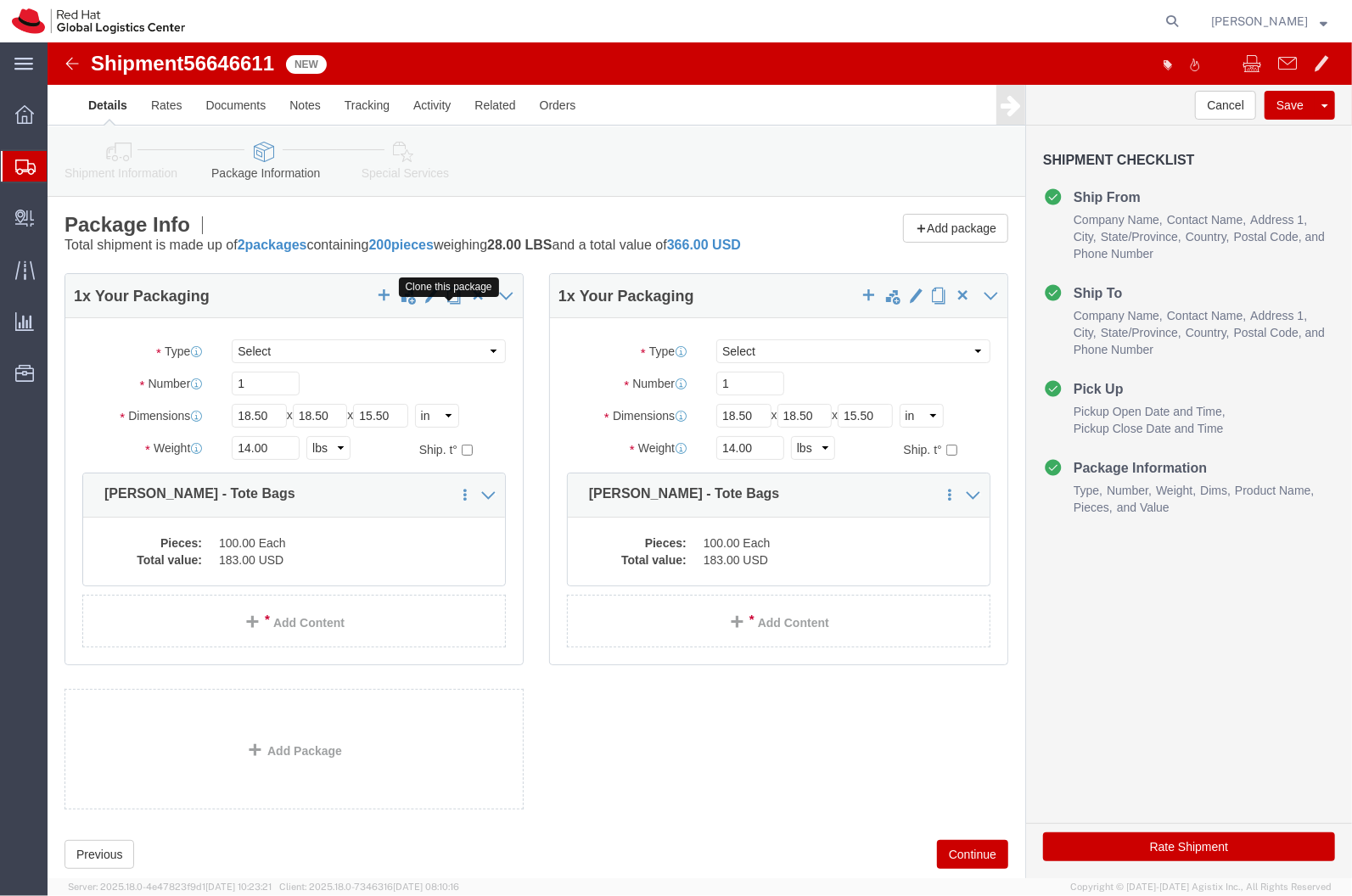
click span "button"
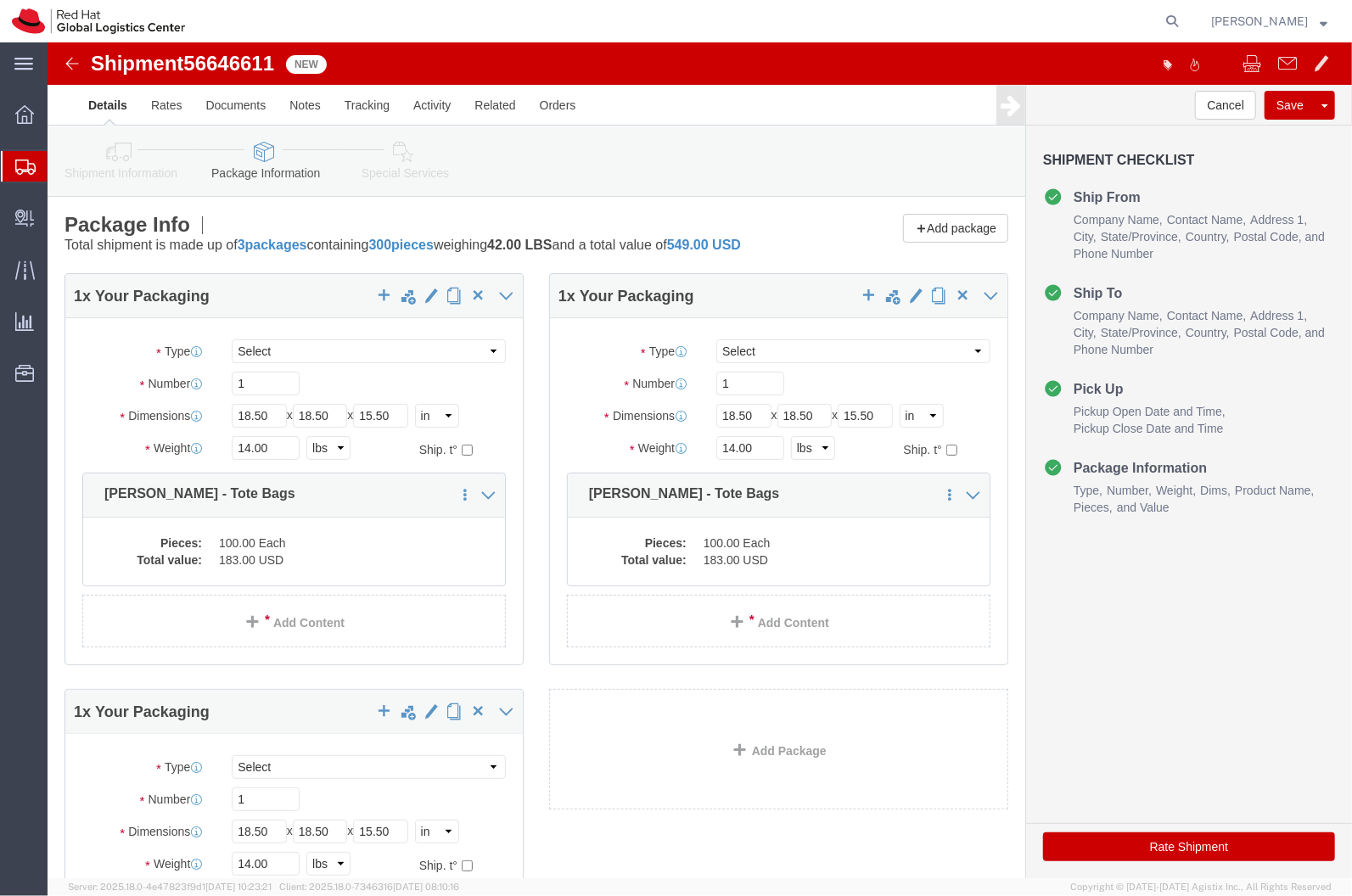
click icon
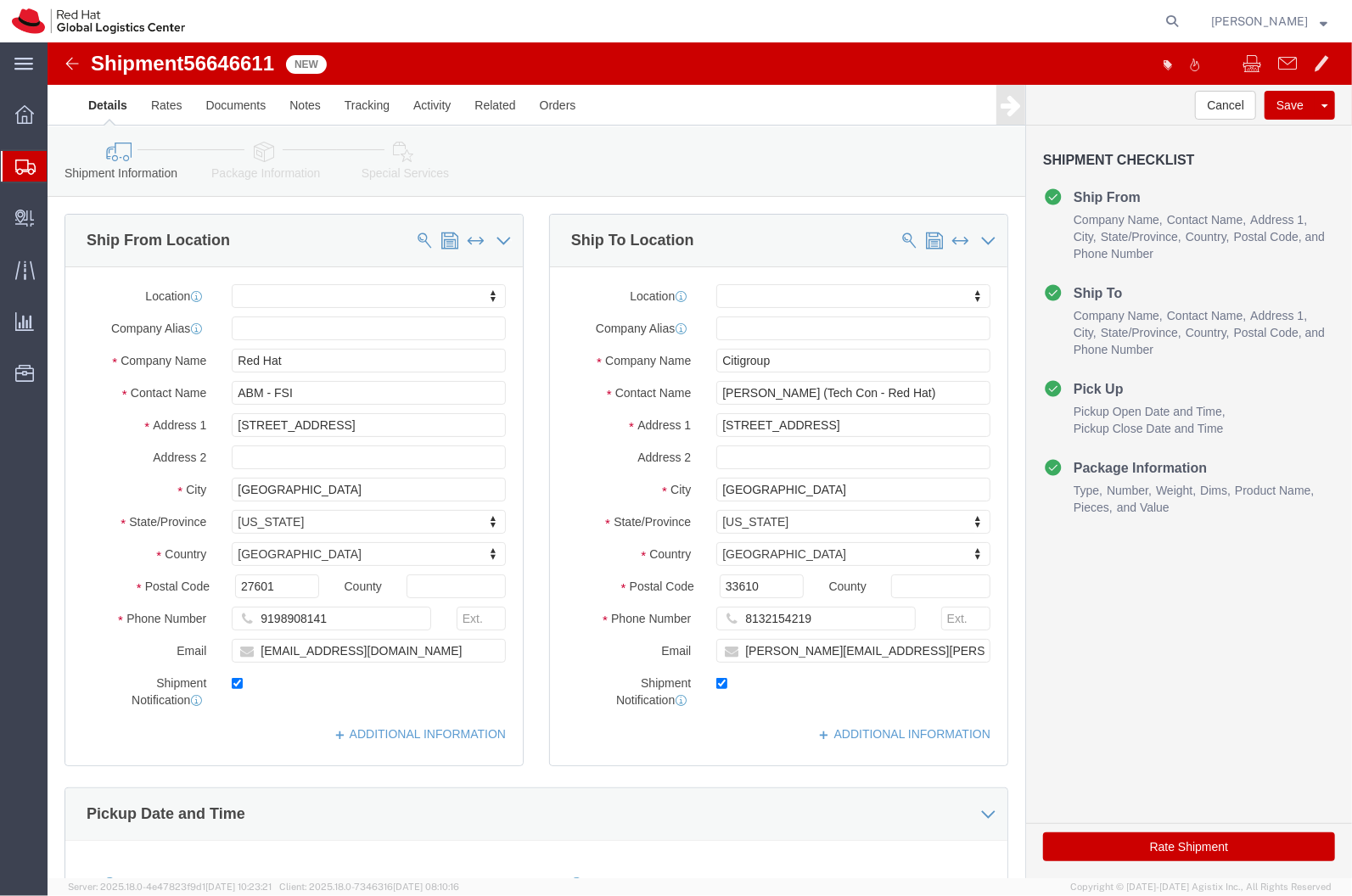
scroll to position [641, 0]
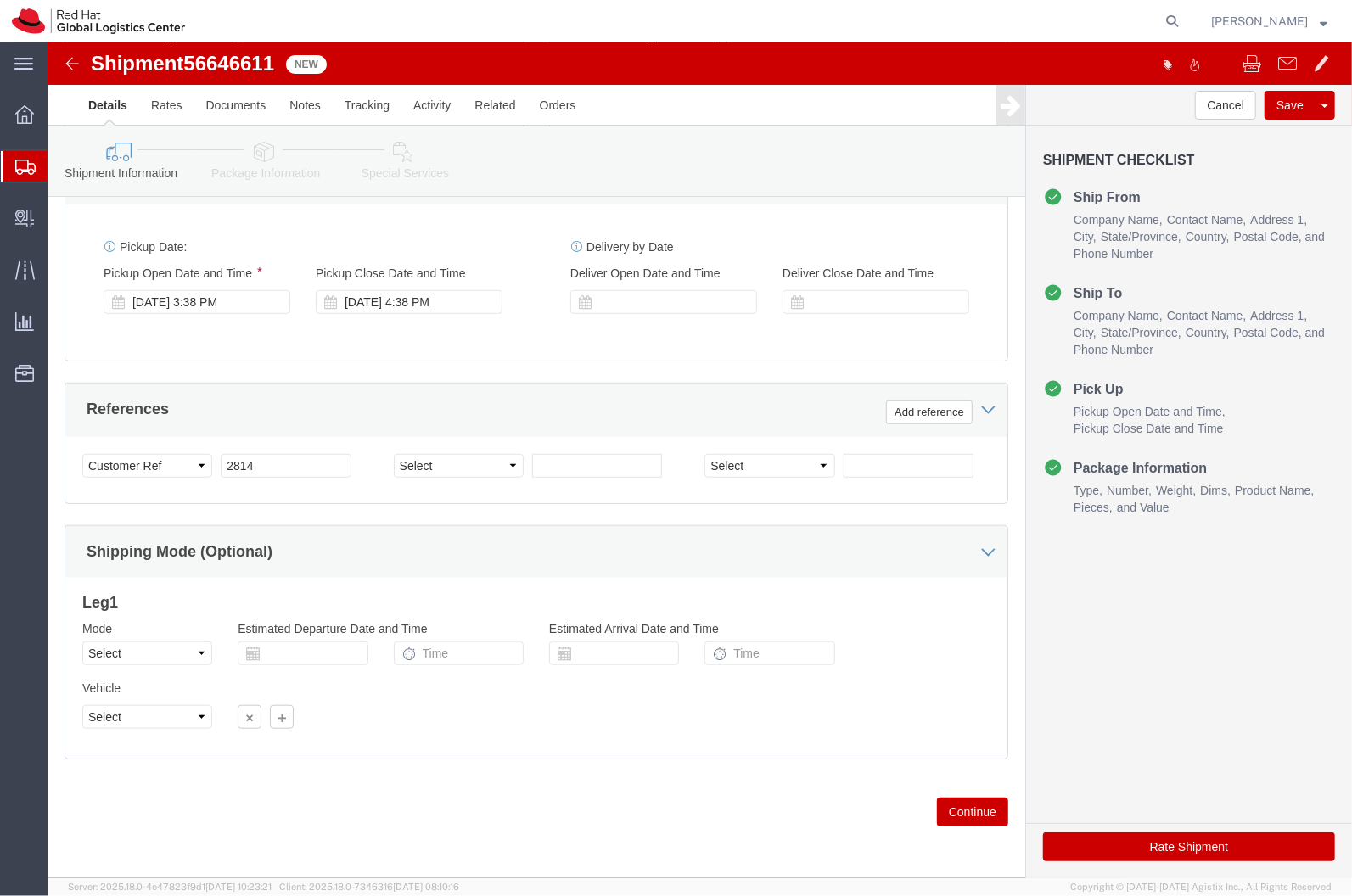
click div "Shipping Mode (Optional)"
click div
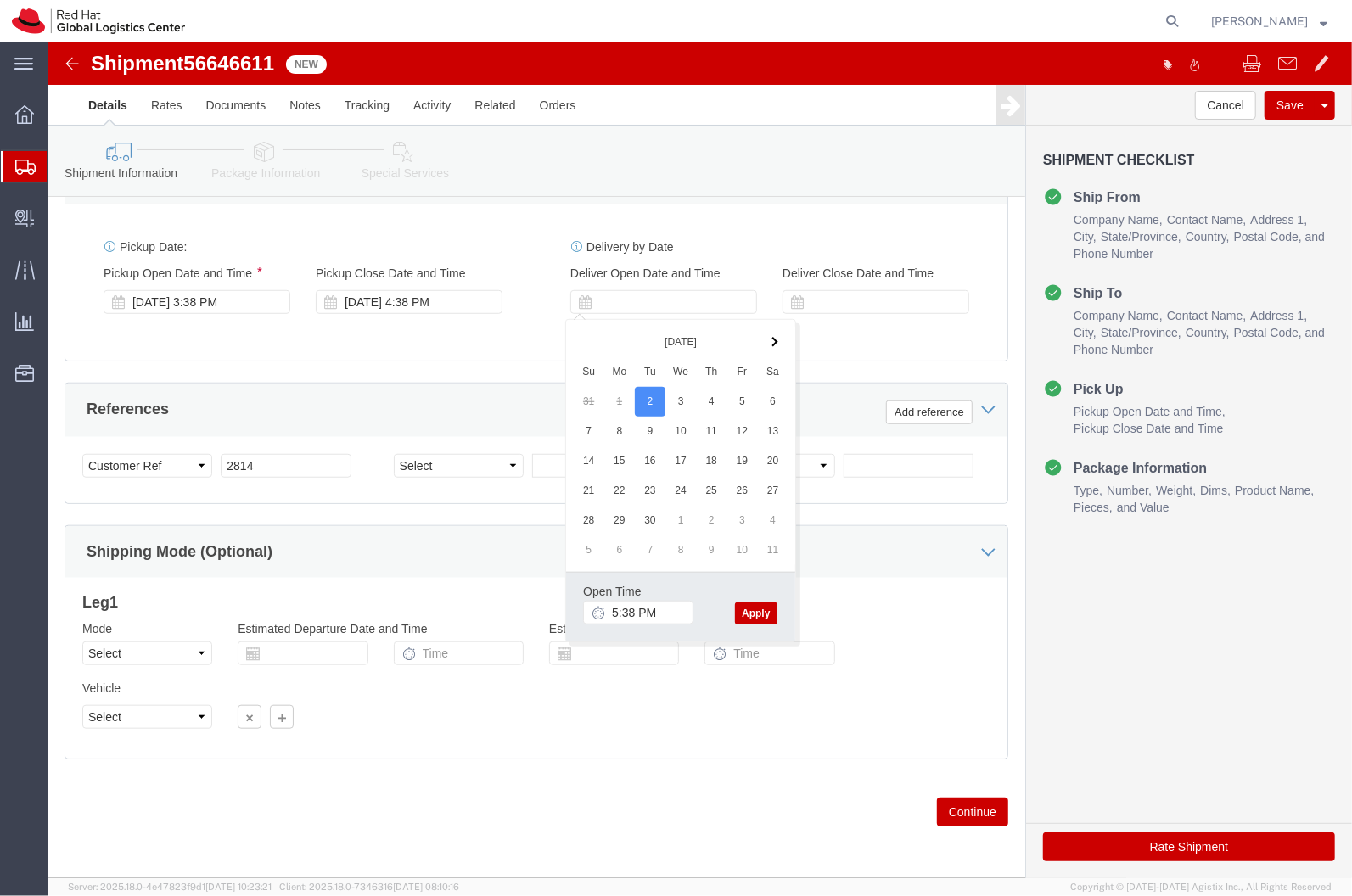
click div "Pickup Date: Pickup Start Date Pickup Start Time Pickup Open Date and Time Sep …"
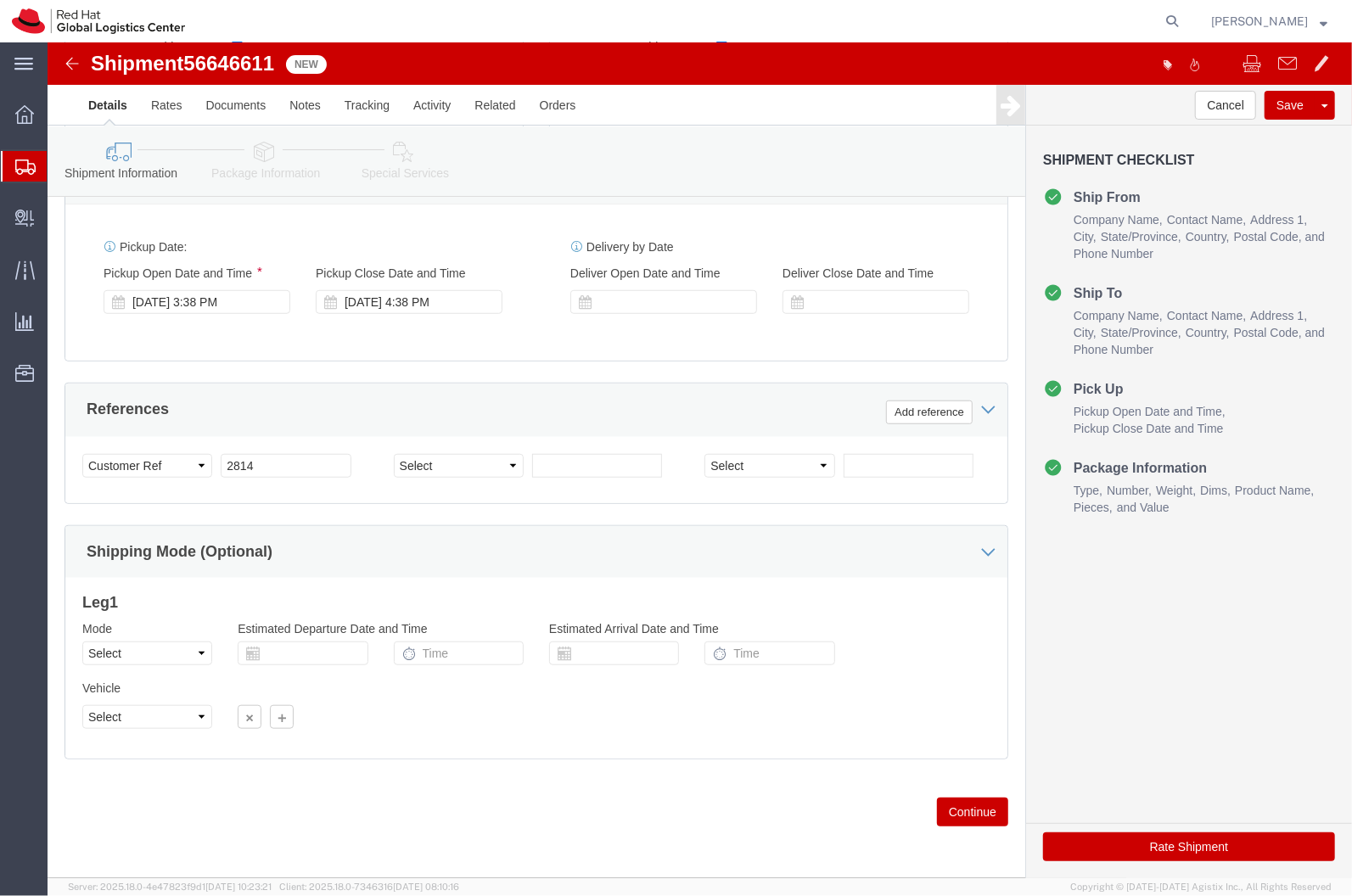
click link "Package Information"
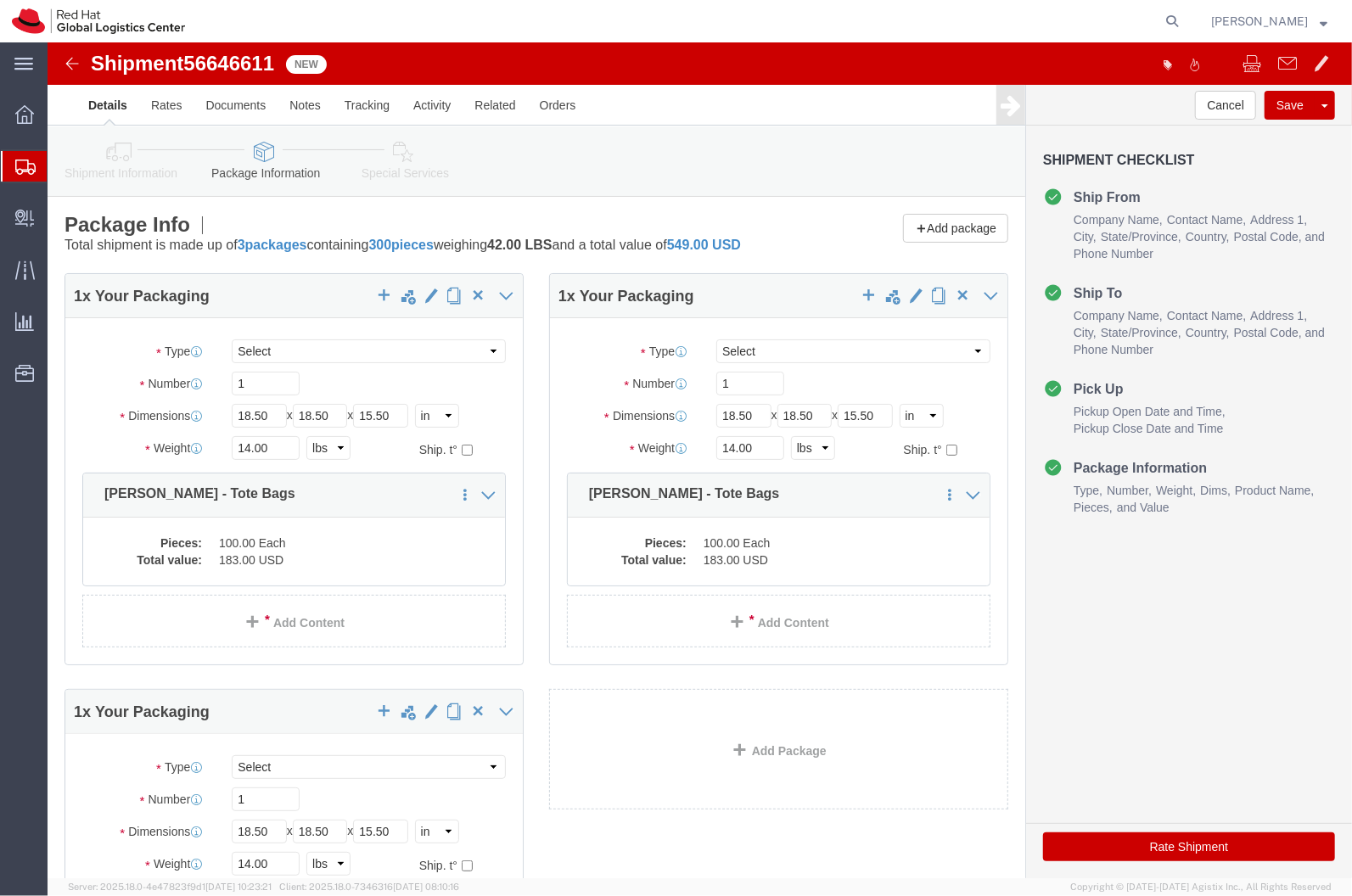
click button "Rate Shipment"
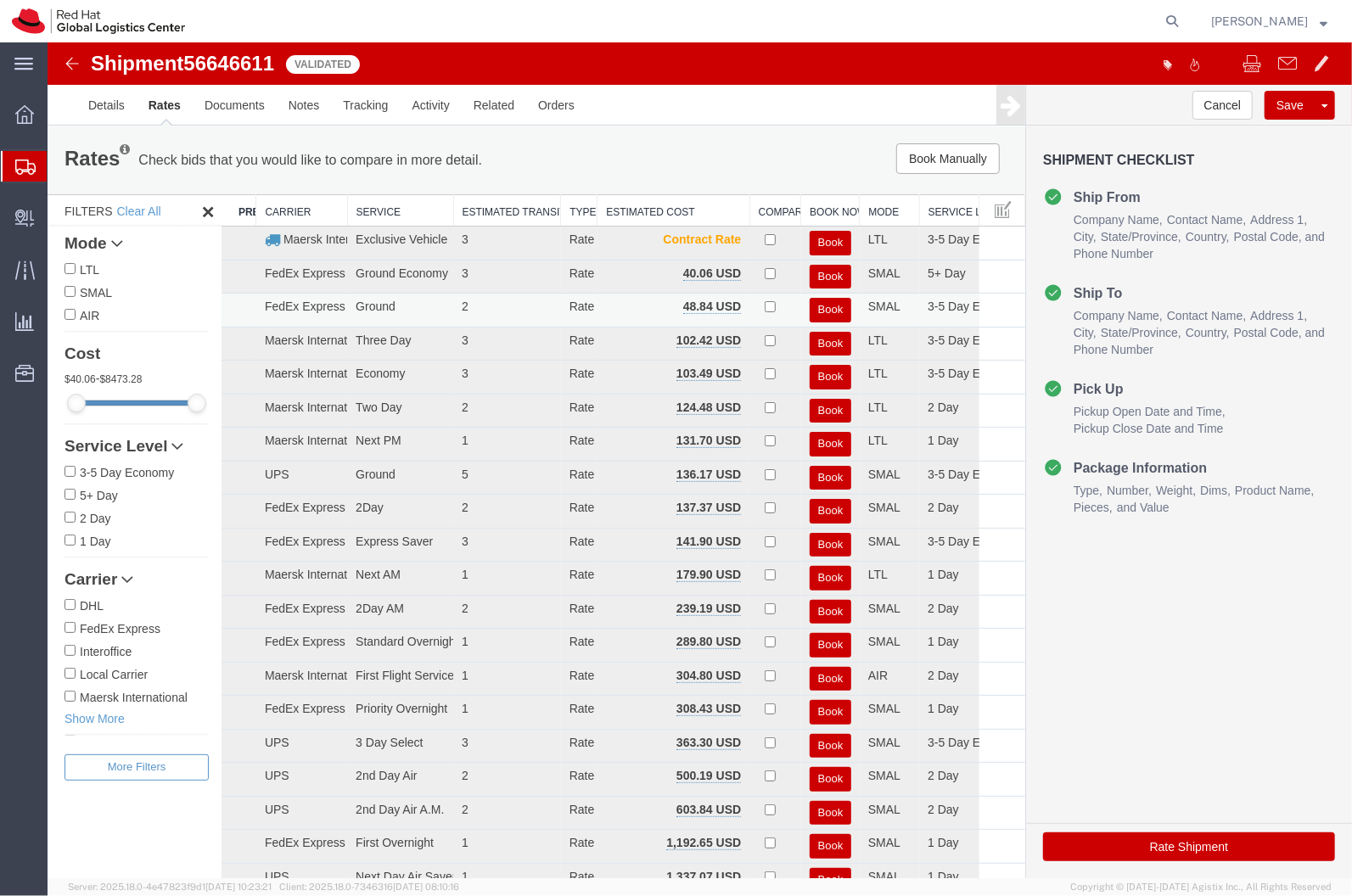
click at [819, 308] on button "Book" at bounding box center [830, 308] width 42 height 25
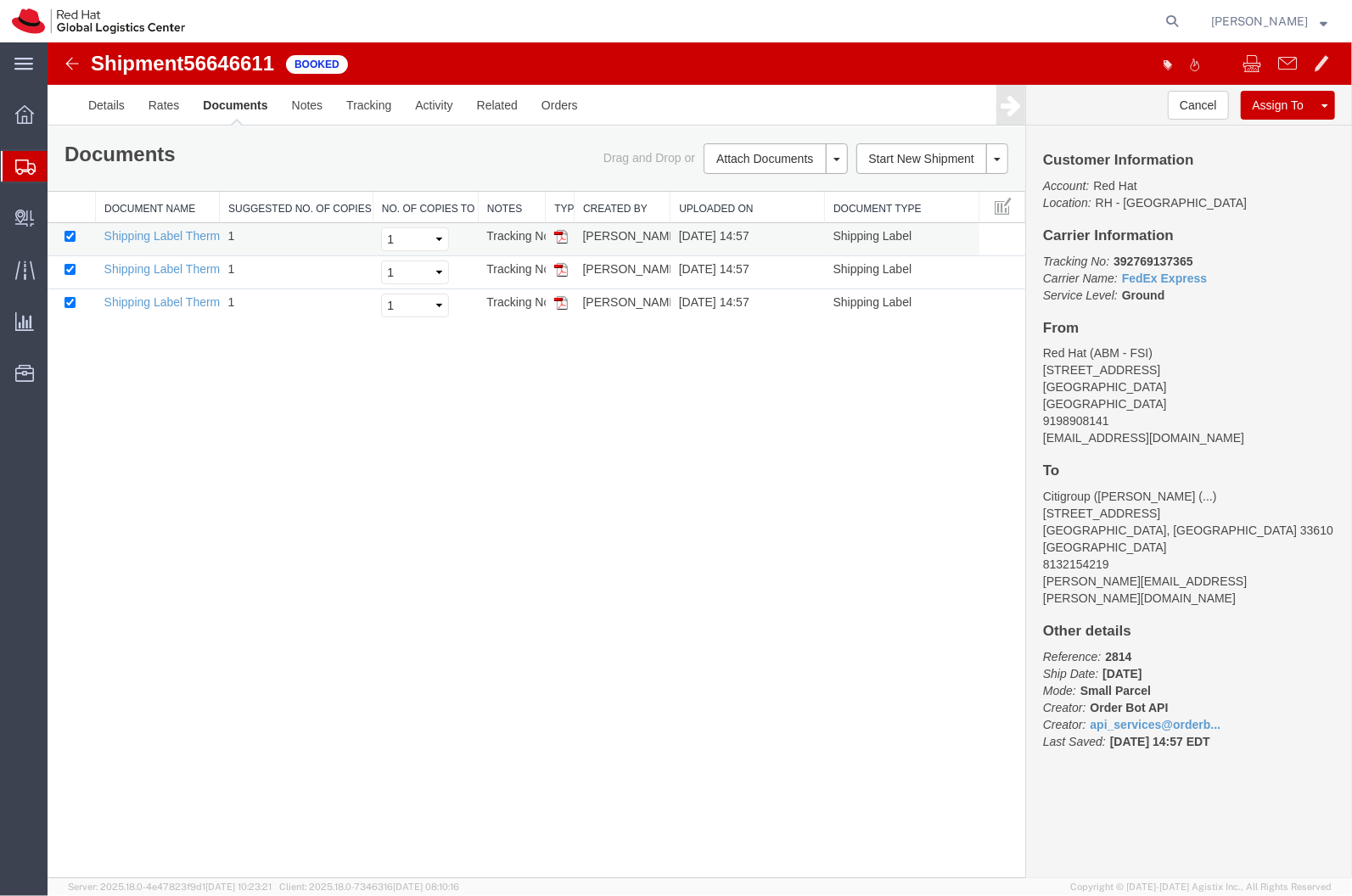
click at [177, 251] on td "Shipping Label Thermal" at bounding box center [156, 238] width 124 height 33
click at [174, 232] on link "Shipping Label Thermal" at bounding box center [166, 235] width 126 height 14
drag, startPoint x: 187, startPoint y: 270, endPoint x: 526, endPoint y: 50, distance: 404.1
click at [187, 270] on link "Shipping Label Thermal" at bounding box center [166, 267] width 126 height 14
click at [204, 303] on link "Shipping Label Thermal" at bounding box center [166, 301] width 126 height 14
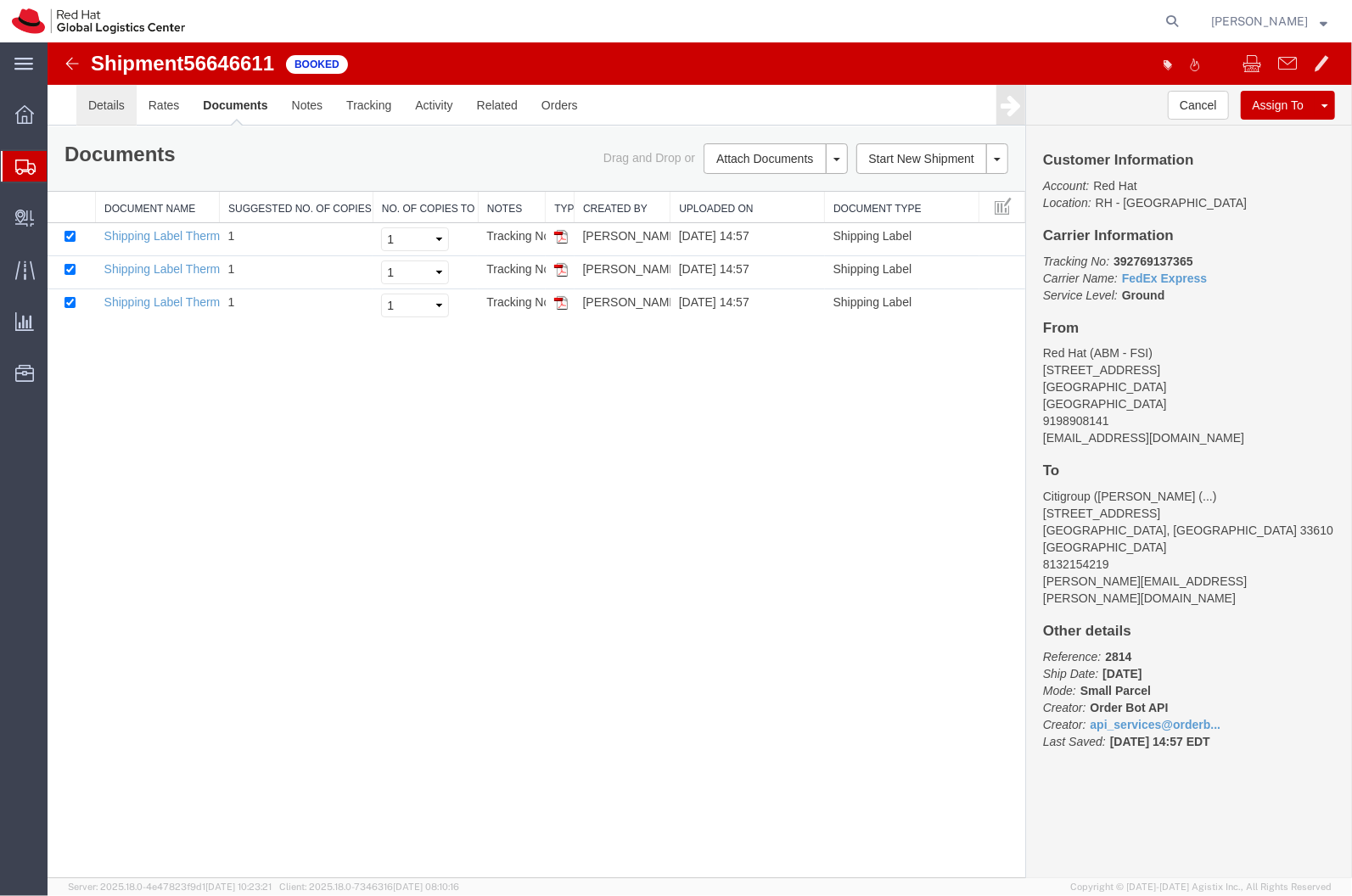
click at [107, 119] on link "Details" at bounding box center [106, 104] width 60 height 41
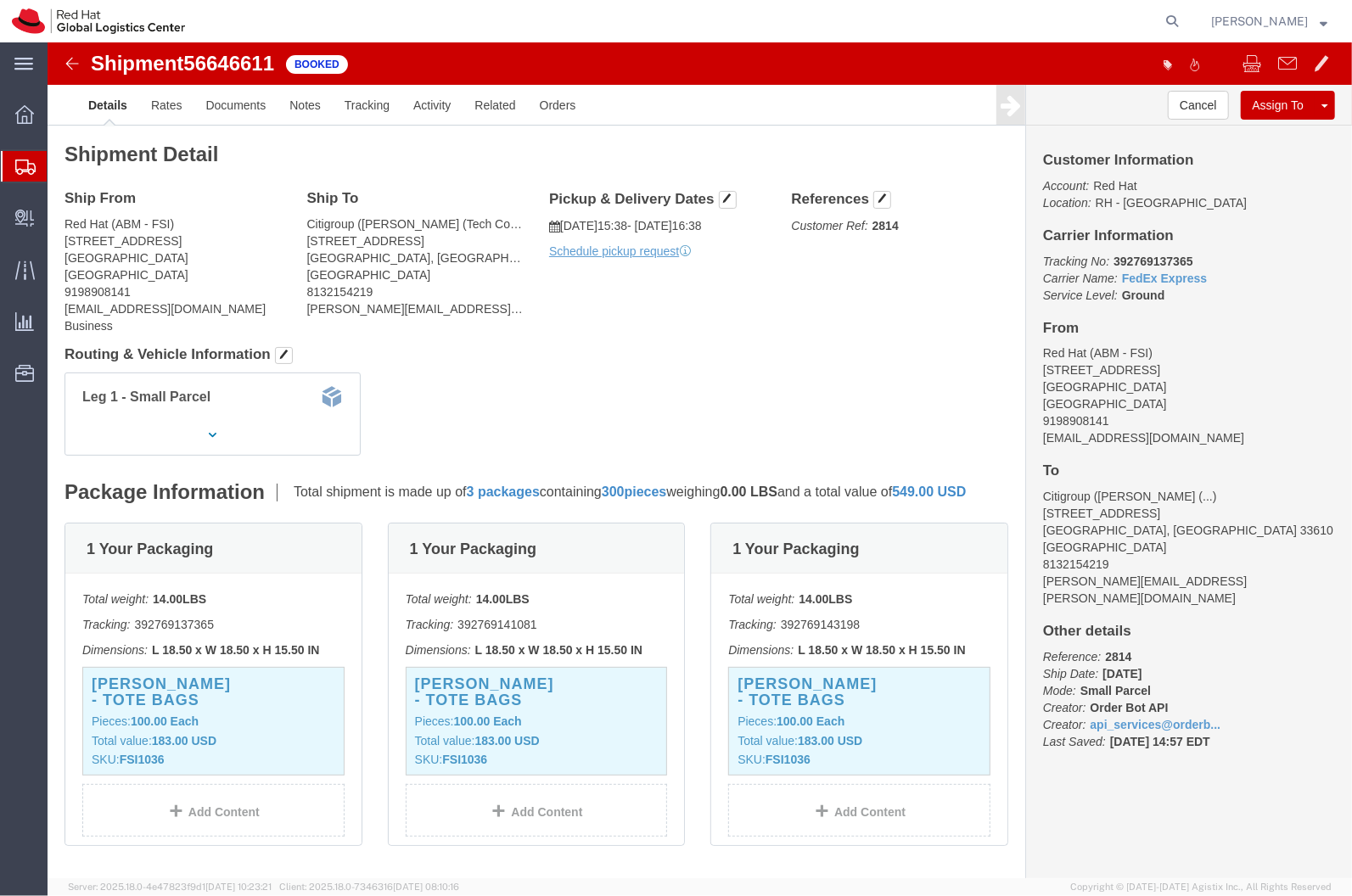
click h2 "Shipment Detail"
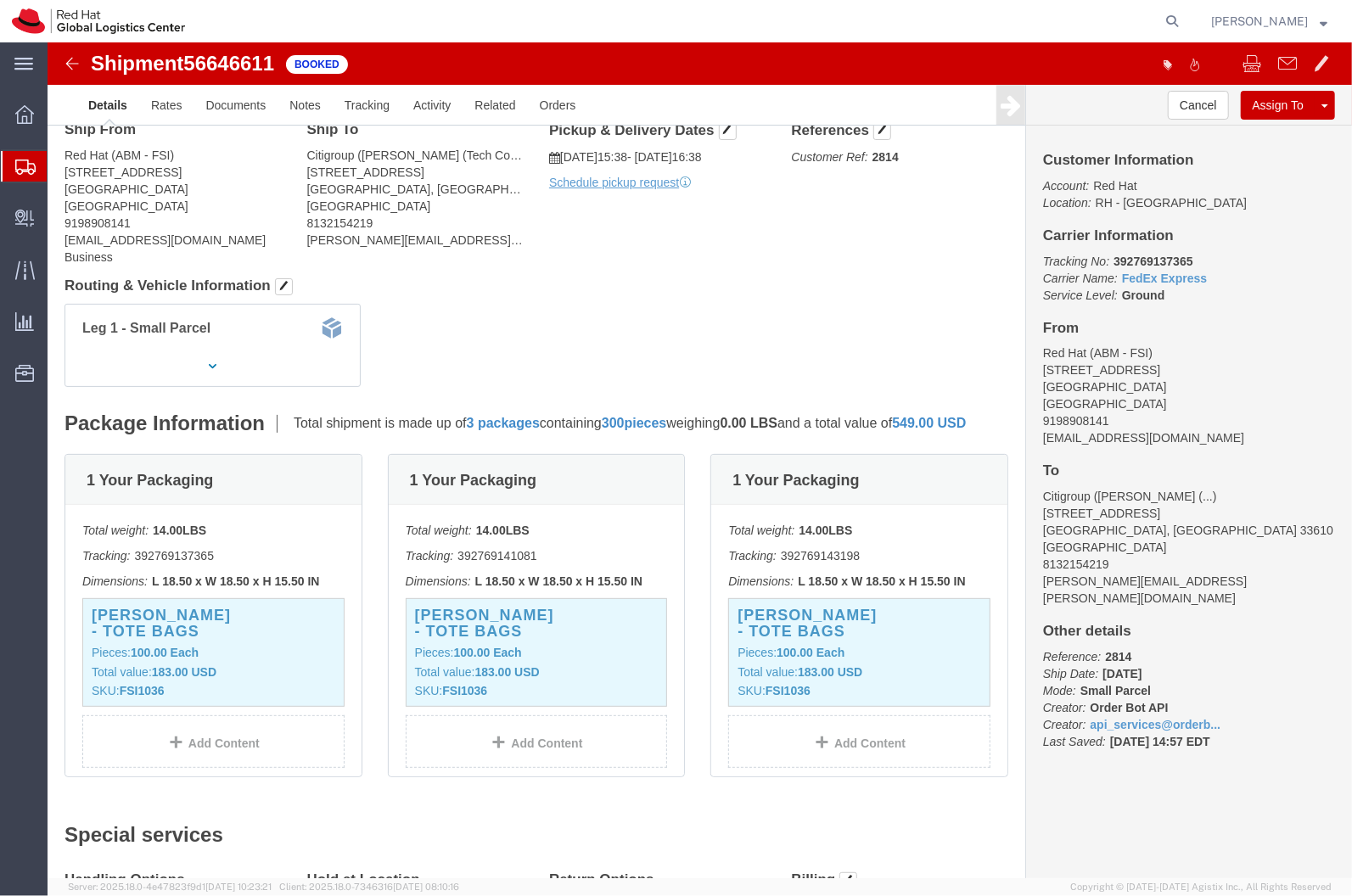
scroll to position [29, 0]
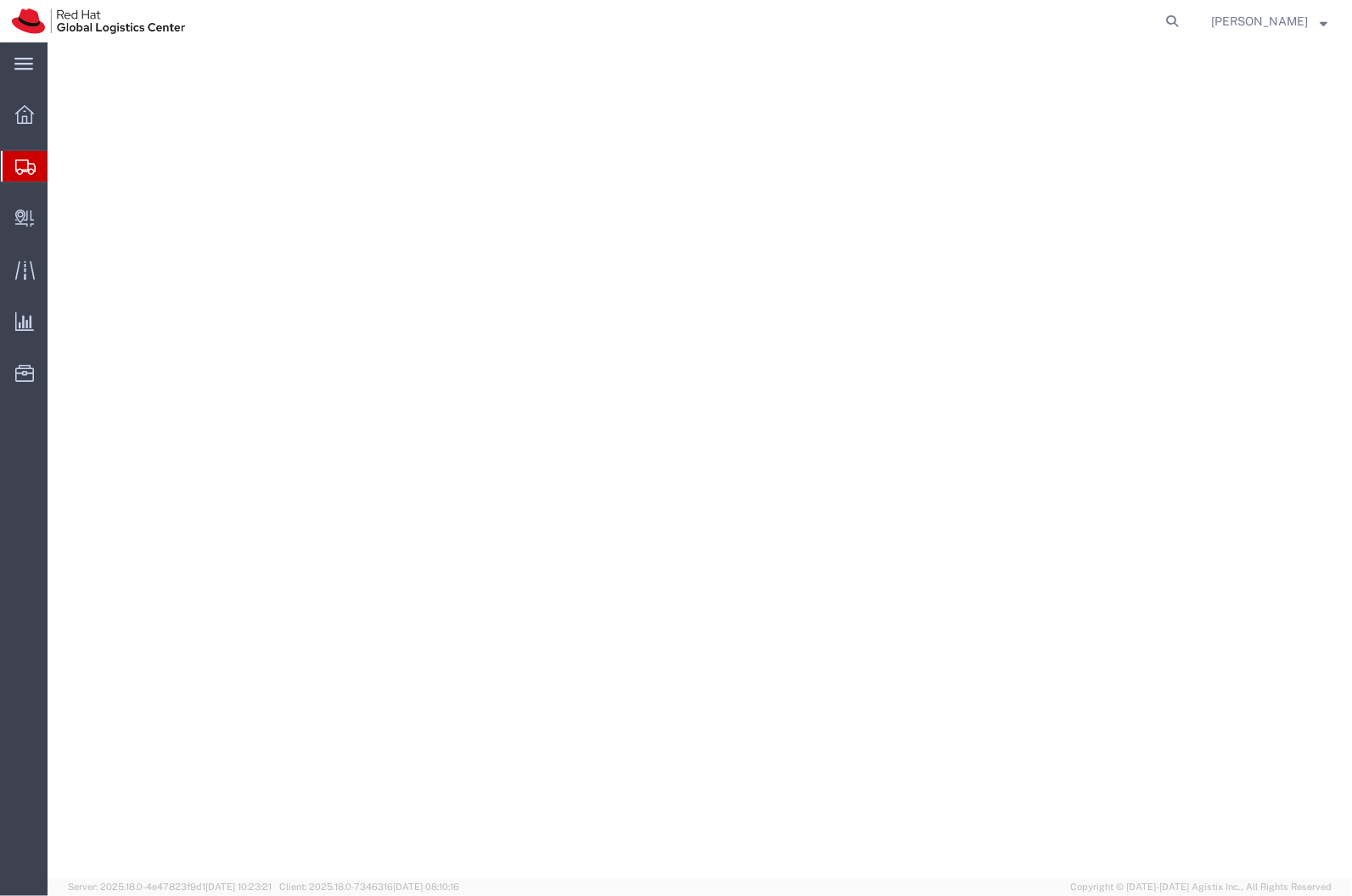
select select
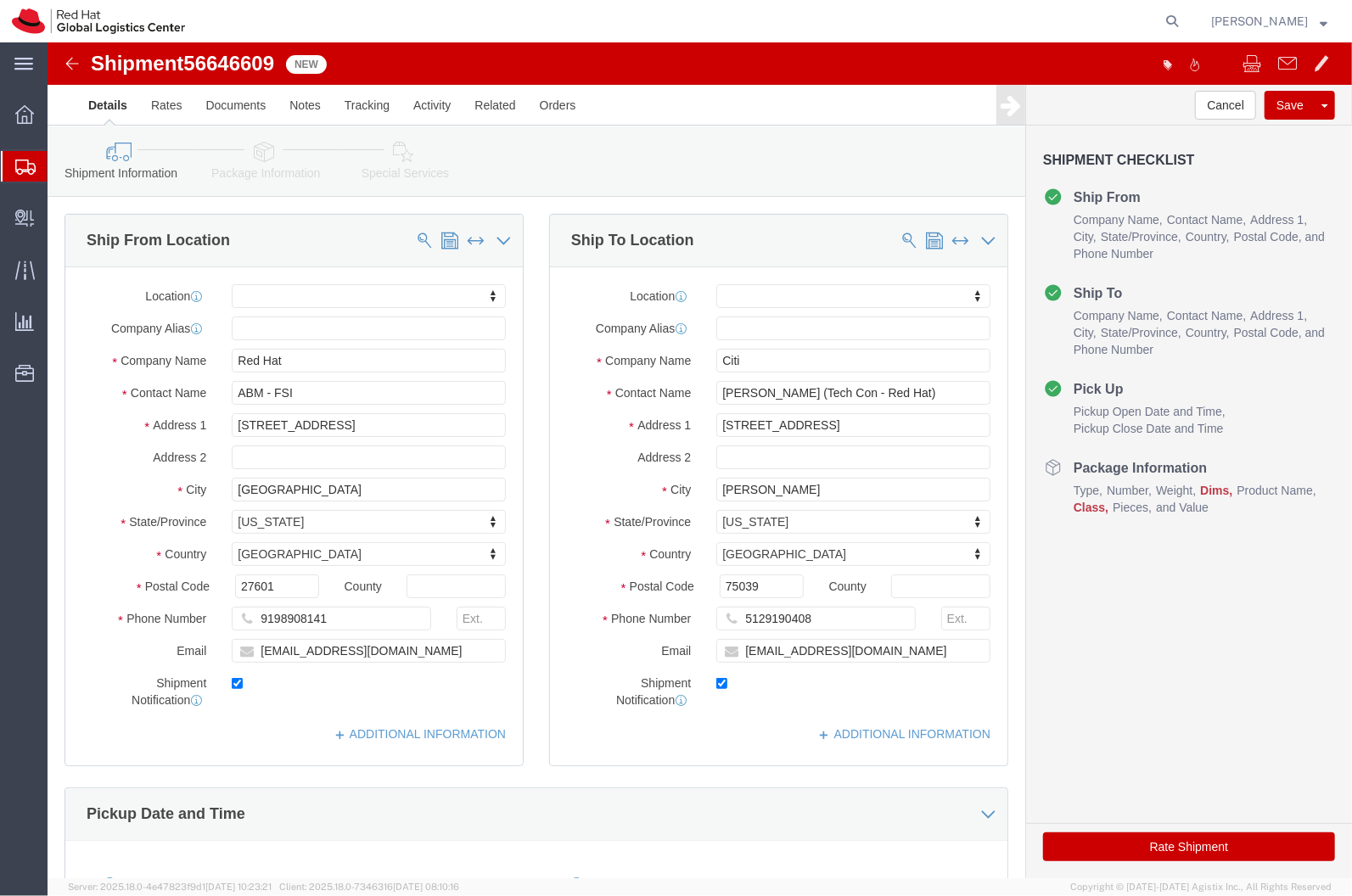
click link "Package Information"
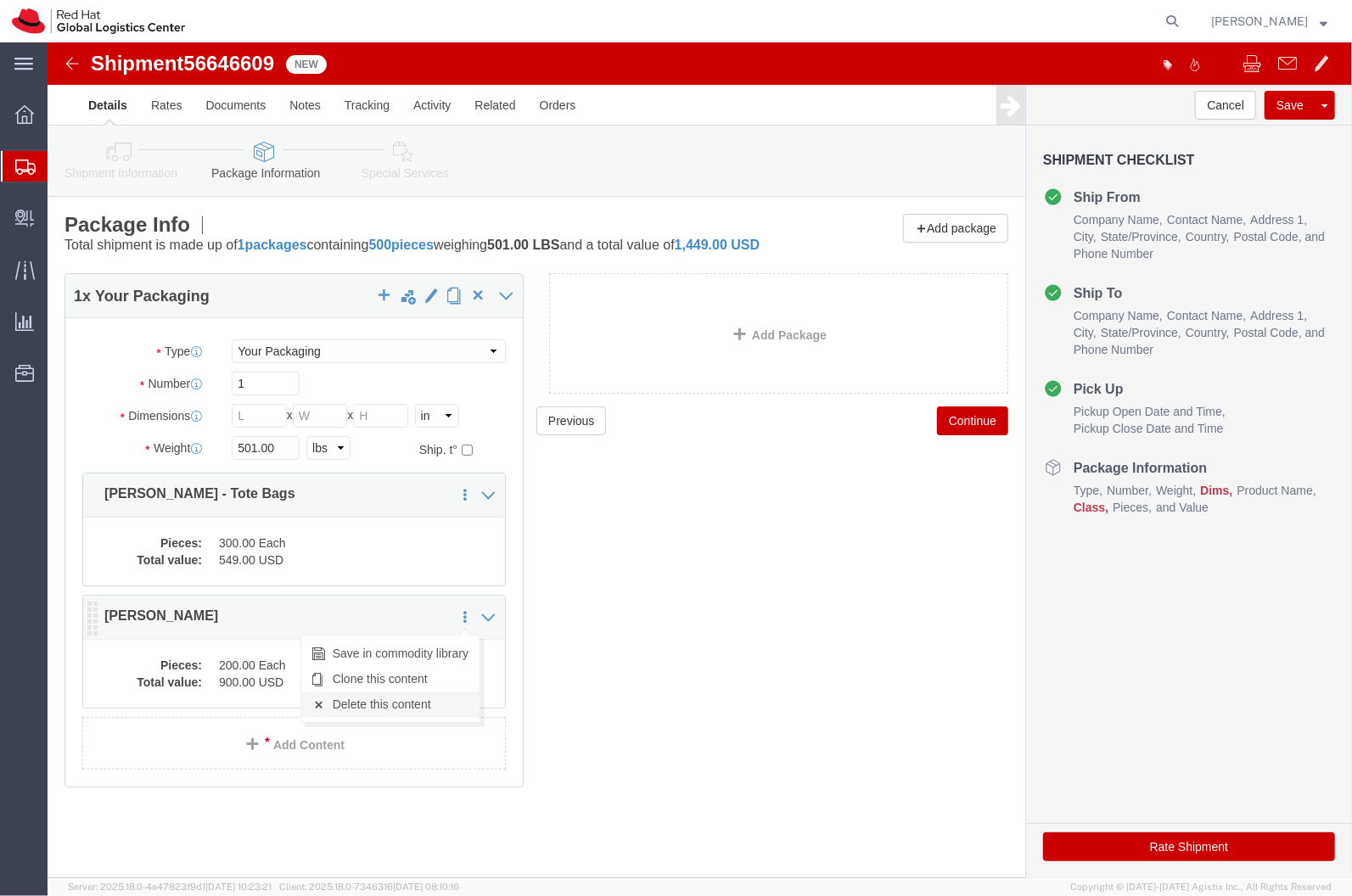
click link "Delete this content"
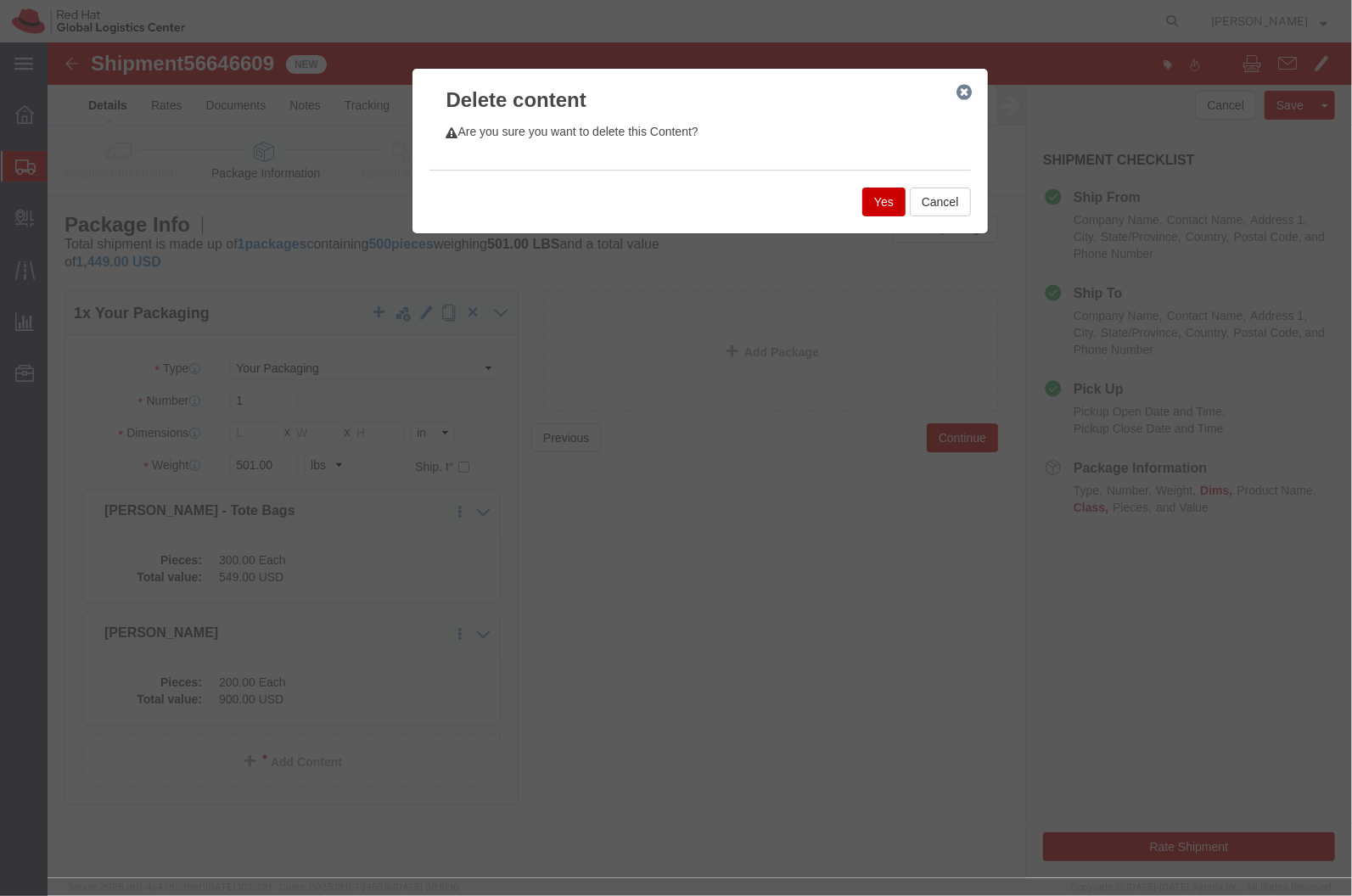
click button "Yes"
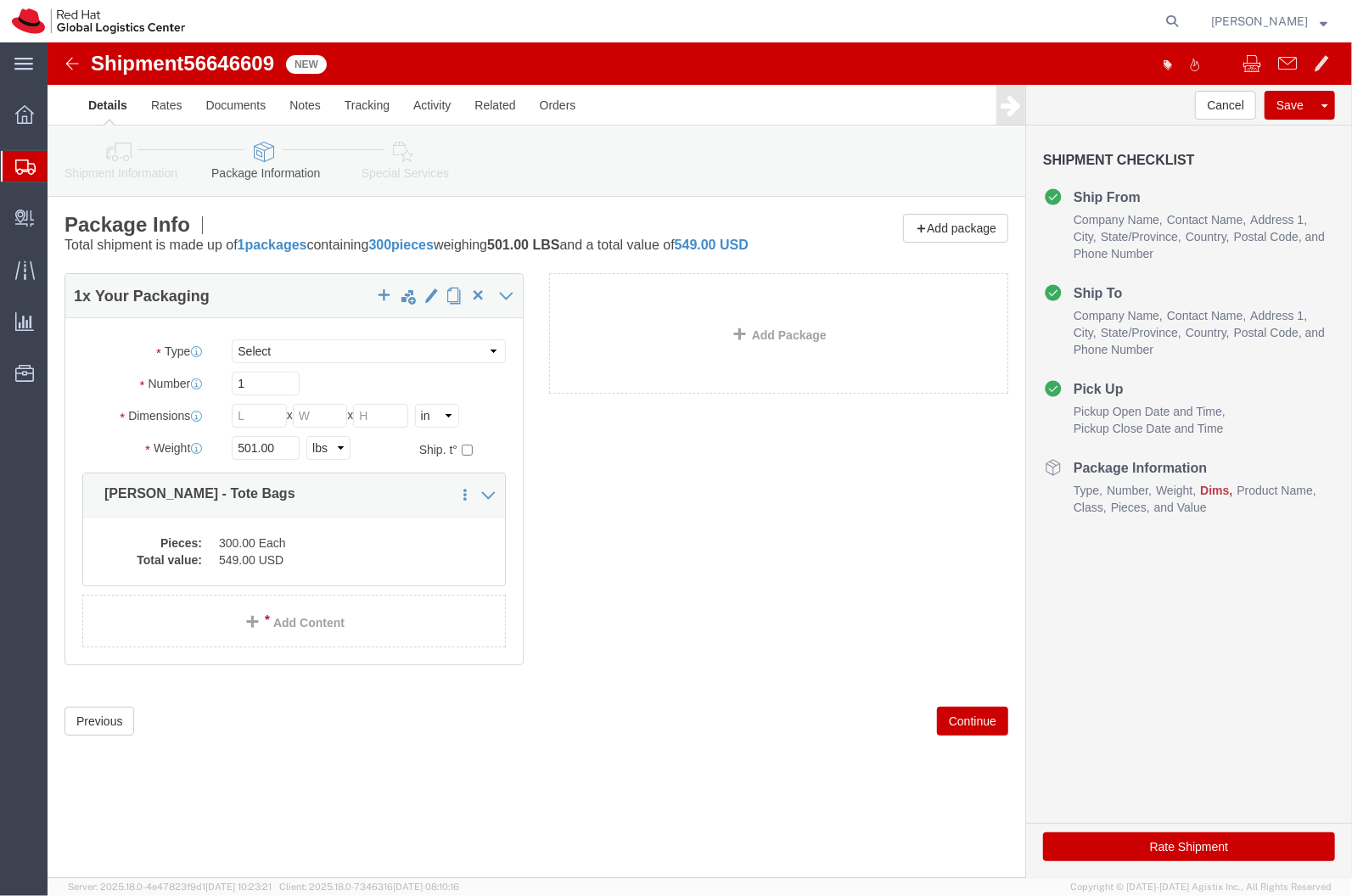
click icon
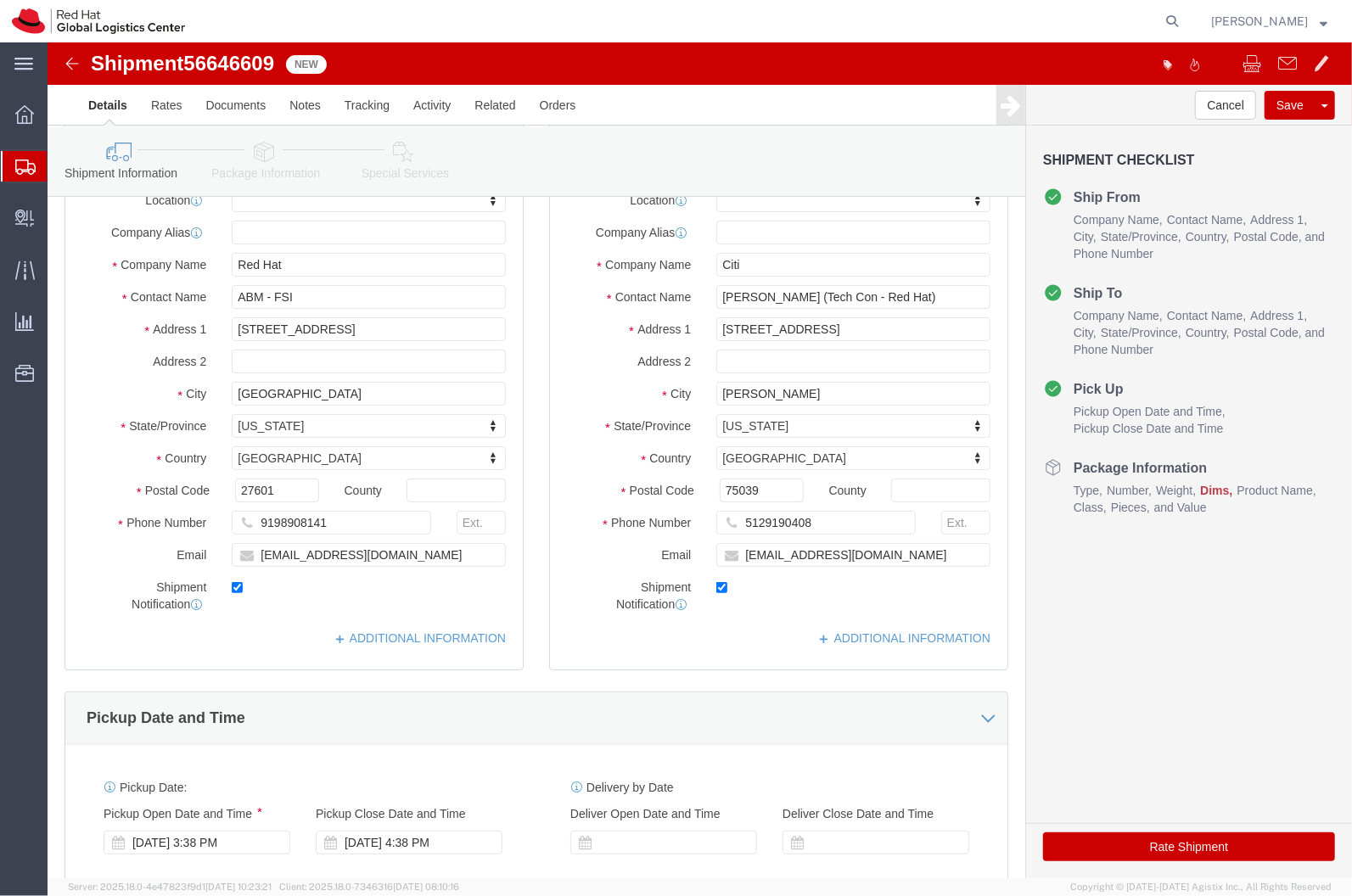
scroll to position [95, 0]
click icon
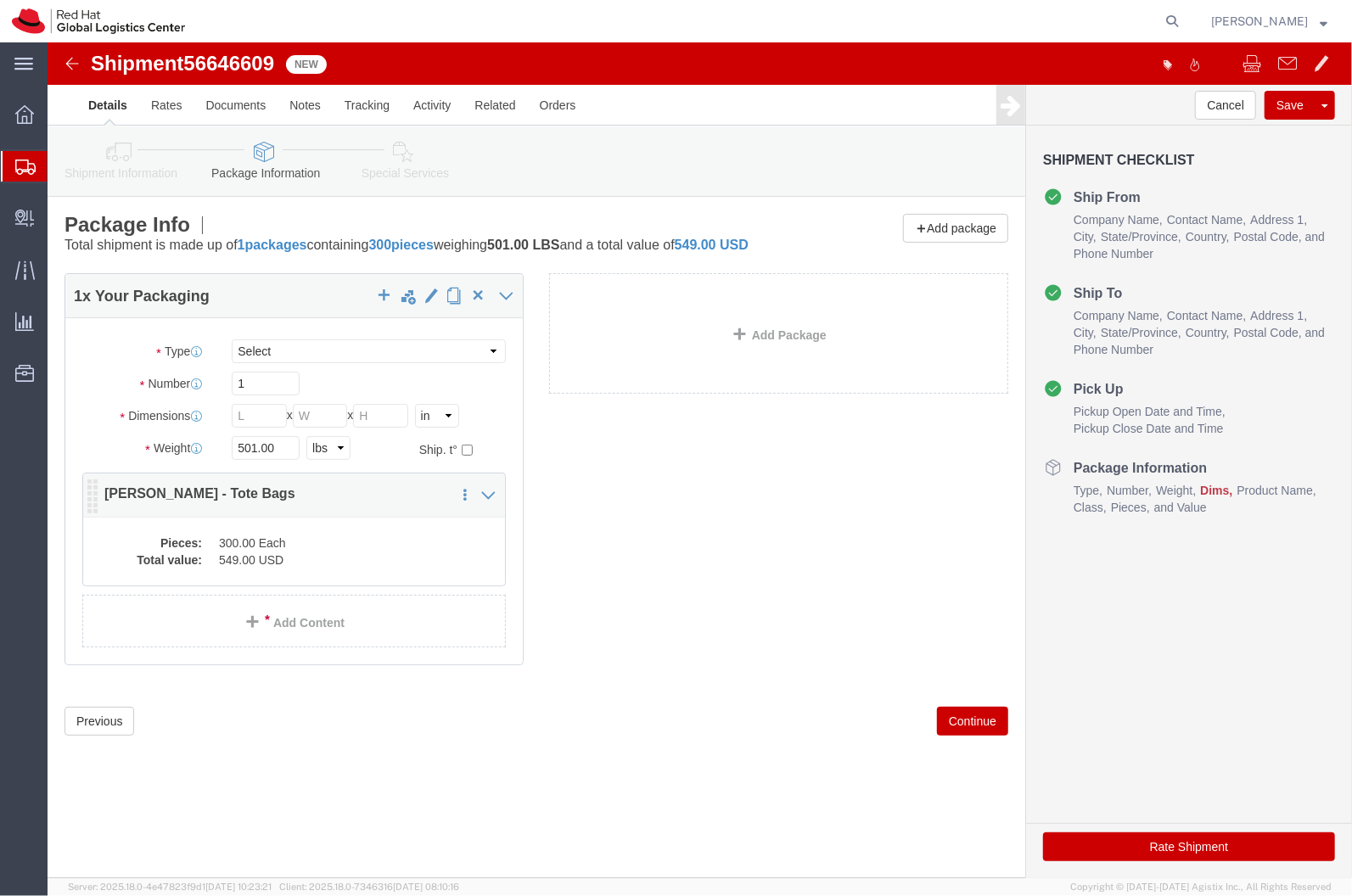
click div "Pieces: 300.00 Each Total value: 549.00 USD"
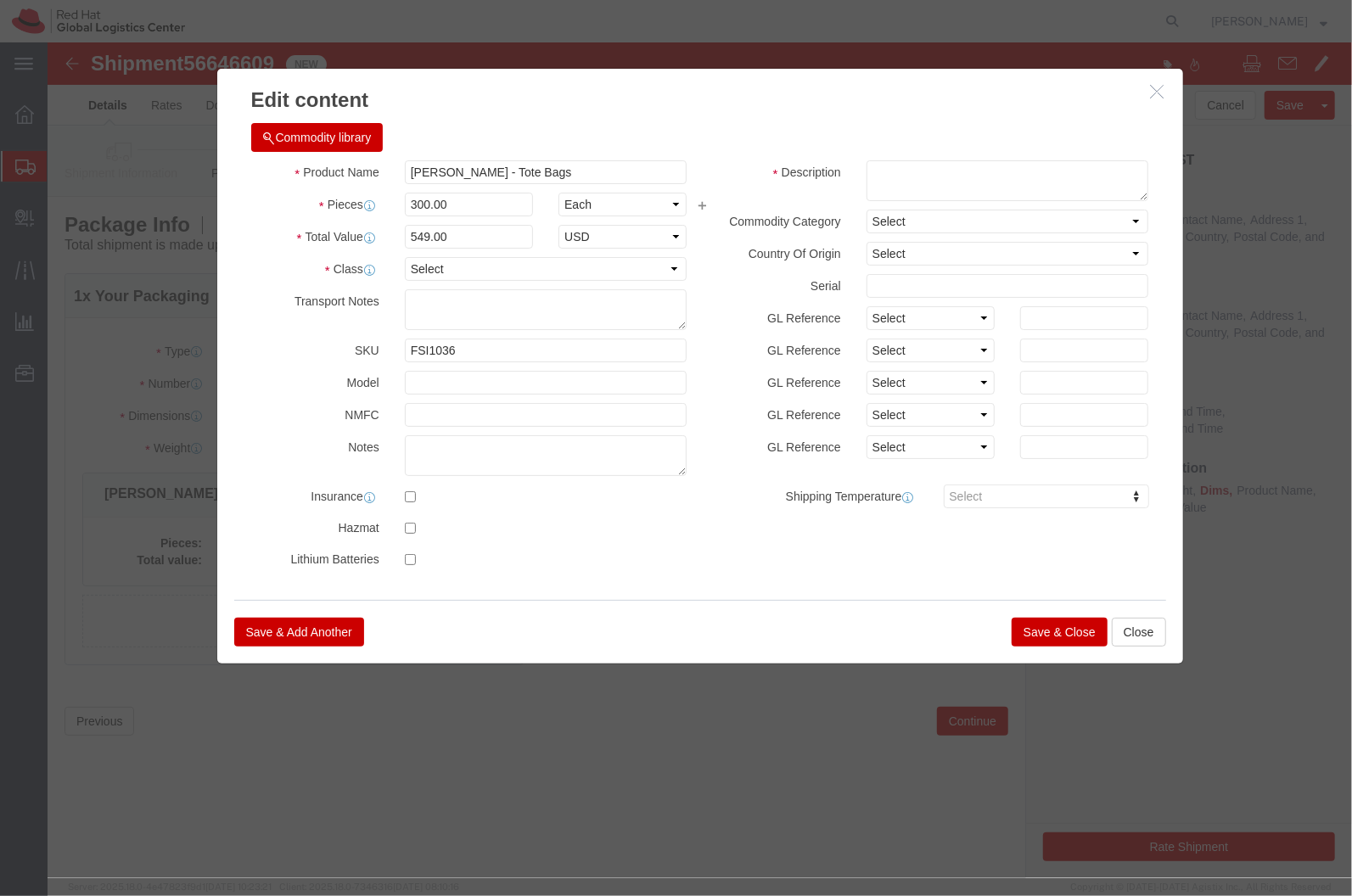
click button "button"
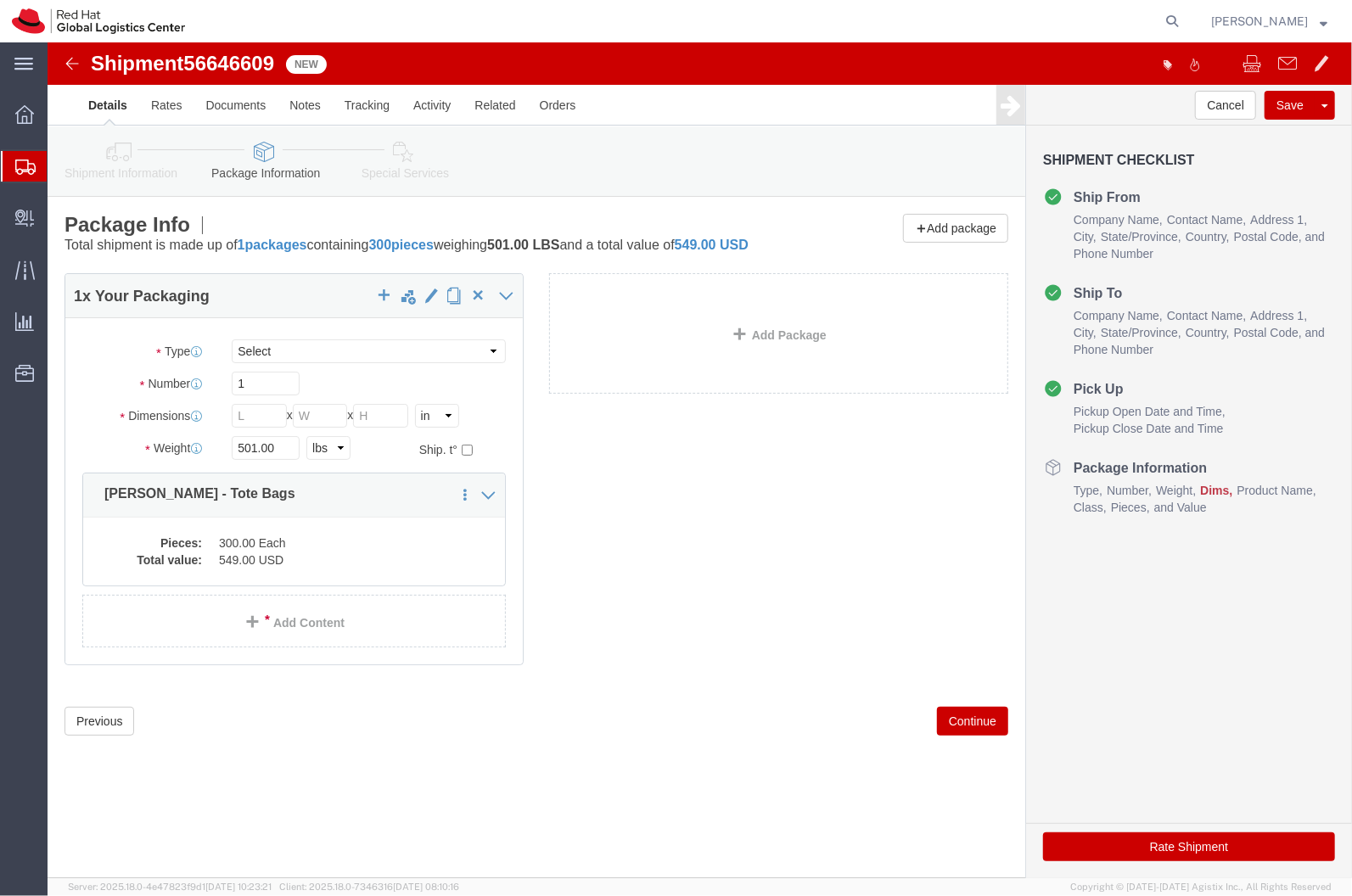
click link "Shipment Information"
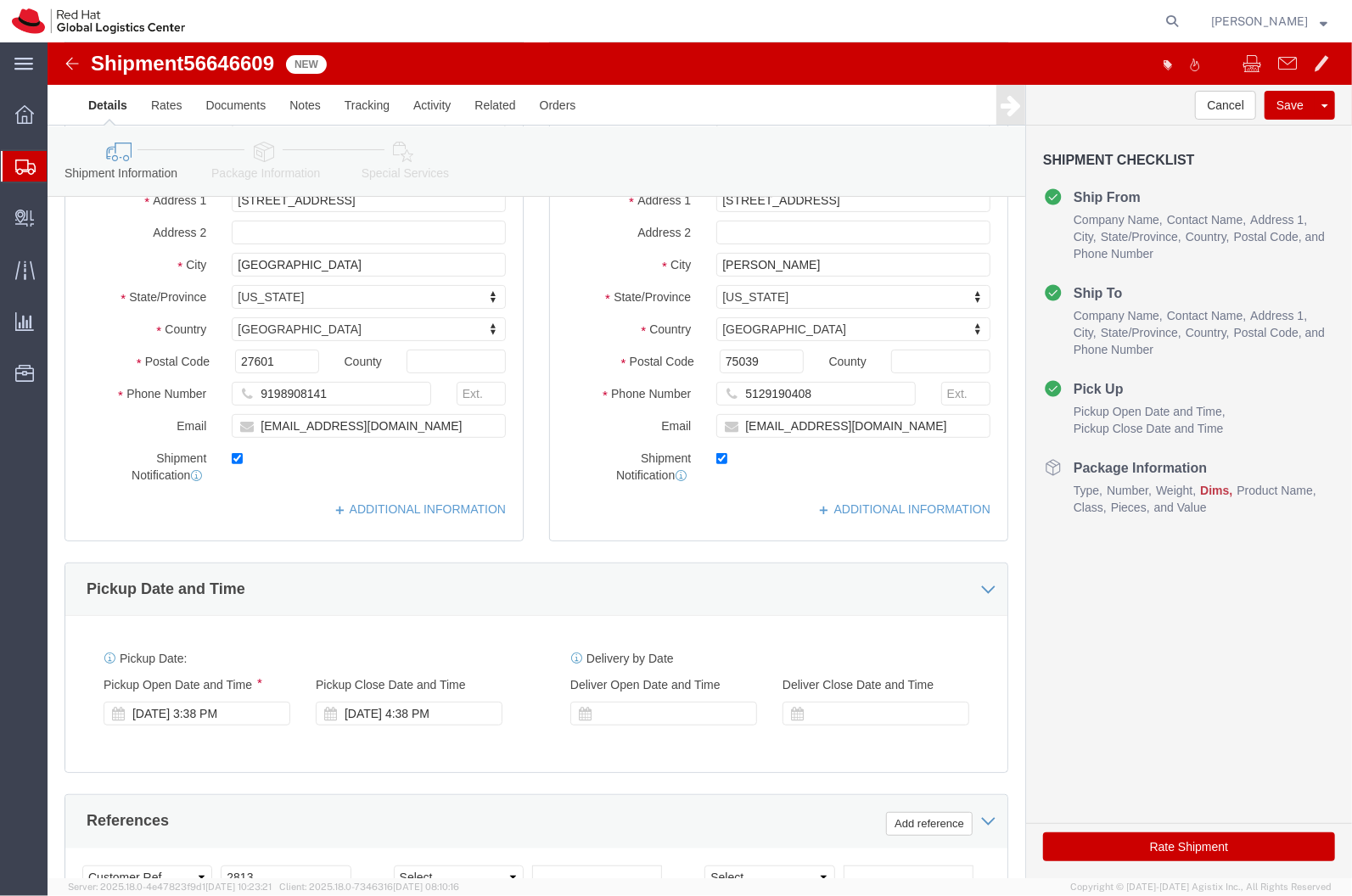
scroll to position [136, 0]
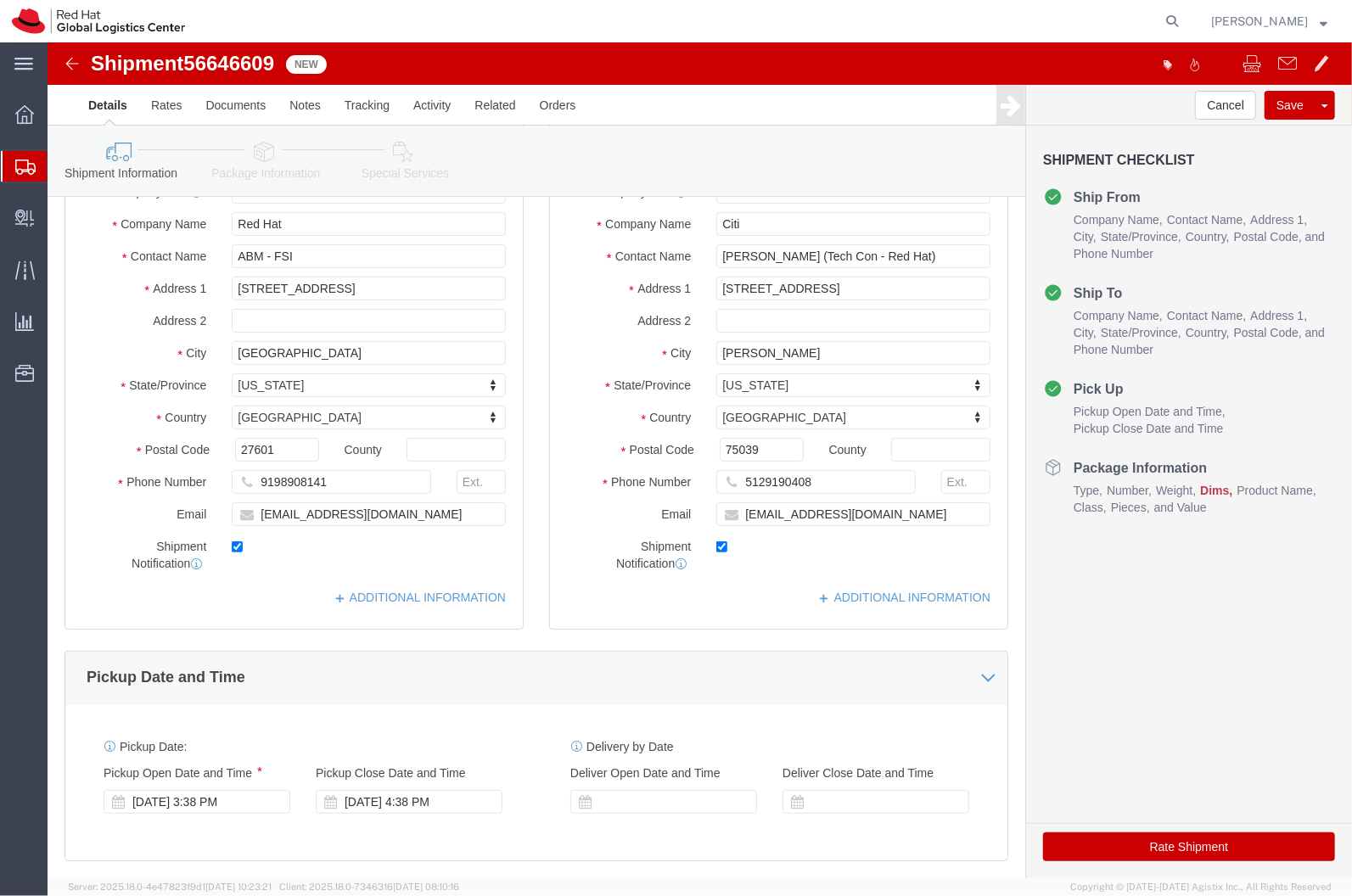
click icon
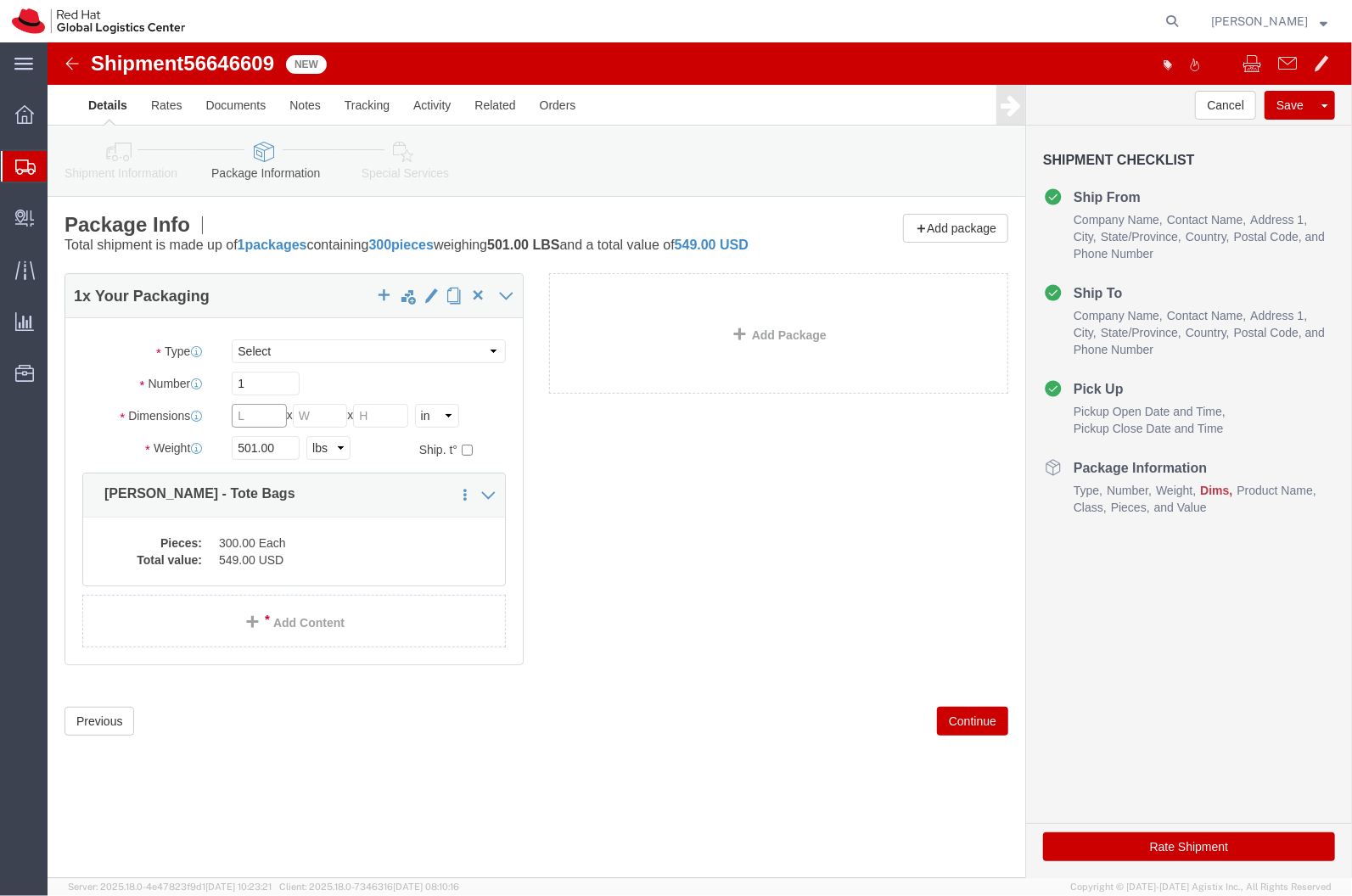
click input "text"
type input "19"
type input "16"
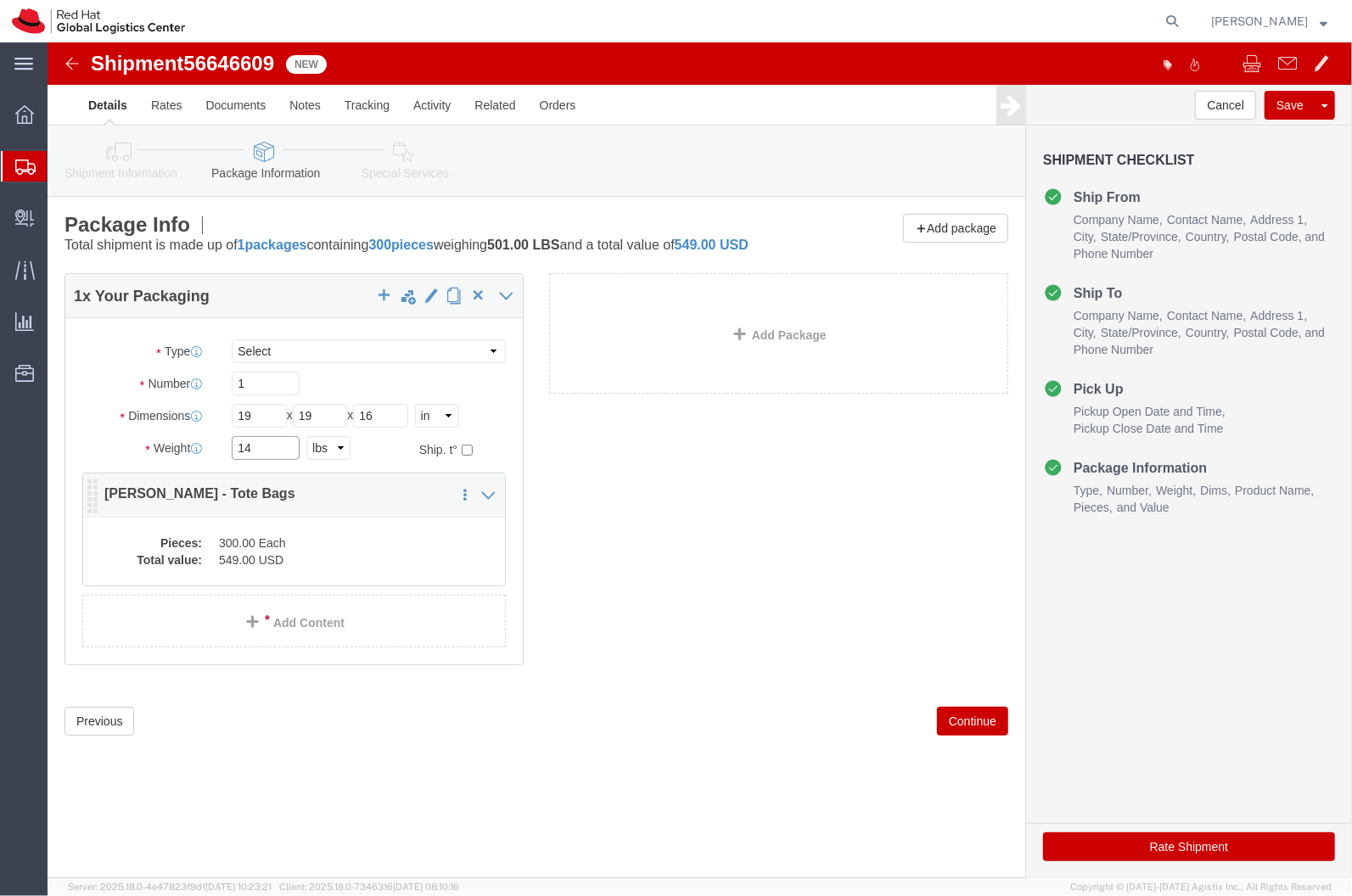
type input "14"
click div "Pieces: 300.00 Each Total value: 549.00 USD"
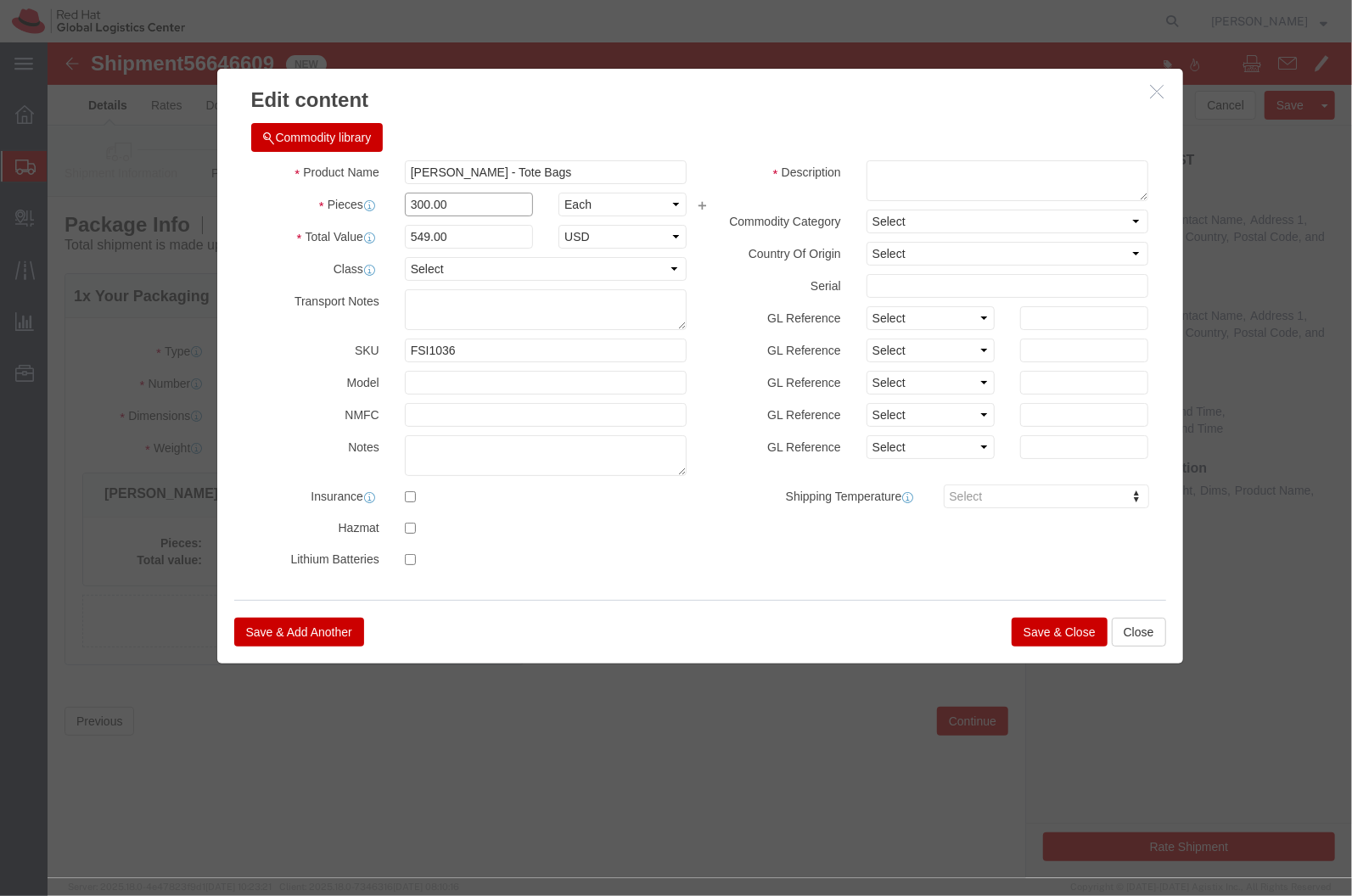
click input "300.00"
type input "100"
type input "183"
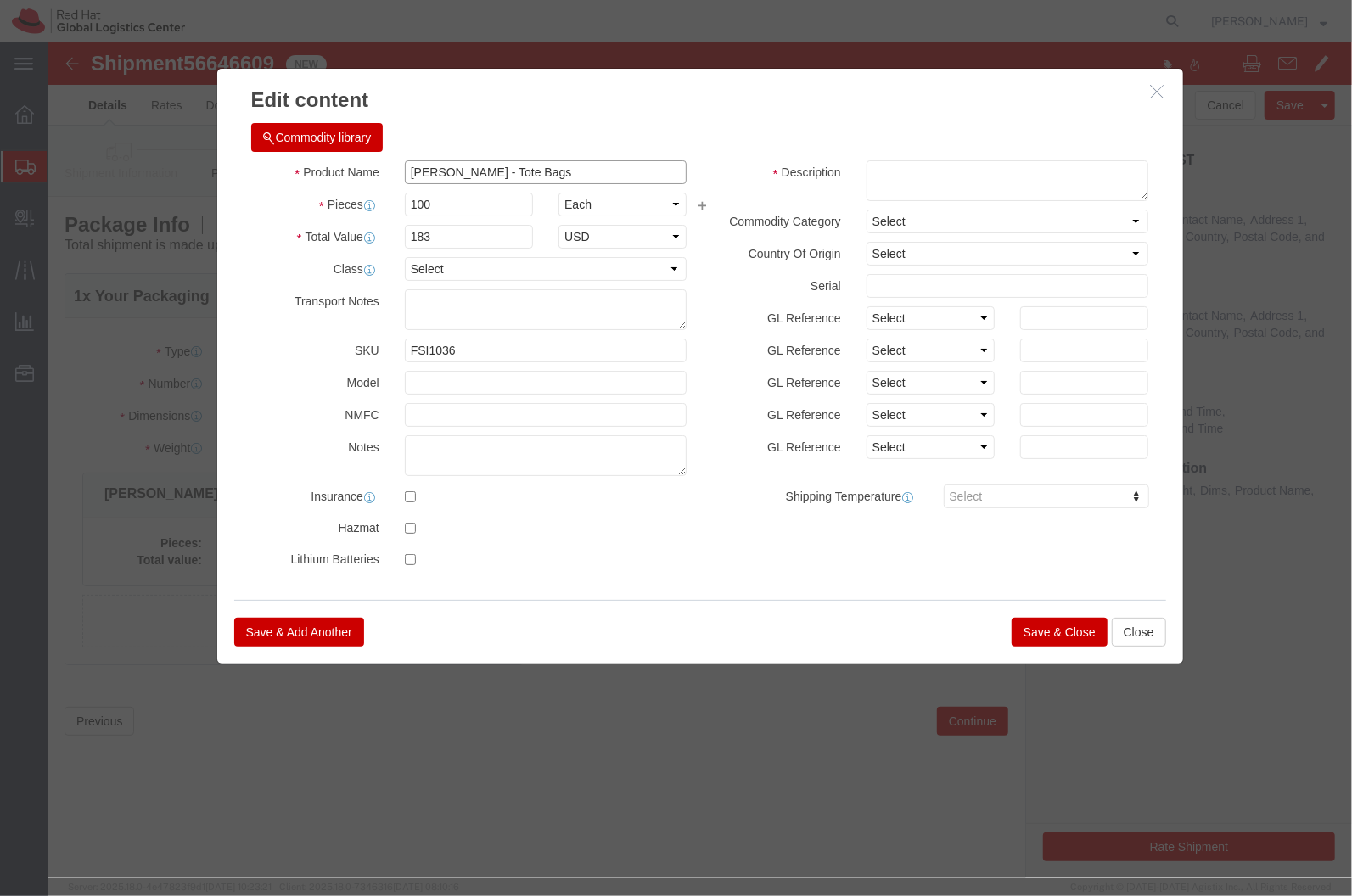
drag, startPoint x: 414, startPoint y: 128, endPoint x: 489, endPoint y: 127, distance: 75.0
click input "K.Janes - Tote Bags"
click textarea
paste textarea "Tote Bags"
type textarea "Tote Bags"
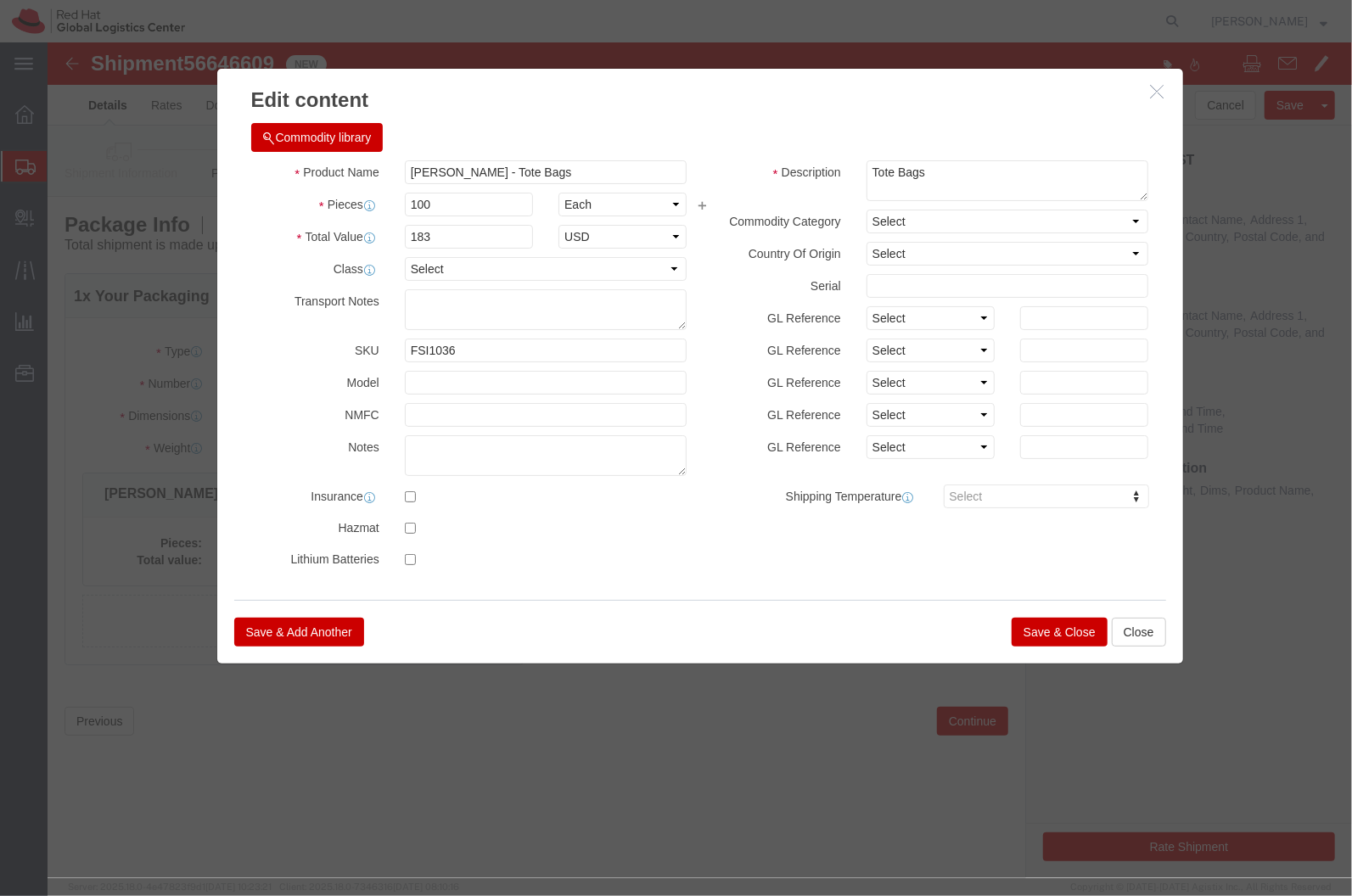
click button "Save & Close"
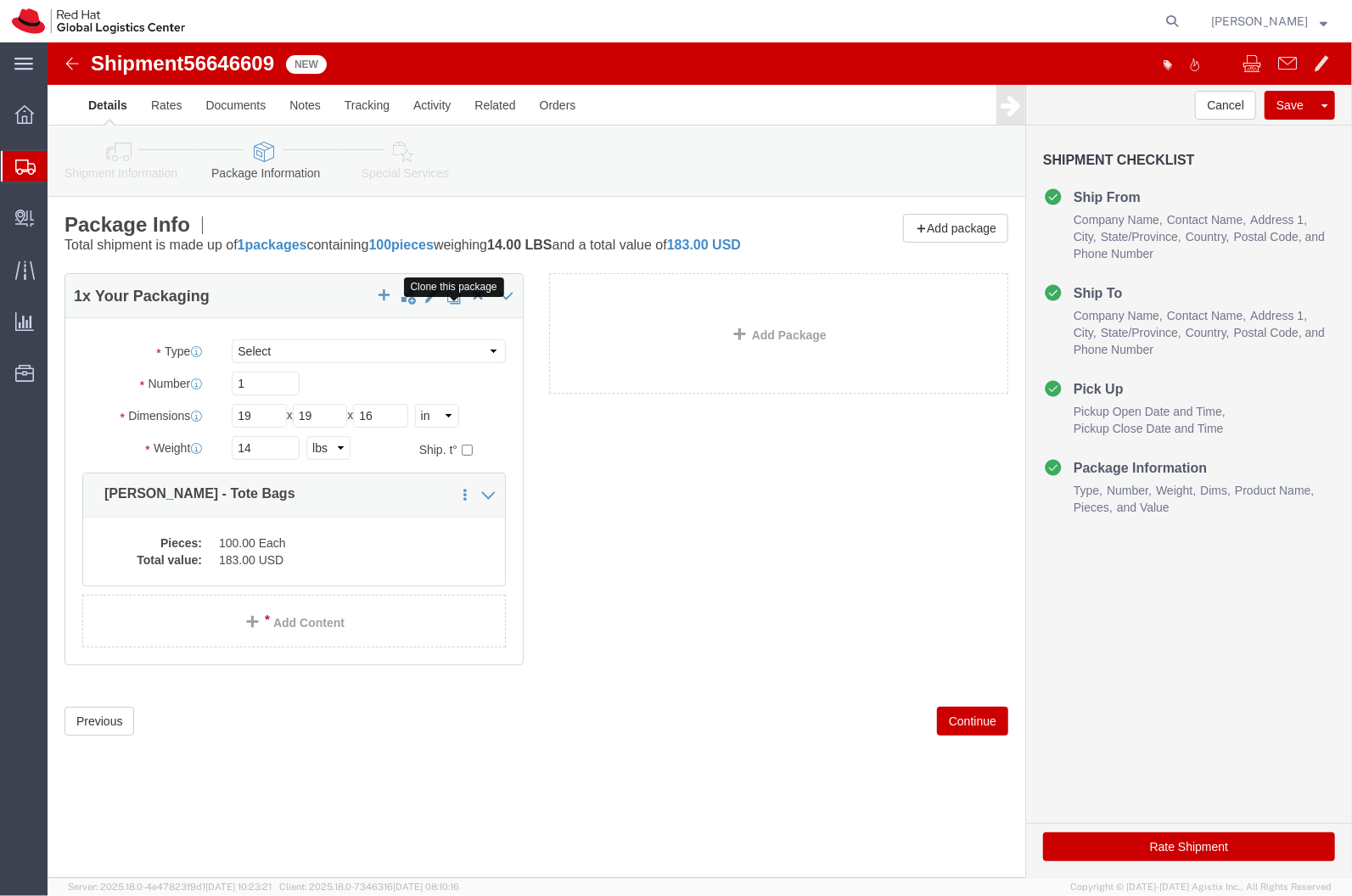
click span "button"
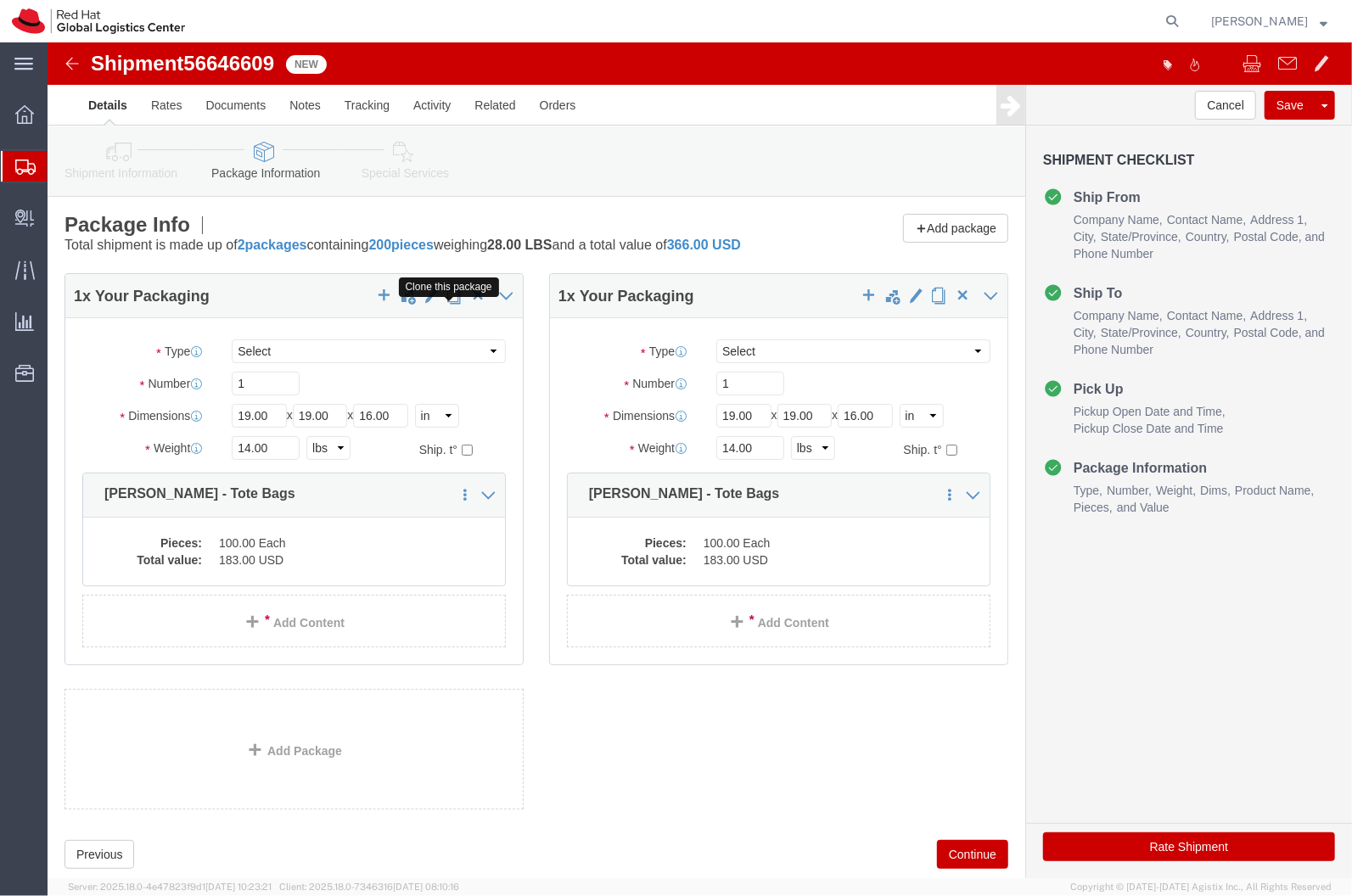
click span "button"
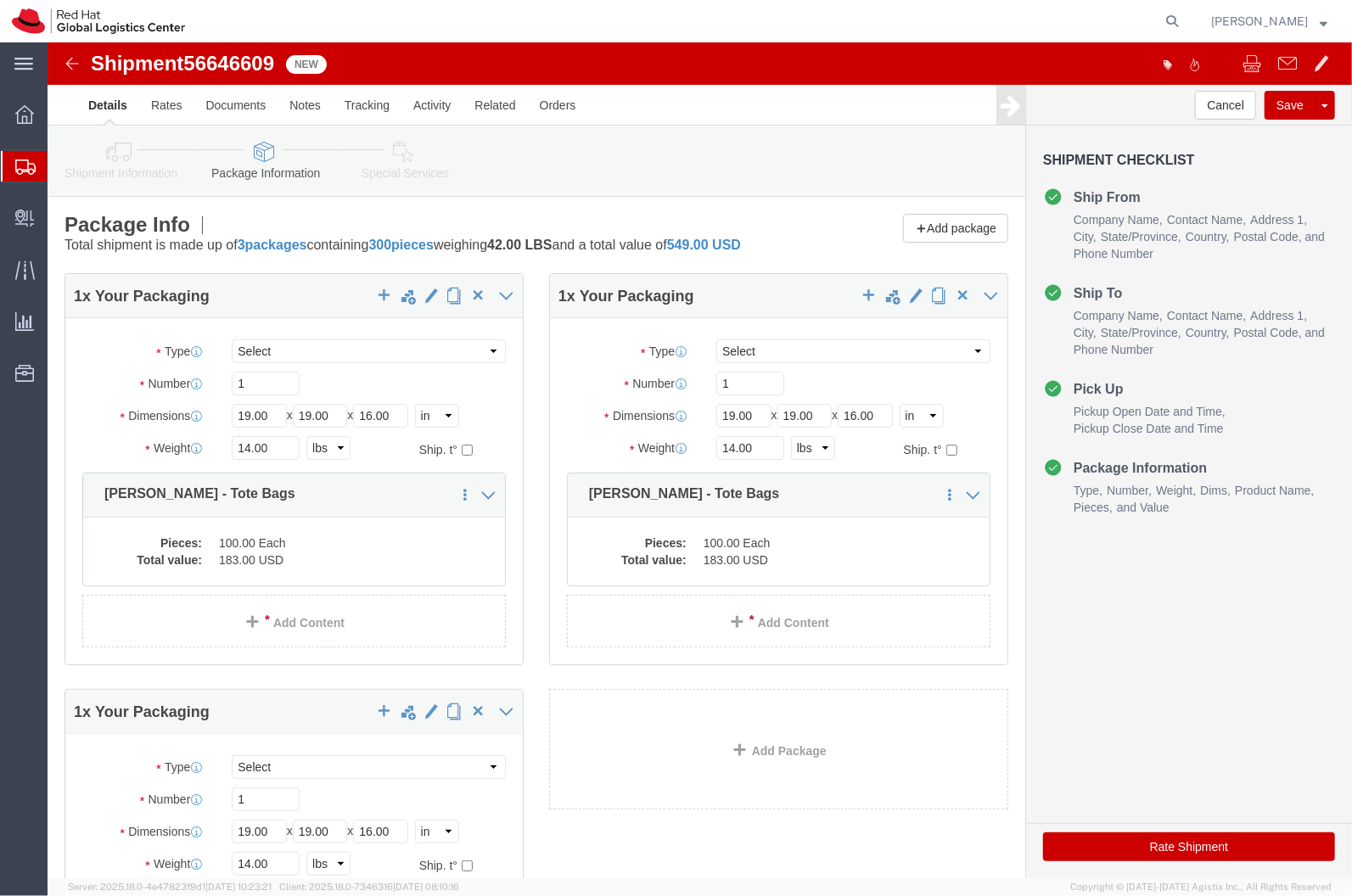
click button "Rate Shipment"
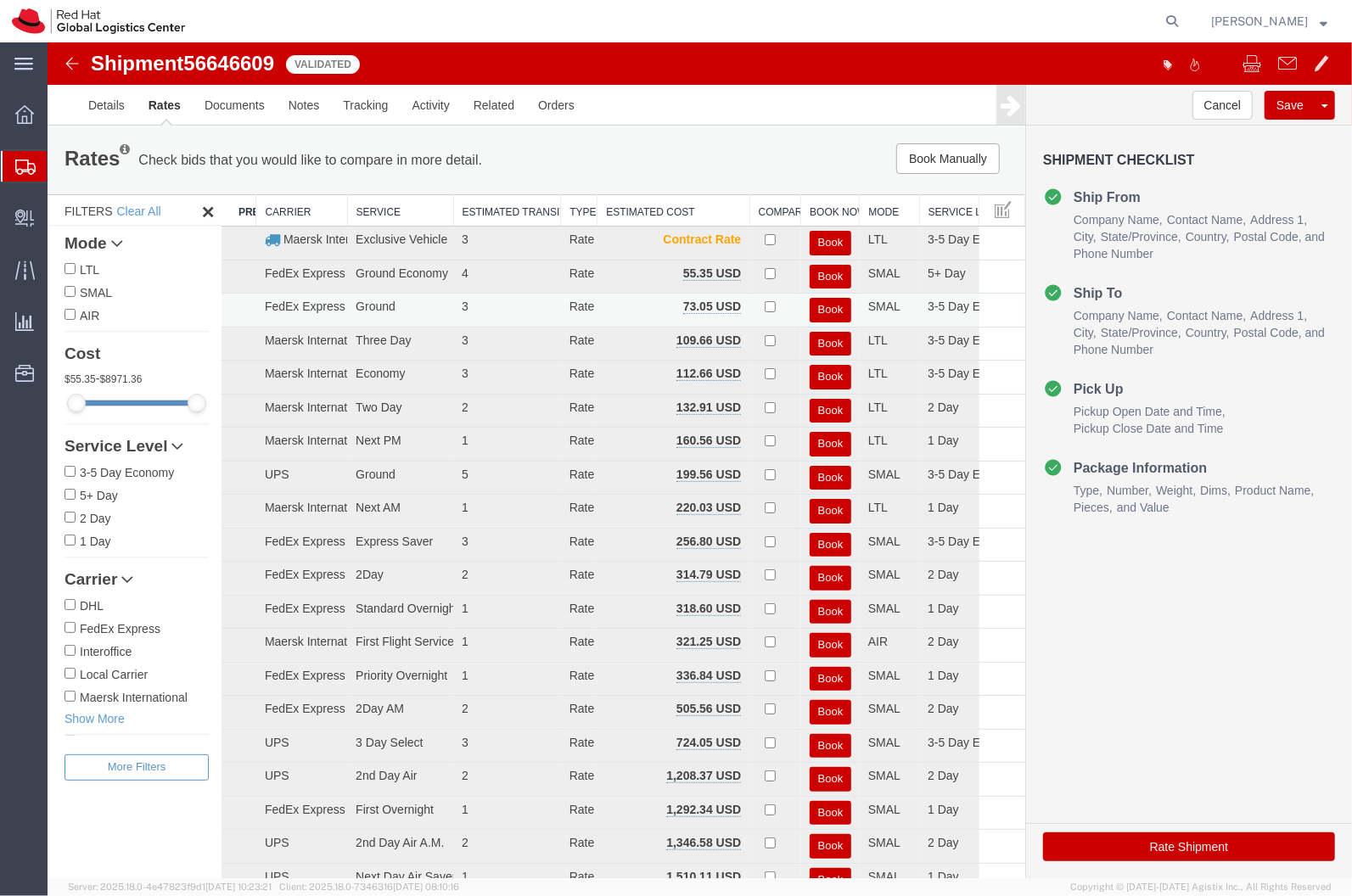
click at [812, 309] on button "Book" at bounding box center [830, 308] width 42 height 25
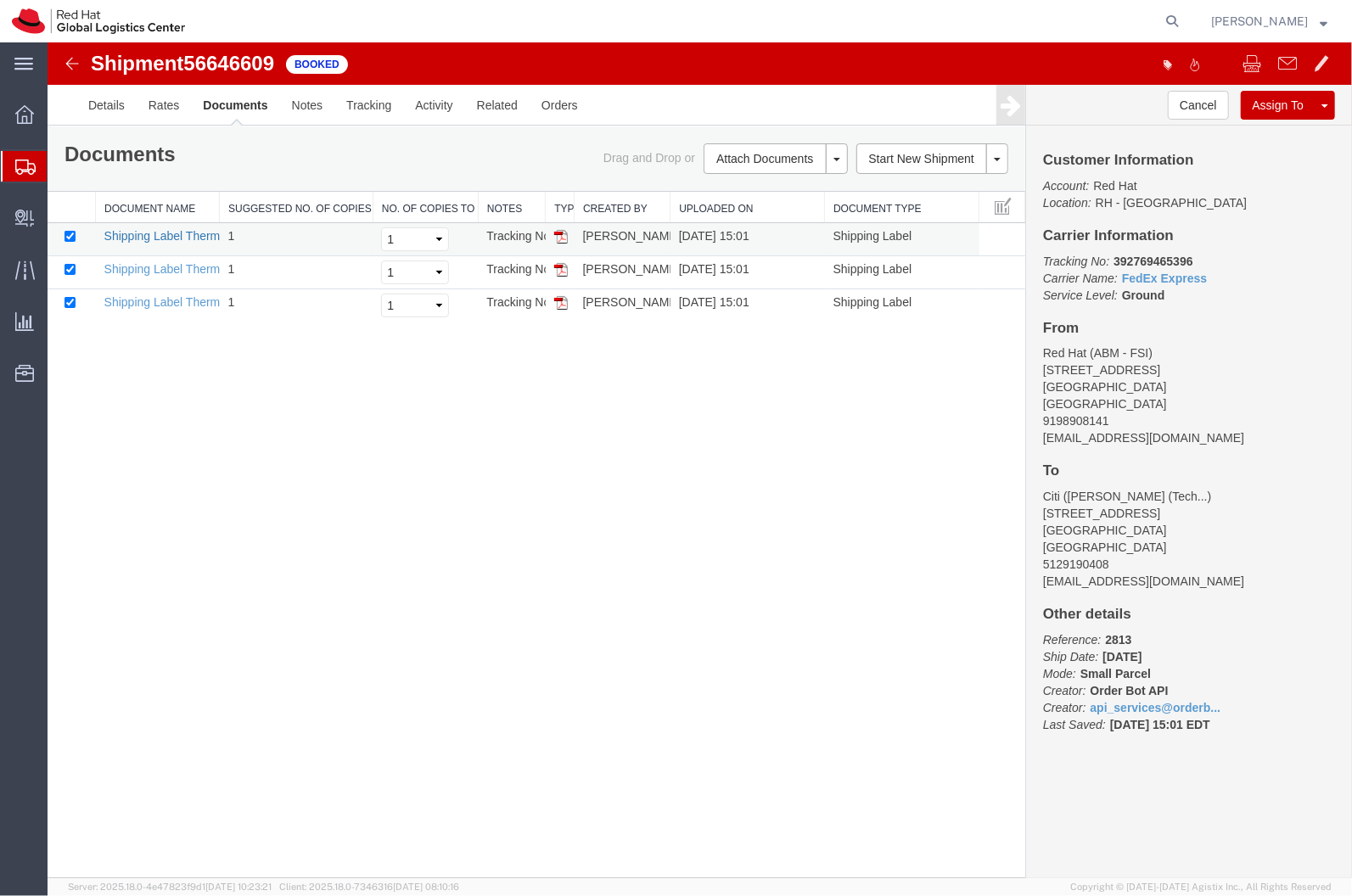
click at [156, 235] on link "Shipping Label Thermal" at bounding box center [166, 235] width 126 height 14
click at [183, 266] on link "Shipping Label Thermal" at bounding box center [166, 267] width 126 height 14
click at [183, 303] on link "Shipping Label Thermal" at bounding box center [166, 301] width 126 height 14
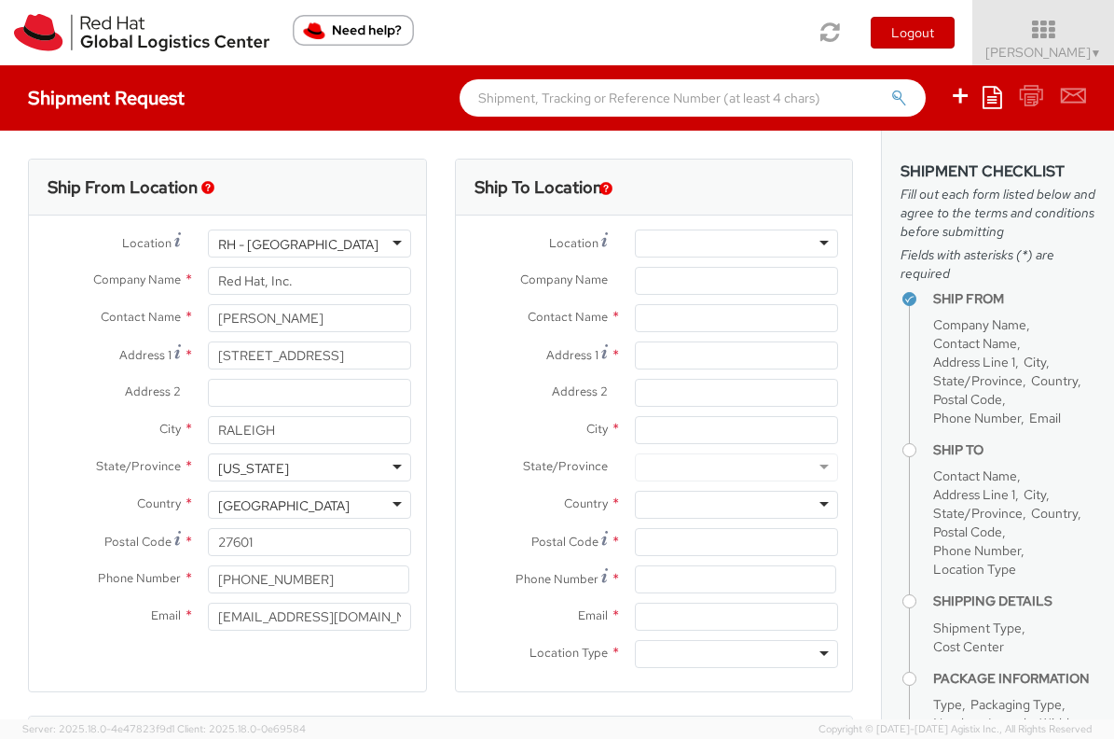
select select
